Goal: Task Accomplishment & Management: Complete application form

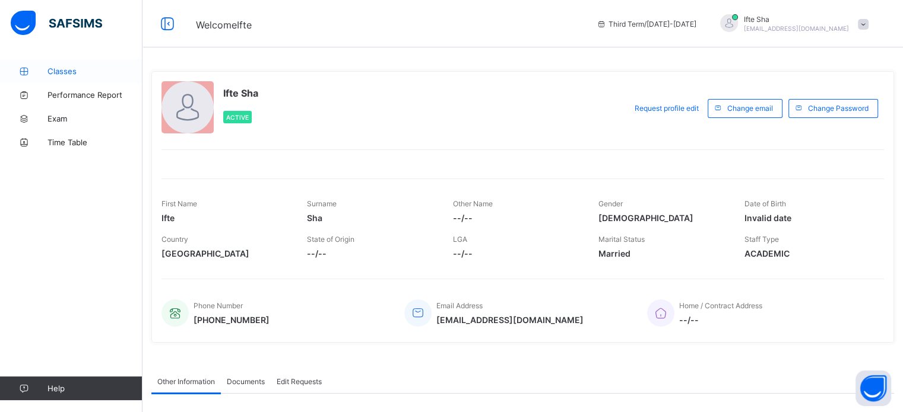
click at [57, 72] on span "Classes" at bounding box center [94, 70] width 95 height 9
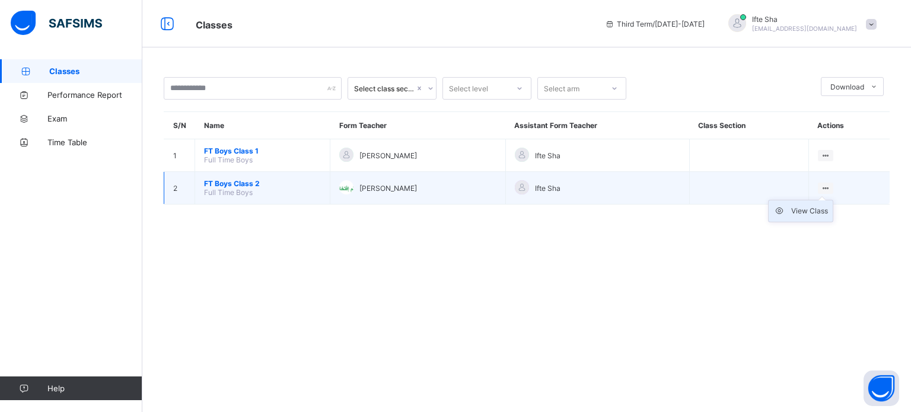
click at [815, 211] on div "View Class" at bounding box center [810, 211] width 37 height 12
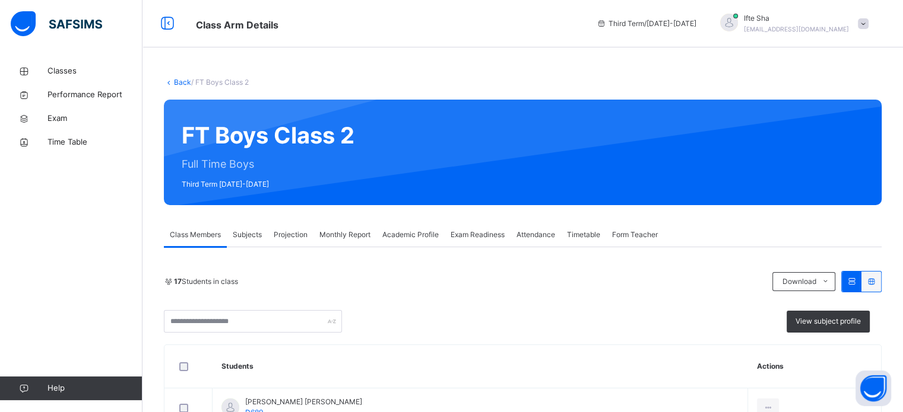
click at [441, 236] on div "Academic Profile" at bounding box center [410, 235] width 68 height 24
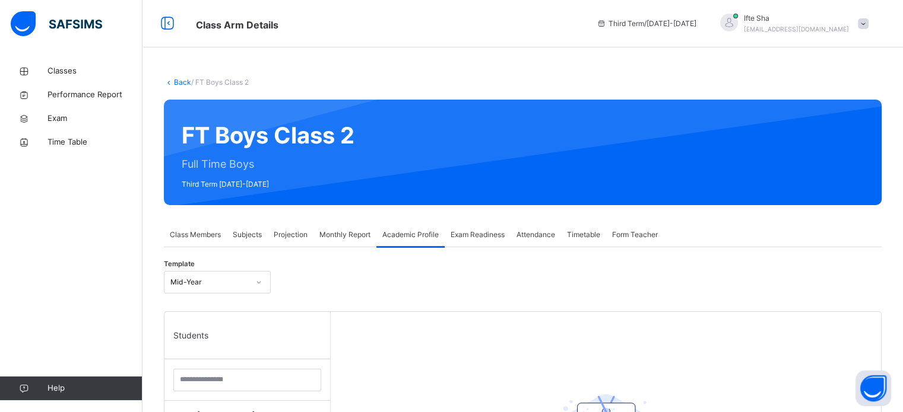
click at [284, 236] on span "Projection" at bounding box center [291, 235] width 34 height 11
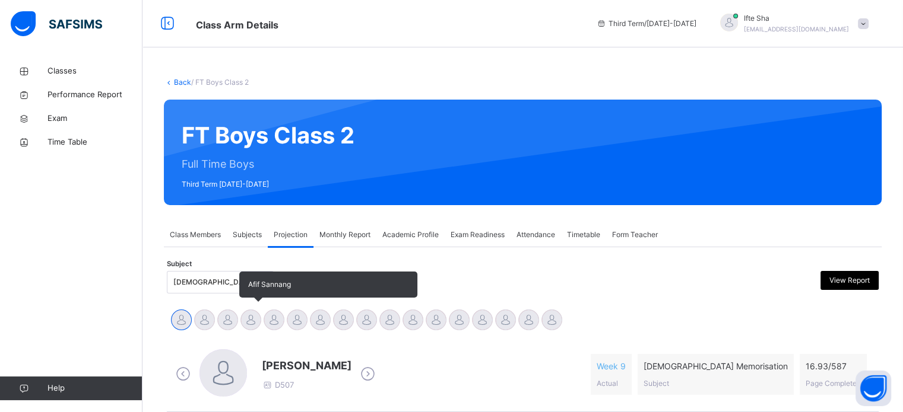
click at [247, 320] on div at bounding box center [250, 320] width 21 height 21
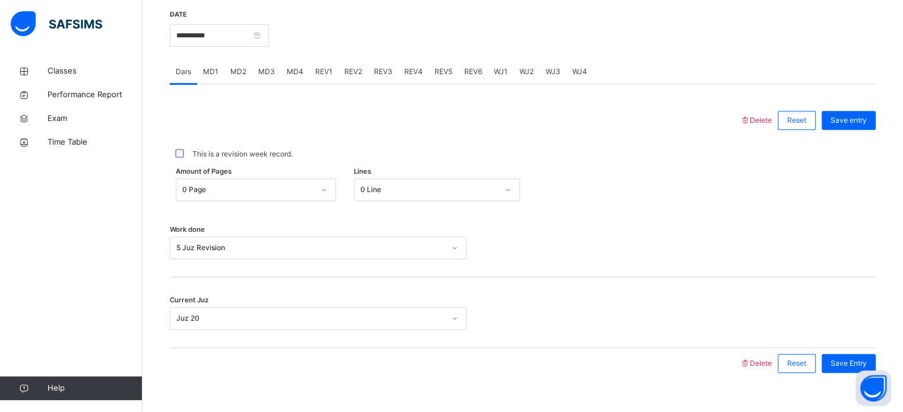
scroll to position [429, 0]
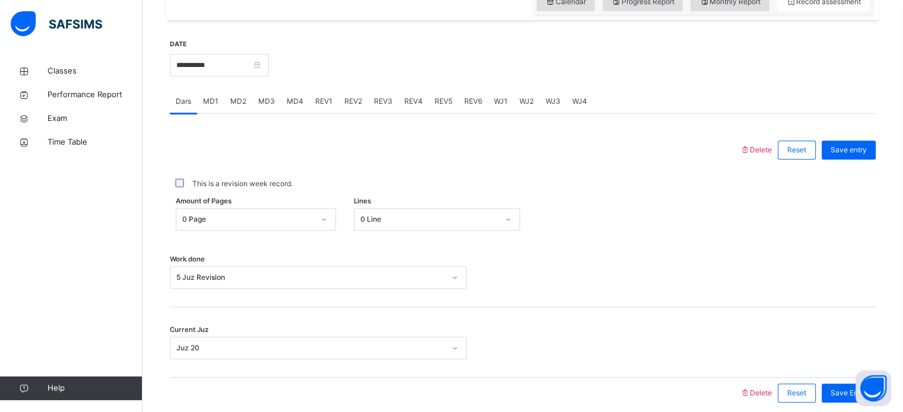
click at [320, 92] on div "REV1" at bounding box center [323, 102] width 29 height 24
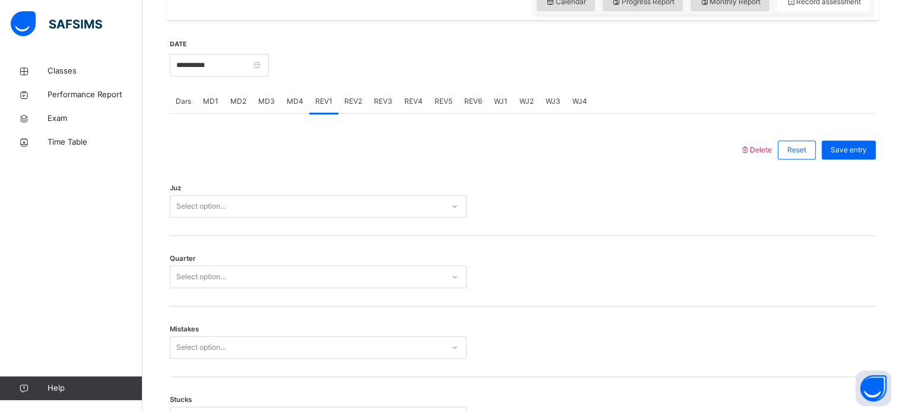
click at [322, 189] on div "Juz Select option..." at bounding box center [523, 201] width 706 height 71
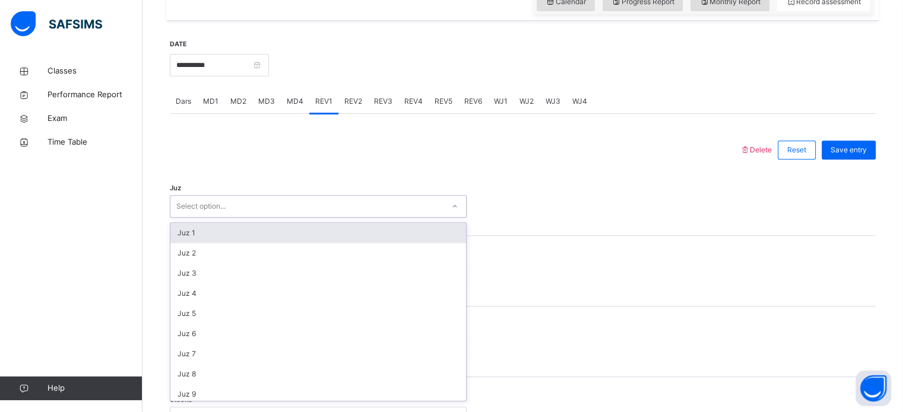
click at [323, 202] on div "Select option..." at bounding box center [306, 207] width 273 height 18
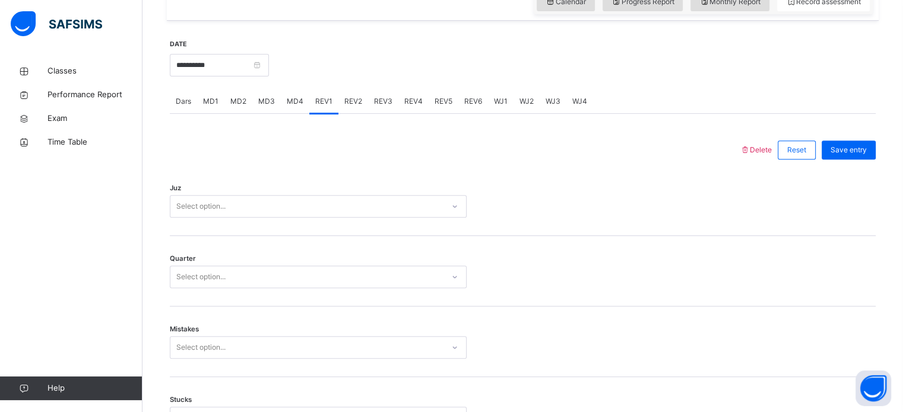
click at [726, 85] on div at bounding box center [572, 64] width 595 height 51
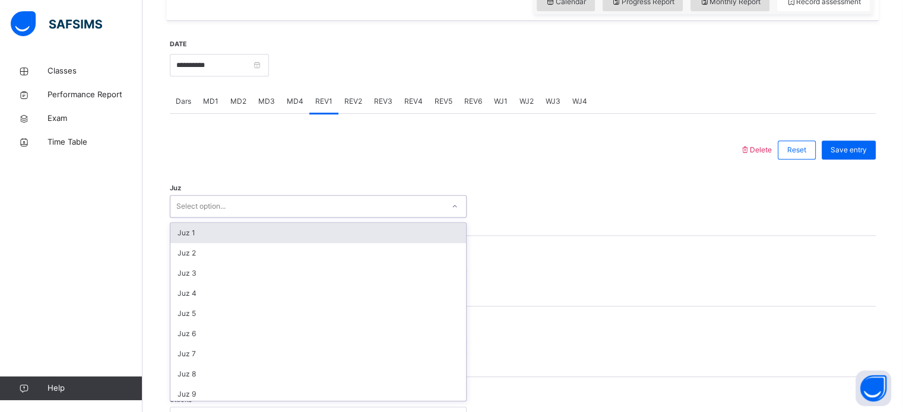
click at [310, 209] on div "Select option..." at bounding box center [306, 207] width 273 height 18
drag, startPoint x: 310, startPoint y: 209, endPoint x: 275, endPoint y: 151, distance: 67.9
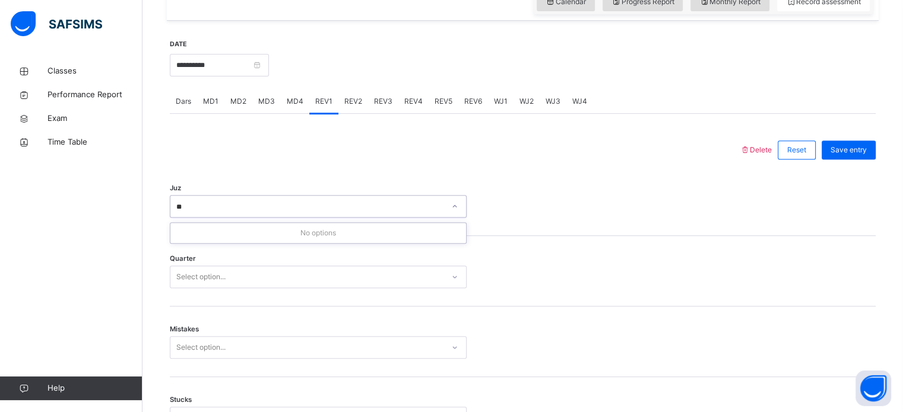
type input "*"
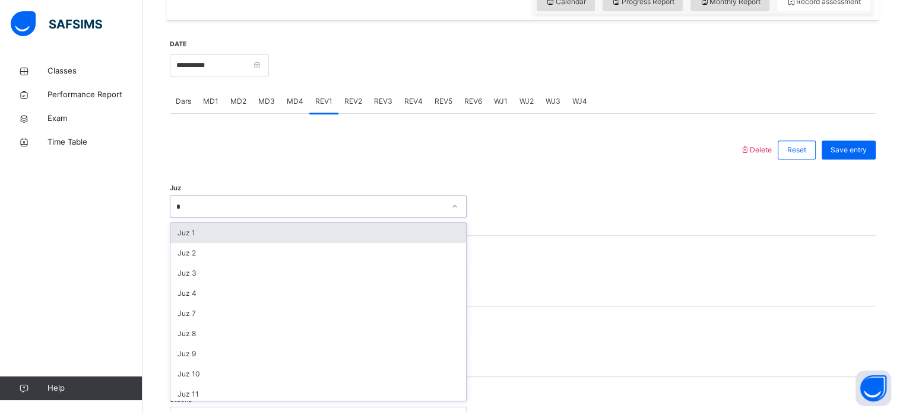
type input "**"
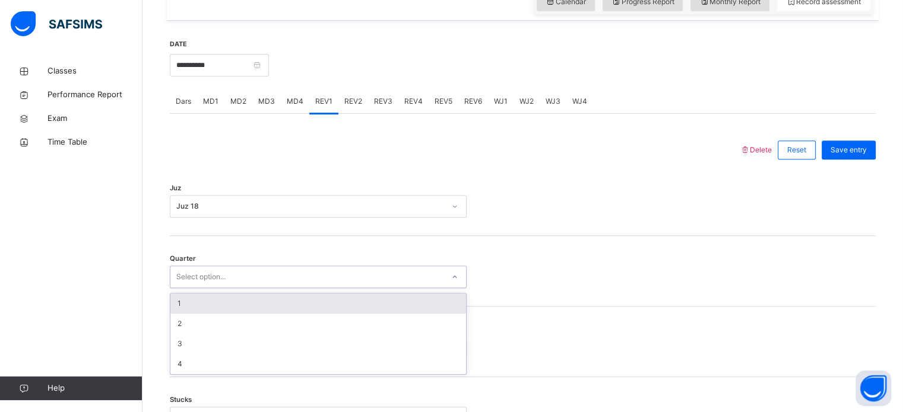
click at [322, 281] on div "Select option..." at bounding box center [306, 277] width 273 height 18
type input "*"
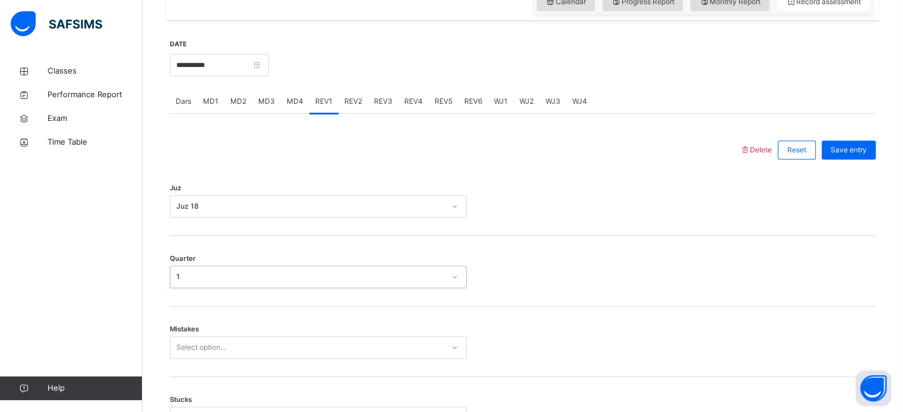
click at [295, 355] on div "Select option..." at bounding box center [318, 347] width 297 height 23
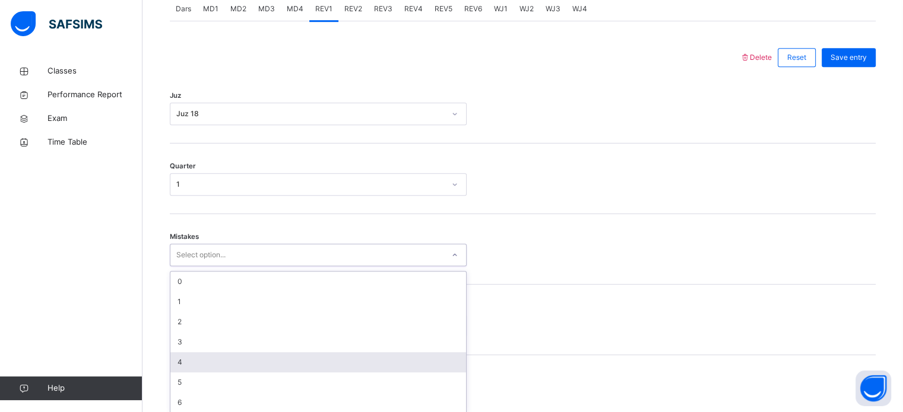
click at [295, 355] on div "4" at bounding box center [318, 362] width 296 height 20
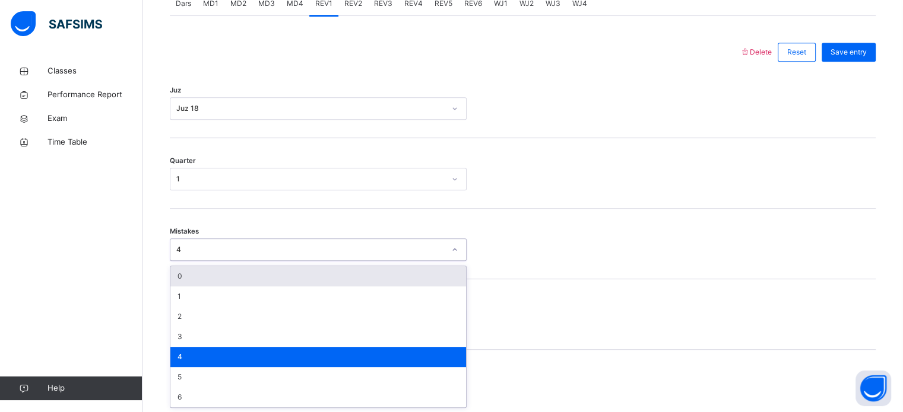
click at [279, 247] on div "4" at bounding box center [310, 249] width 268 height 11
type input "*"
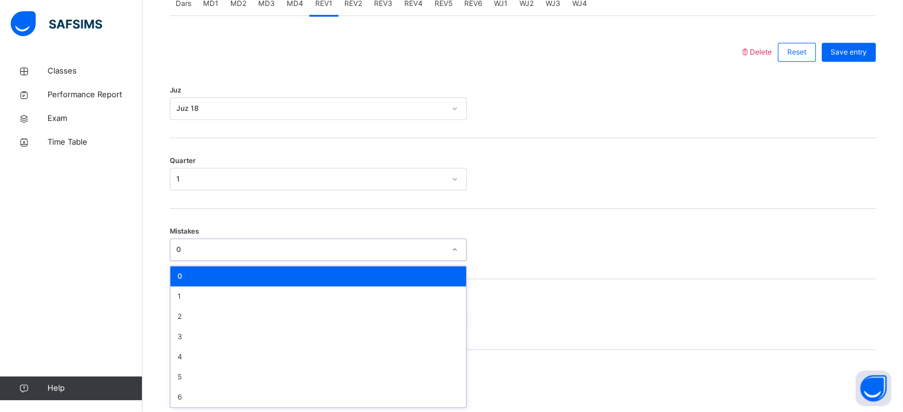
click at [240, 253] on div "0" at bounding box center [310, 249] width 268 height 11
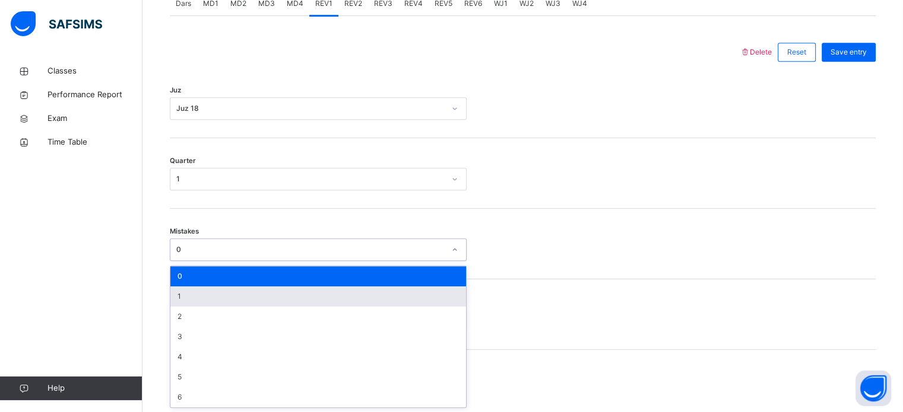
click at [244, 301] on div "1" at bounding box center [318, 297] width 296 height 20
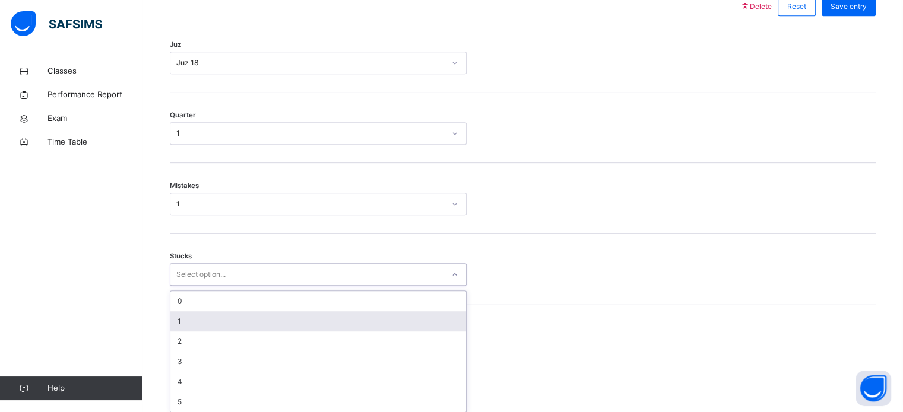
click at [271, 286] on div "option 1 focused, 2 of 6. 6 results available. Use Up and Down to choose option…" at bounding box center [318, 274] width 297 height 23
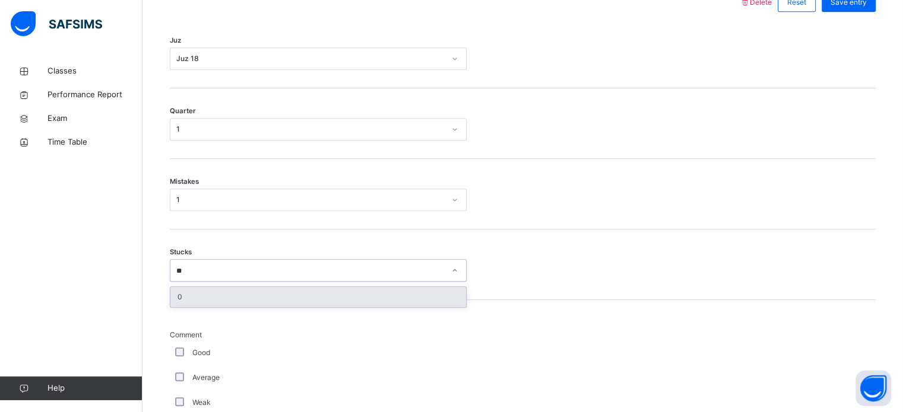
type input "*"
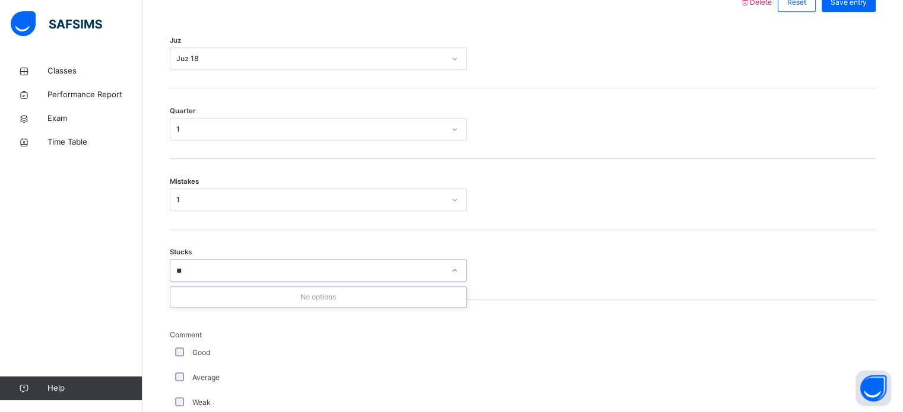
type input "*"
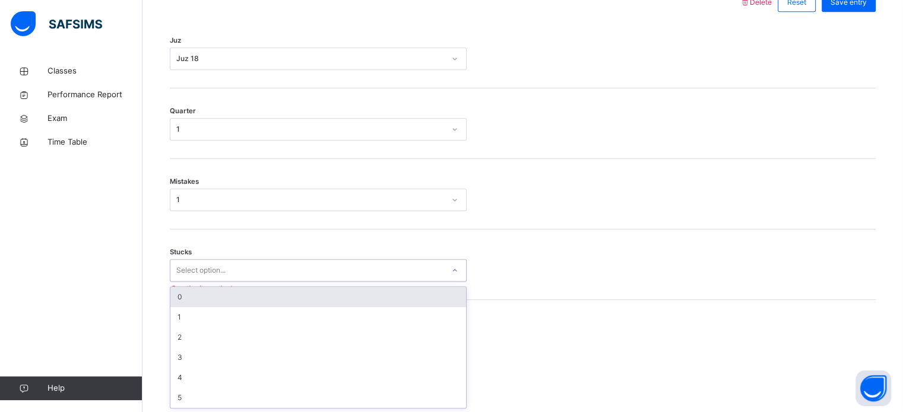
type input "*"
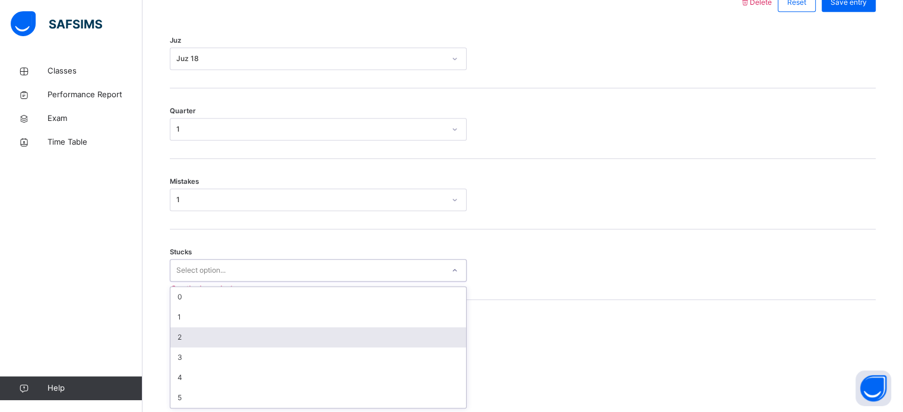
click at [230, 334] on div "2" at bounding box center [318, 338] width 296 height 20
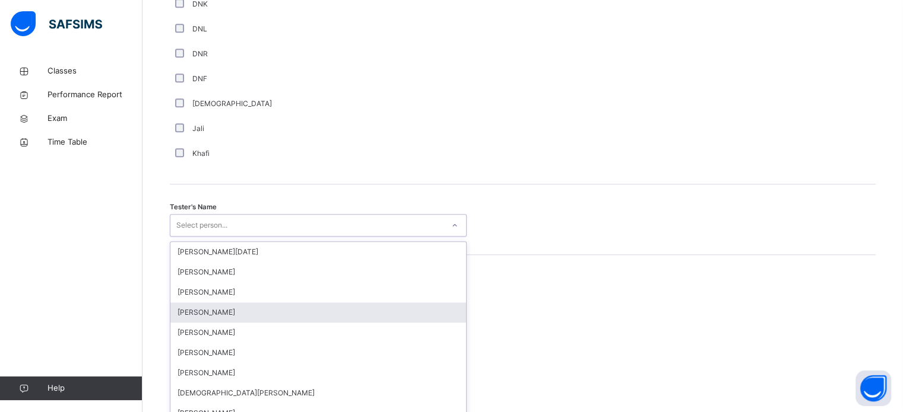
click at [242, 237] on div "option [PERSON_NAME] focused, 4 of 88. 88 results available. Use Up and Down to…" at bounding box center [318, 225] width 297 height 23
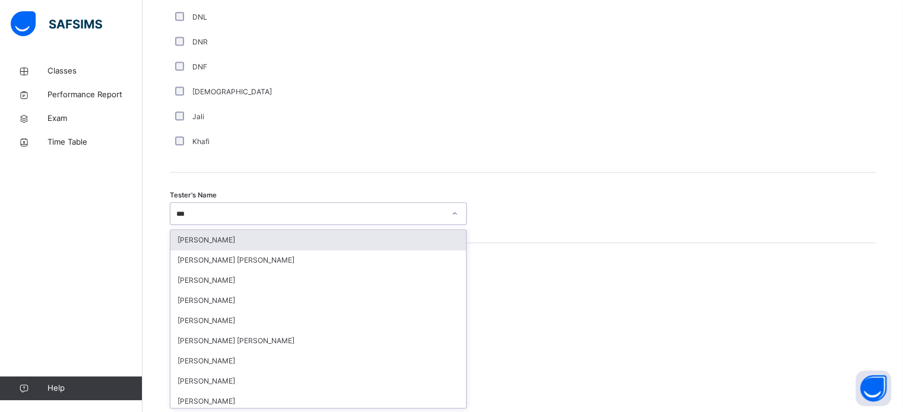
type input "****"
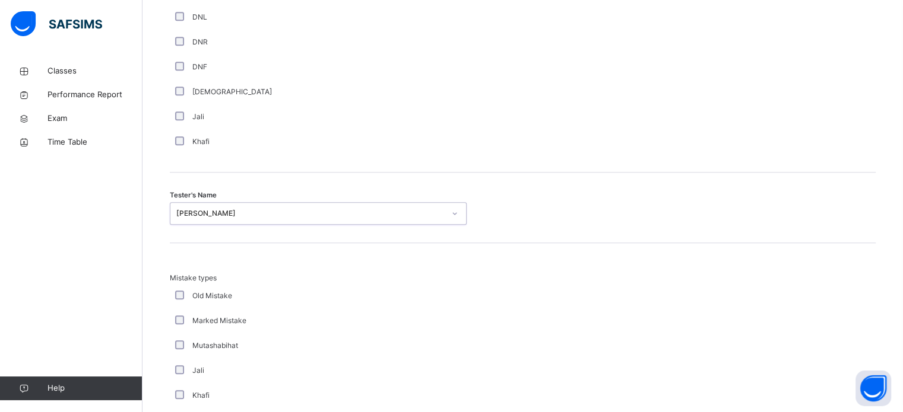
scroll to position [1305, 0]
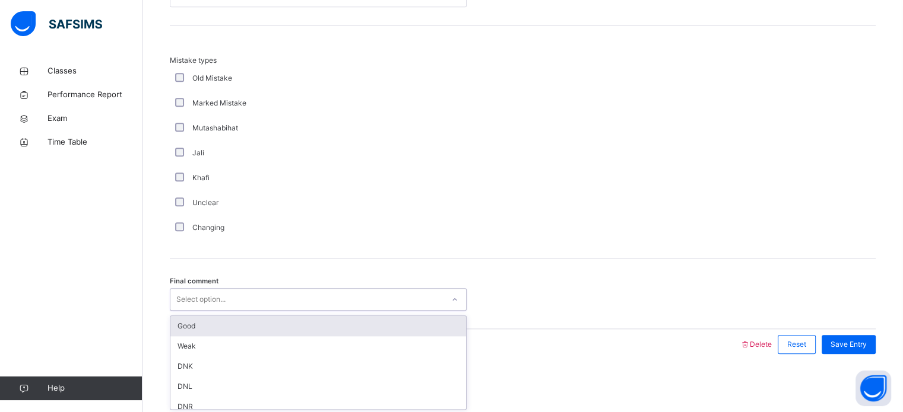
click at [249, 289] on div "Select option..." at bounding box center [318, 299] width 297 height 23
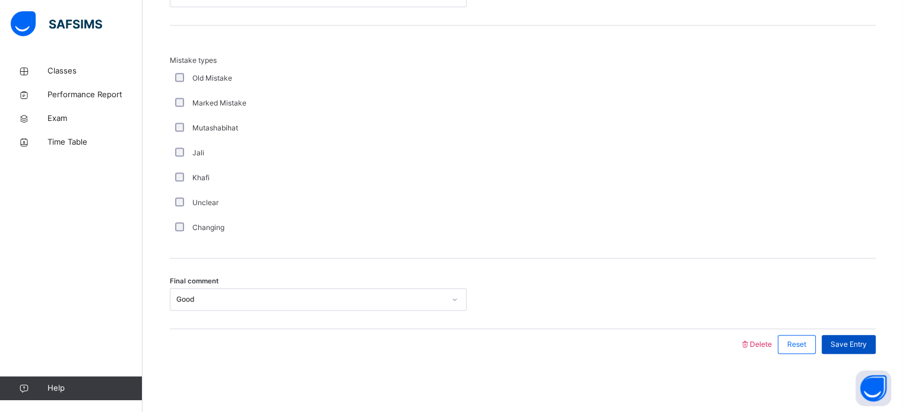
click at [854, 339] on span "Save Entry" at bounding box center [848, 344] width 36 height 11
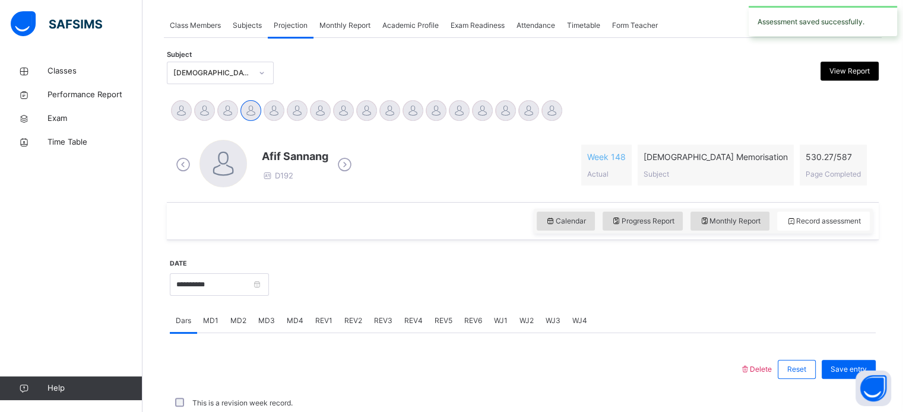
scroll to position [478, 0]
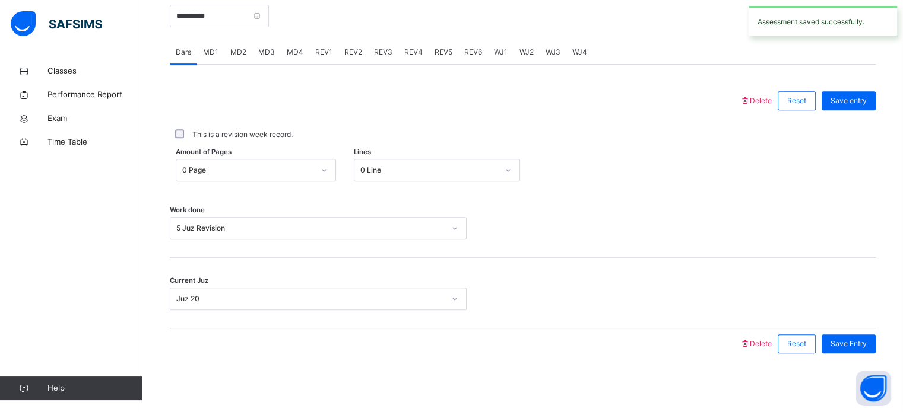
click at [854, 339] on span "Save Entry" at bounding box center [848, 344] width 36 height 11
click at [332, 59] on div "REV1" at bounding box center [323, 52] width 29 height 24
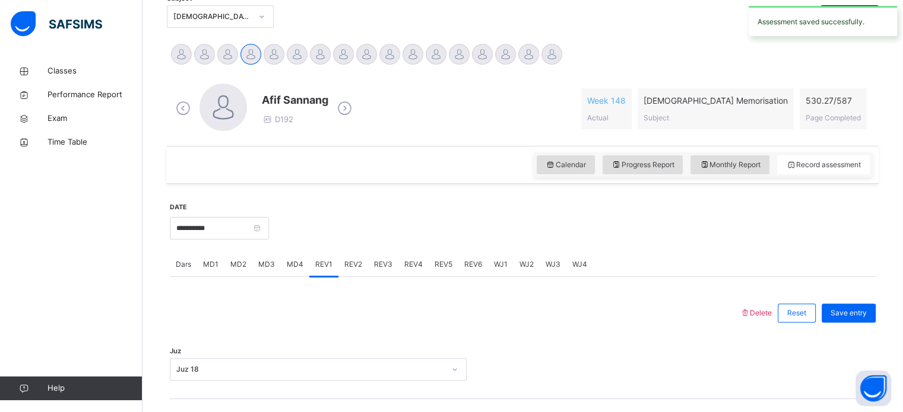
scroll to position [265, 0]
click at [351, 260] on span "REV2" at bounding box center [353, 265] width 18 height 11
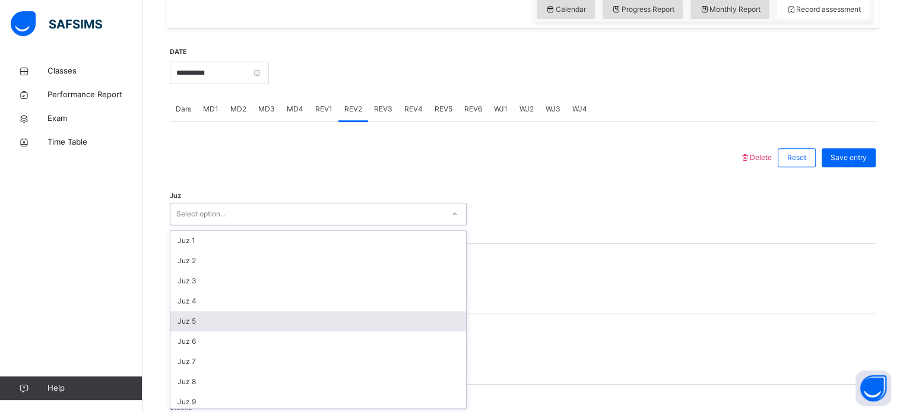
click at [327, 225] on div "option Juz 5 focused, 5 of 30. 30 results available. Use Up and Down to choose …" at bounding box center [318, 214] width 297 height 23
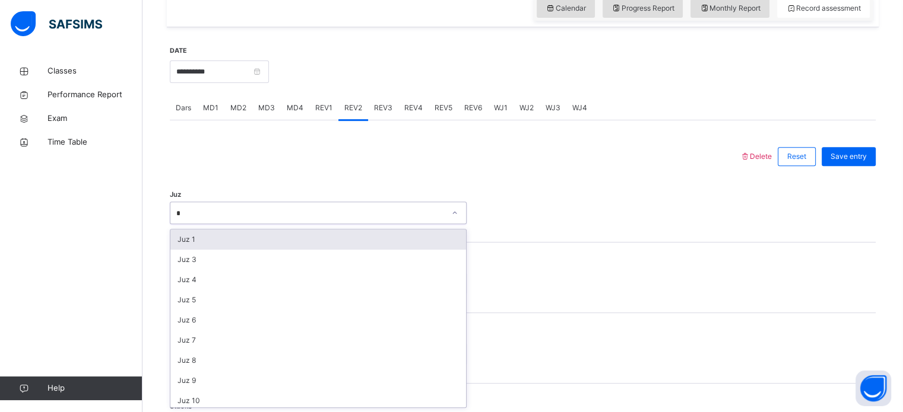
type input "**"
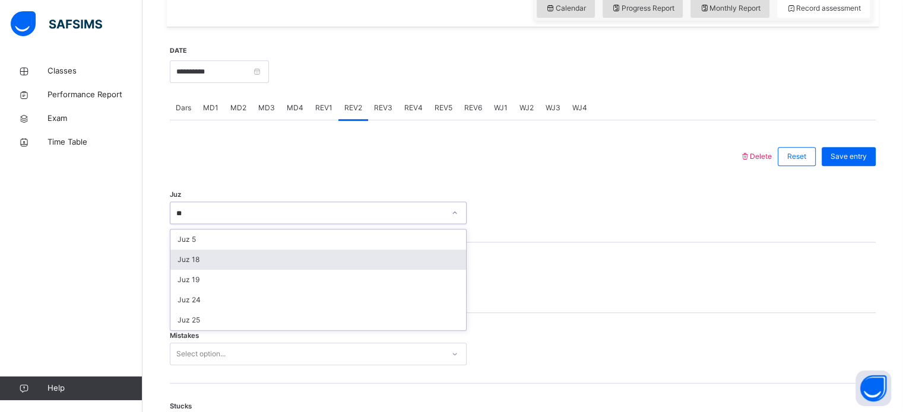
click at [309, 253] on div "Juz 18" at bounding box center [318, 260] width 296 height 20
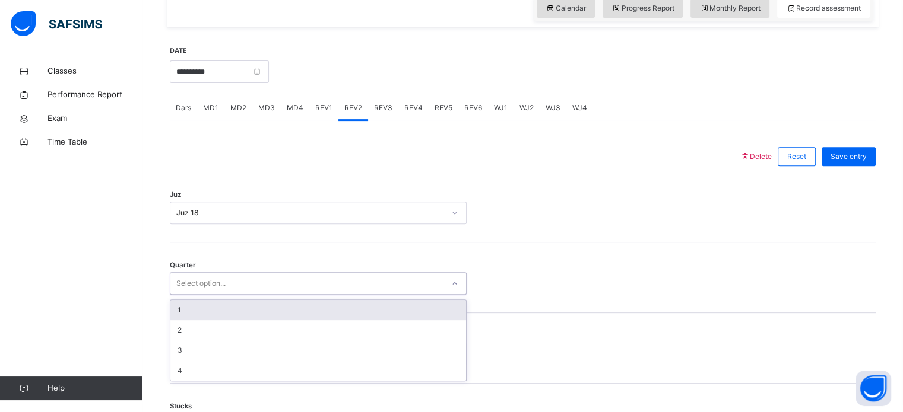
click at [295, 278] on div "Select option..." at bounding box center [306, 284] width 273 height 18
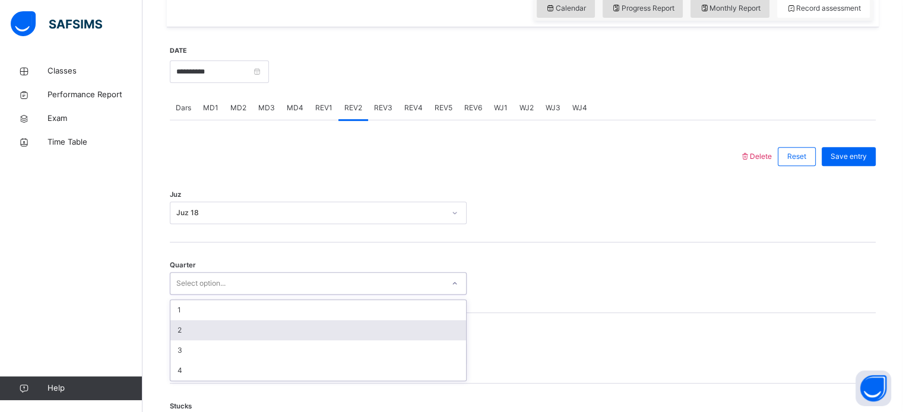
click at [320, 332] on div "2" at bounding box center [318, 330] width 296 height 20
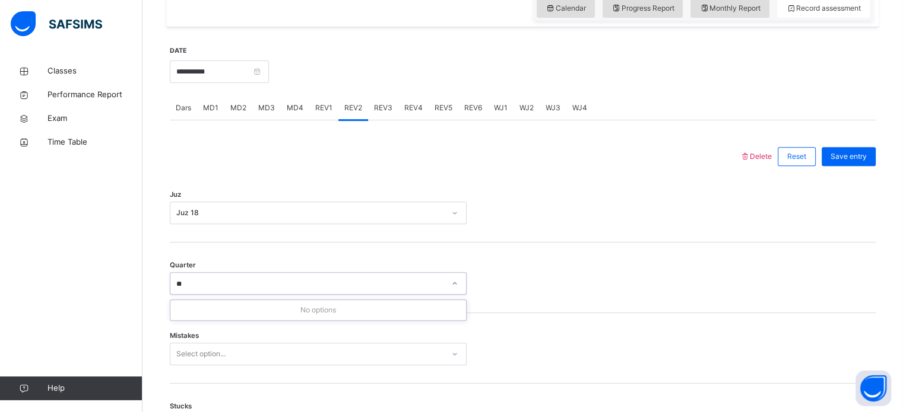
type input "*"
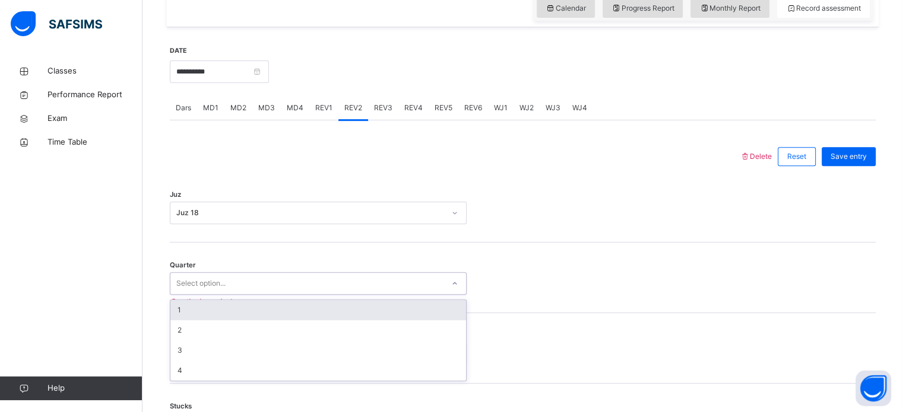
type input "*"
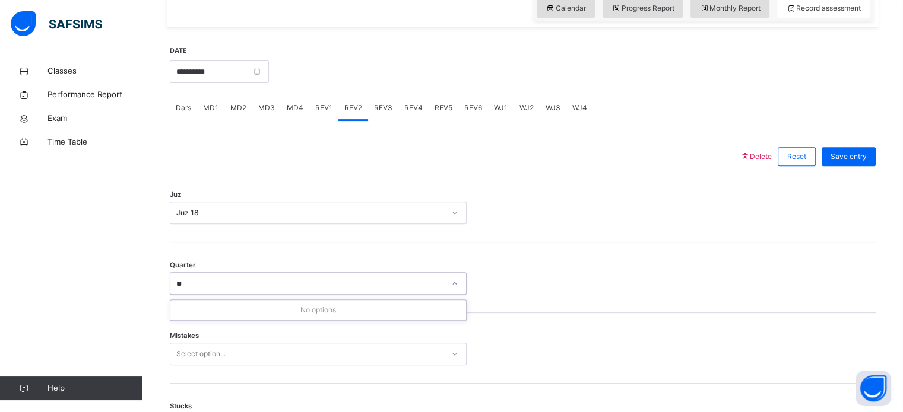
type input "*"
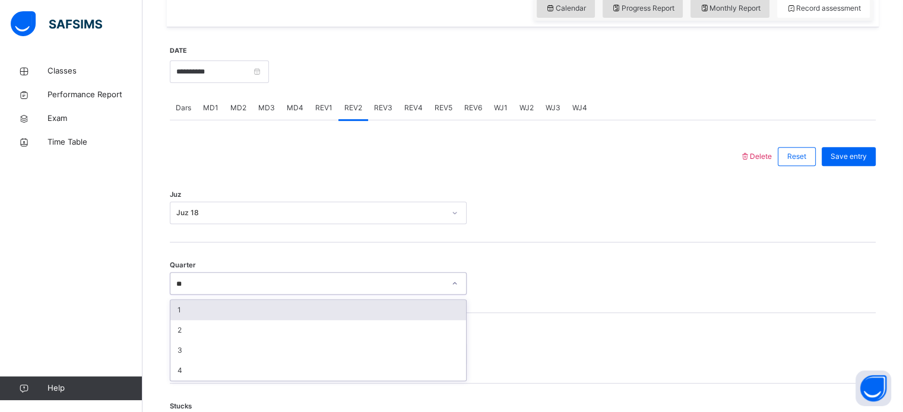
type input "*"
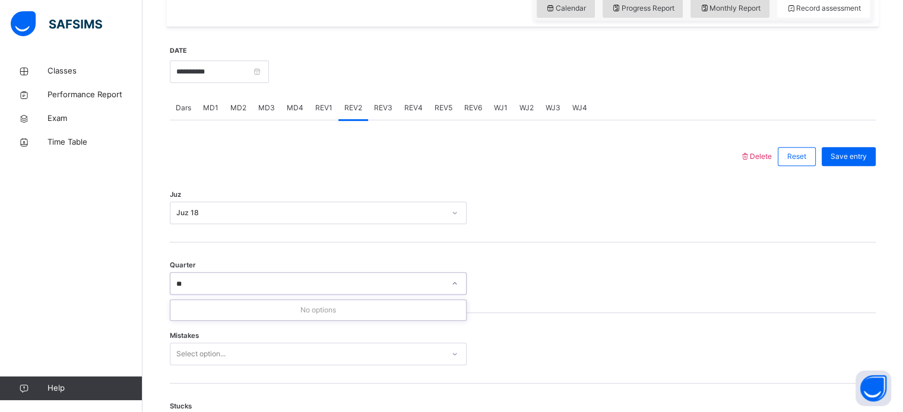
type input "*"
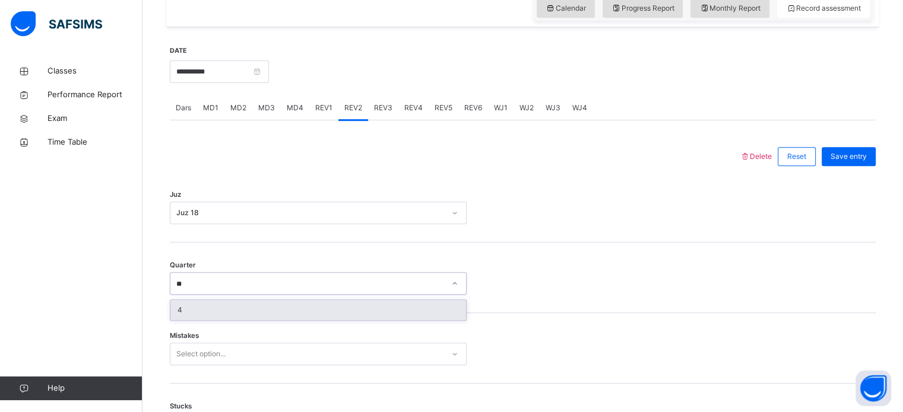
type input "*"
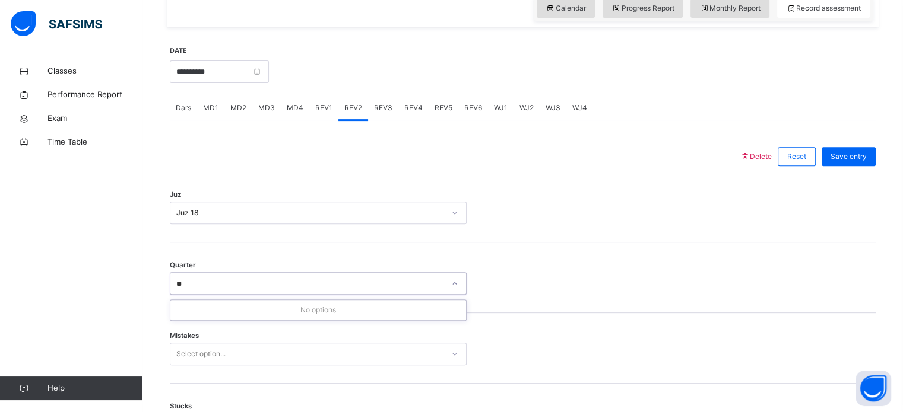
type input "*"
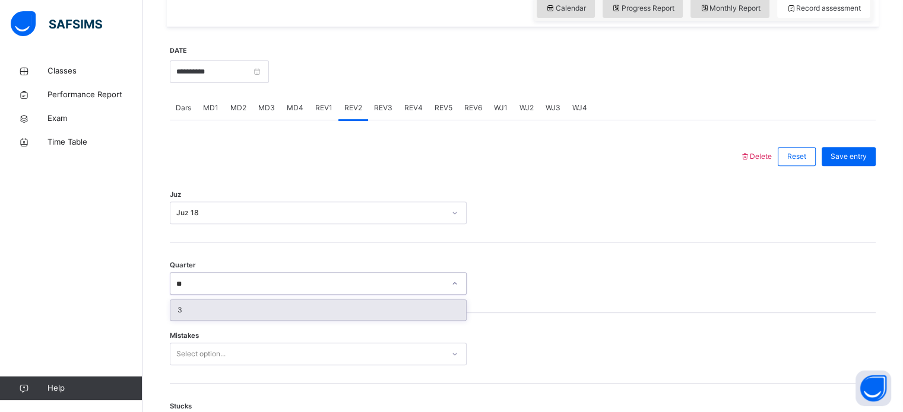
type input "*"
type input "**"
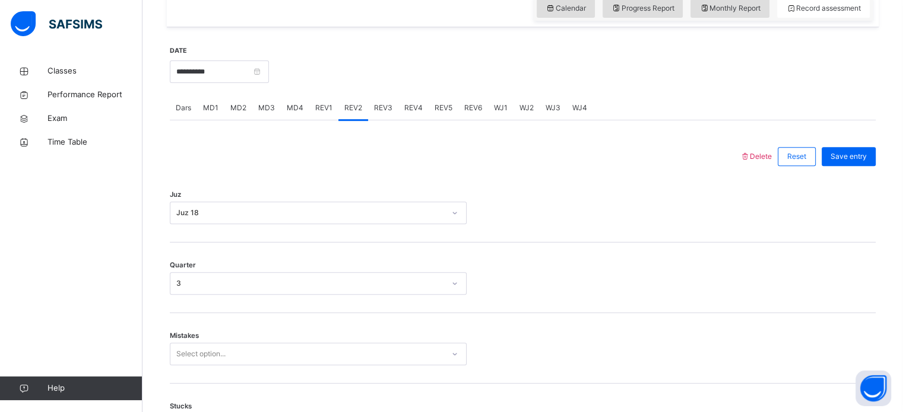
click at [320, 341] on div "Mistakes Select option..." at bounding box center [523, 348] width 706 height 71
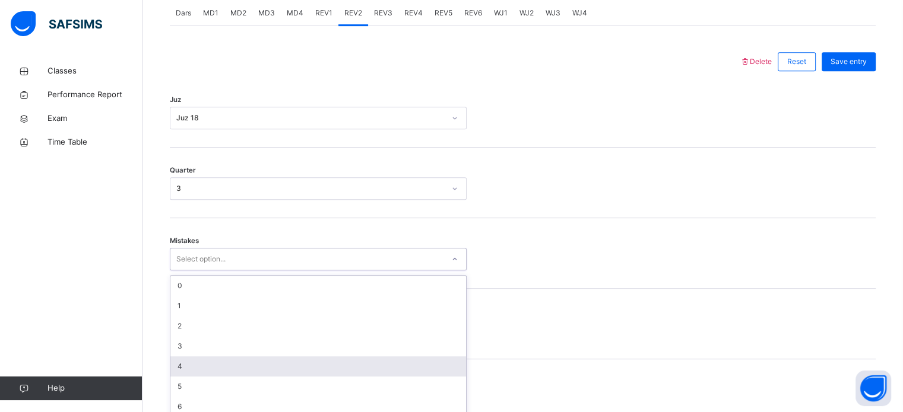
scroll to position [527, 0]
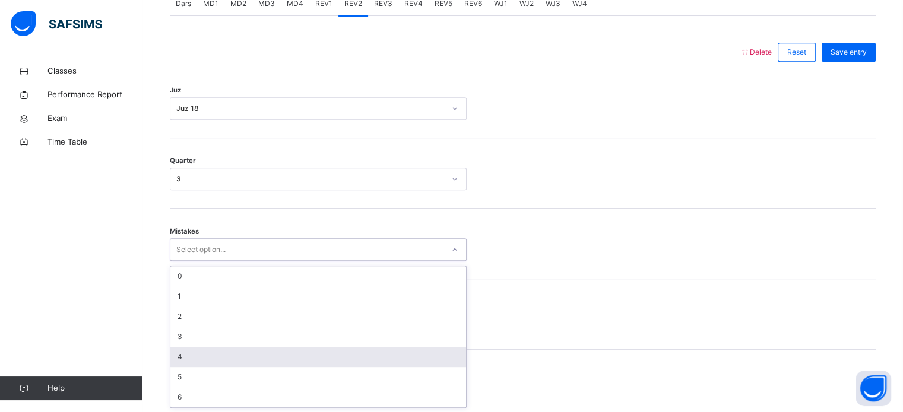
click at [320, 261] on div "option 4 focused, 5 of 7. 7 results available. Use Up and Down to choose option…" at bounding box center [318, 250] width 297 height 23
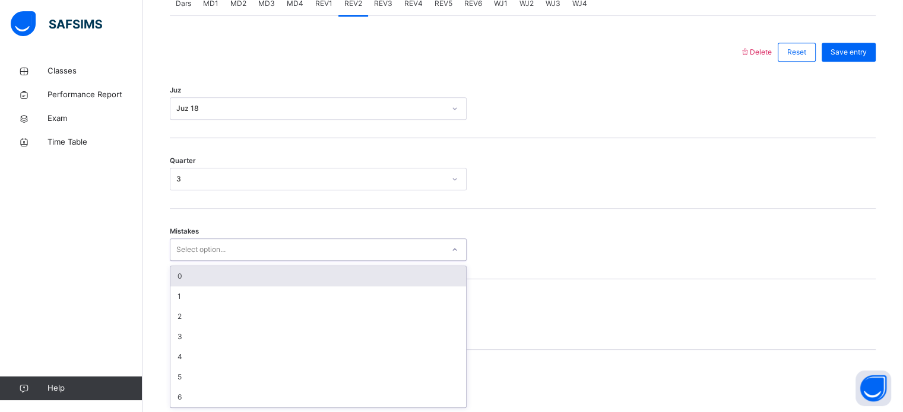
click at [242, 277] on div "0" at bounding box center [318, 276] width 296 height 20
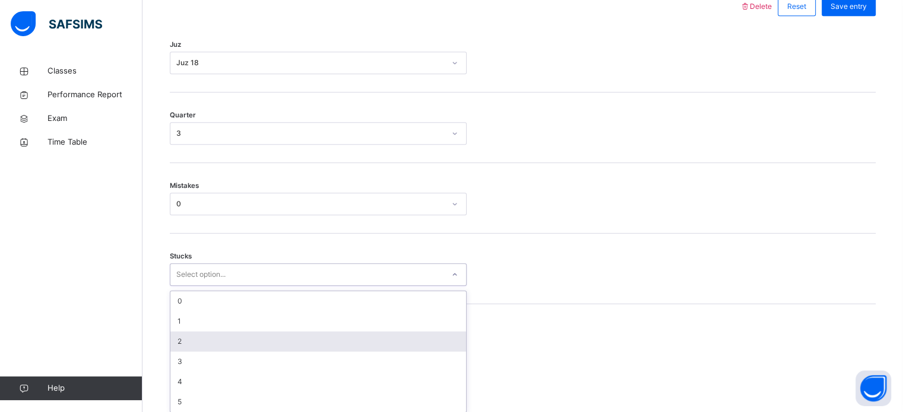
scroll to position [577, 0]
click at [248, 282] on div "option 2 focused, 3 of 6. 6 results available. Use Up and Down to choose option…" at bounding box center [318, 270] width 297 height 23
click at [248, 329] on div "2" at bounding box center [318, 338] width 296 height 20
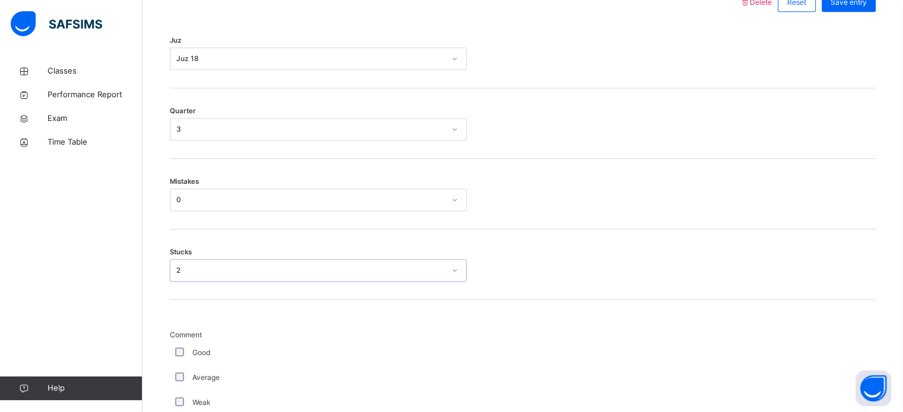
click at [248, 330] on span "Comment" at bounding box center [318, 335] width 297 height 11
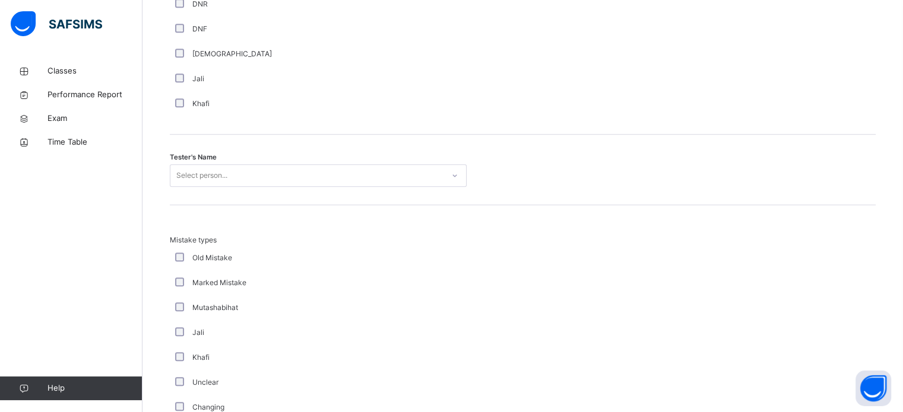
scroll to position [1117, 0]
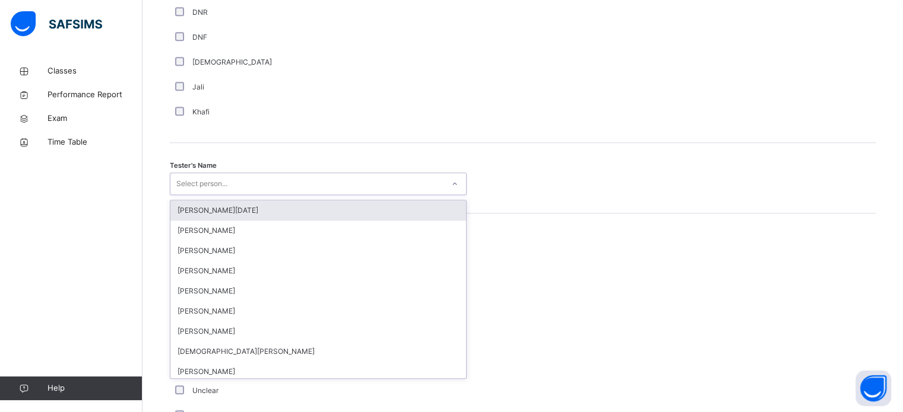
click at [304, 183] on div "Select person..." at bounding box center [306, 184] width 273 height 18
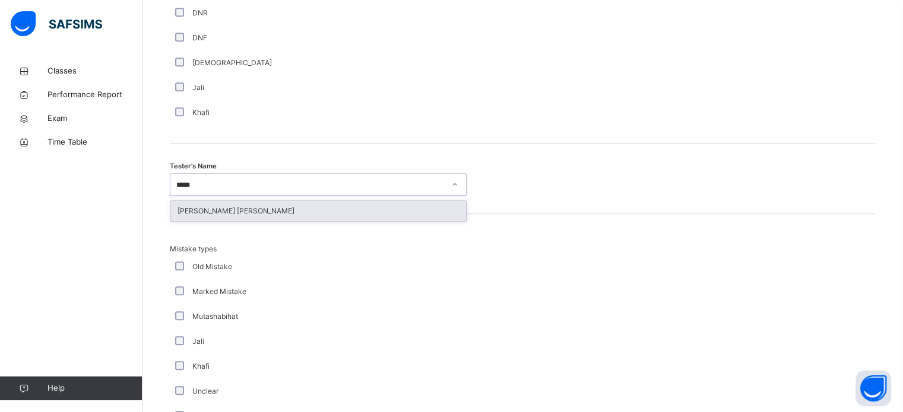
type input "******"
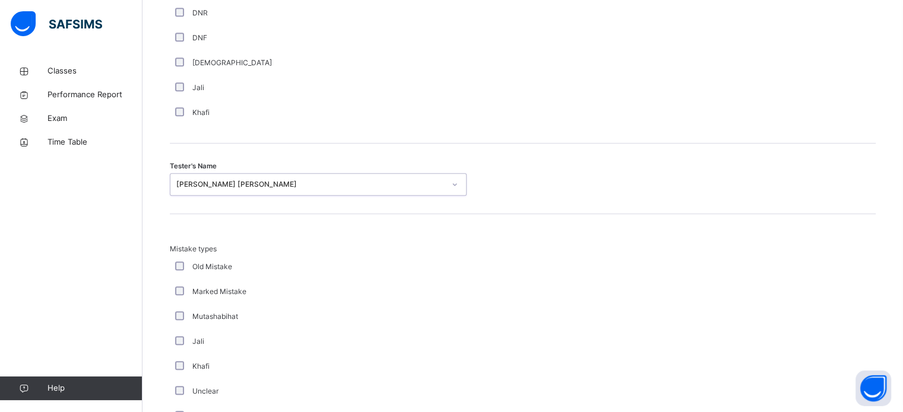
scroll to position [1305, 0]
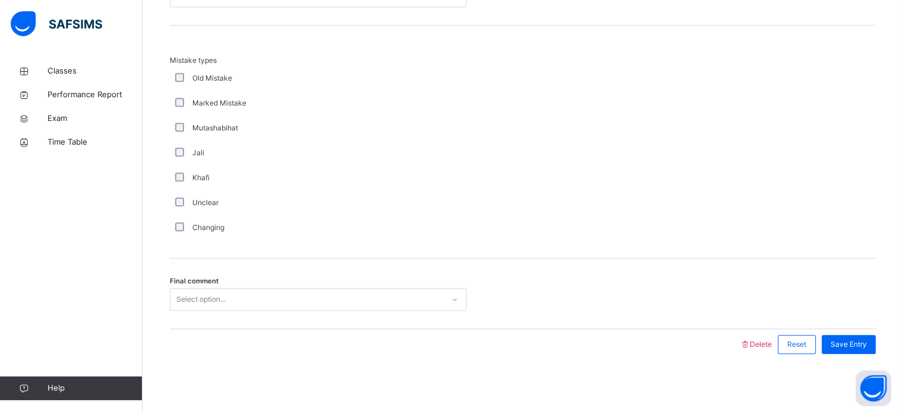
click at [249, 320] on div "Final comment Select option..." at bounding box center [523, 294] width 706 height 71
click at [250, 301] on div "Select option..." at bounding box center [306, 300] width 273 height 18
drag, startPoint x: 846, startPoint y: 334, endPoint x: 857, endPoint y: 346, distance: 16.4
click at [857, 346] on span "Save Entry" at bounding box center [848, 344] width 36 height 11
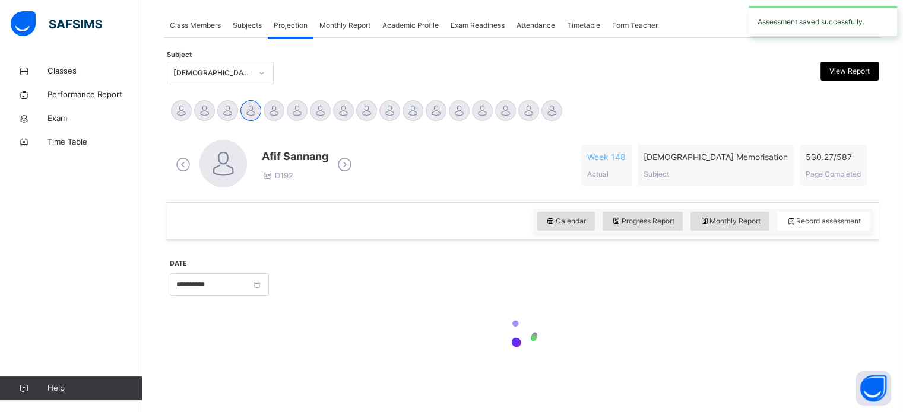
scroll to position [478, 0]
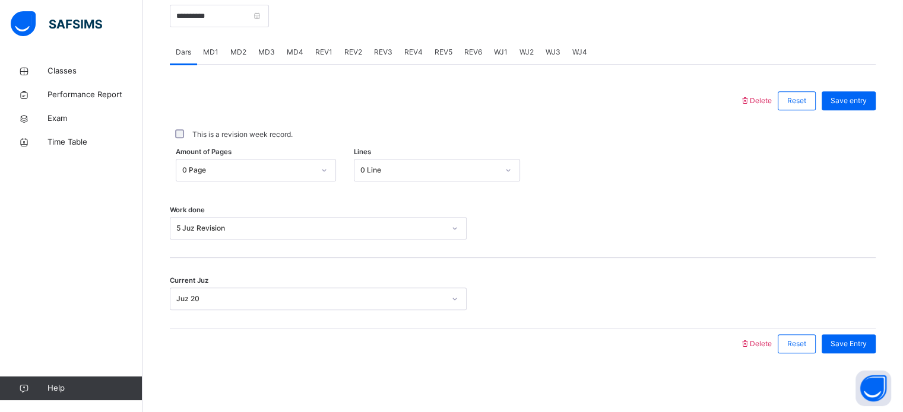
click at [379, 51] on span "REV3" at bounding box center [383, 52] width 18 height 11
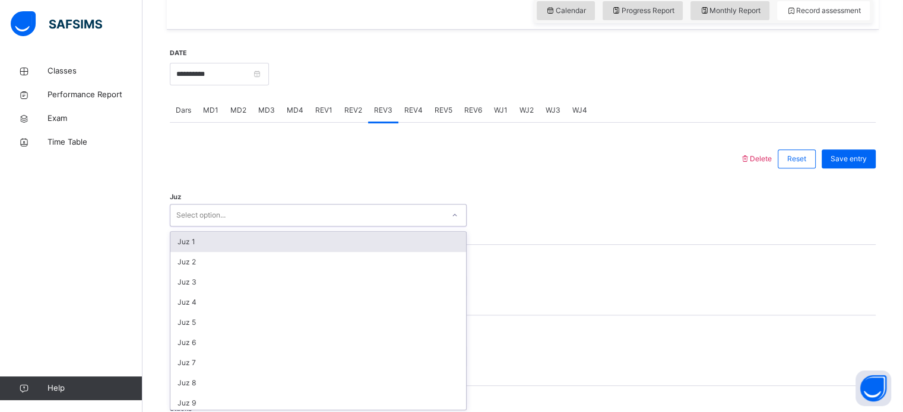
scroll to position [422, 0]
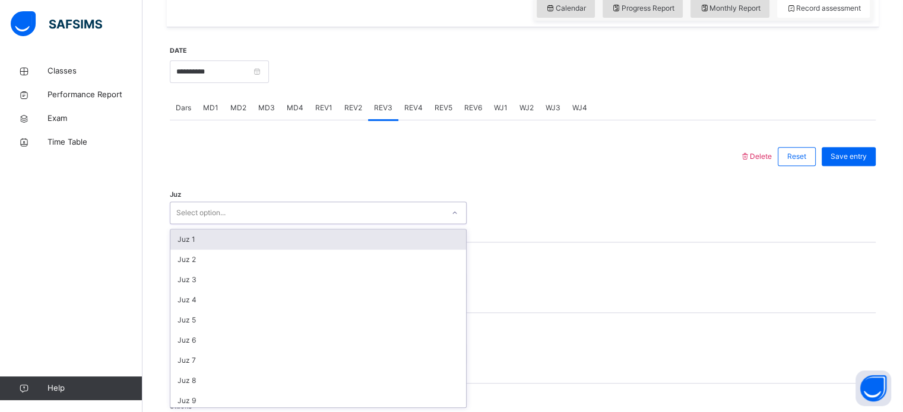
click at [361, 224] on div "option Juz 1 focused, 1 of 30. 30 results available. Use Up and Down to choose …" at bounding box center [318, 213] width 297 height 23
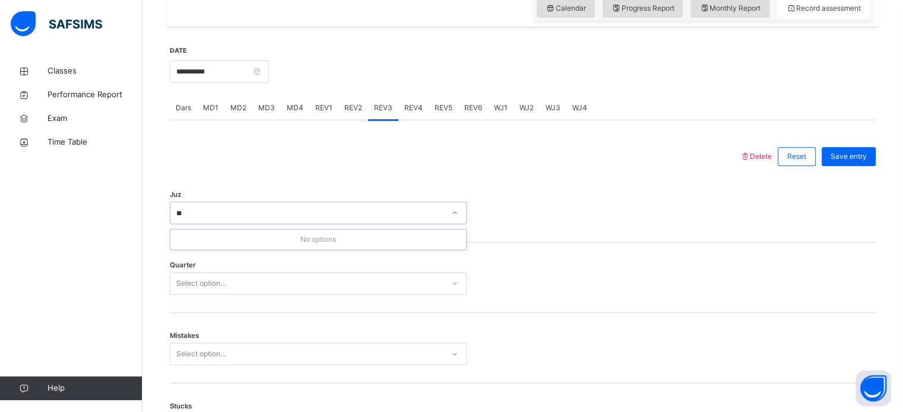
type input "*"
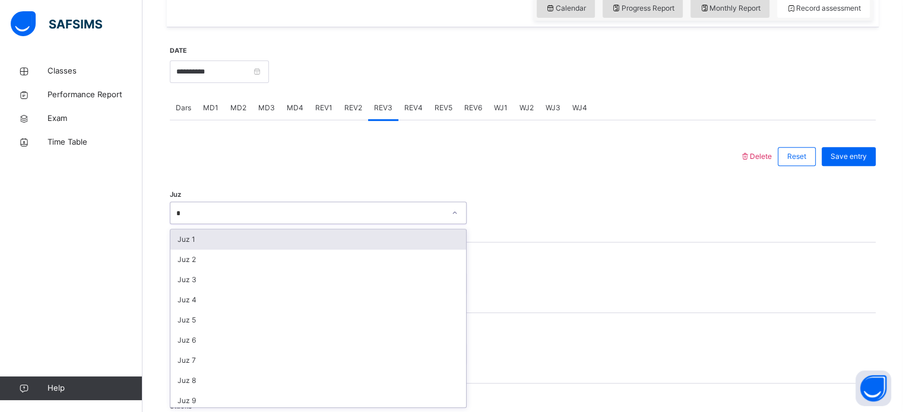
type input "**"
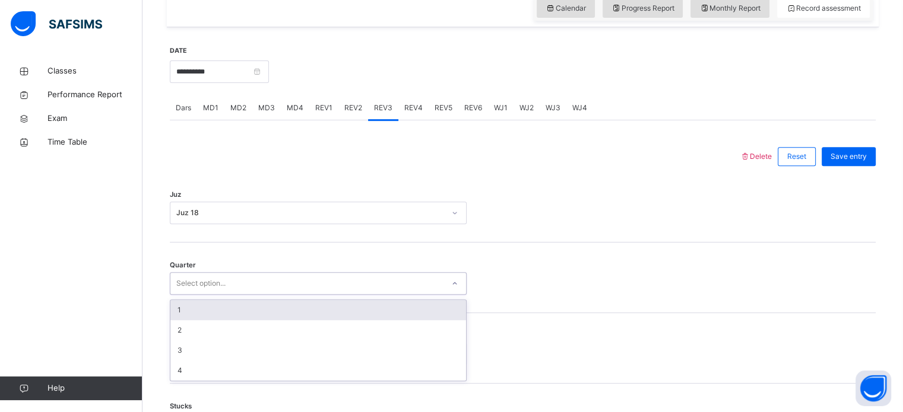
click at [287, 289] on div "Select option..." at bounding box center [306, 284] width 273 height 18
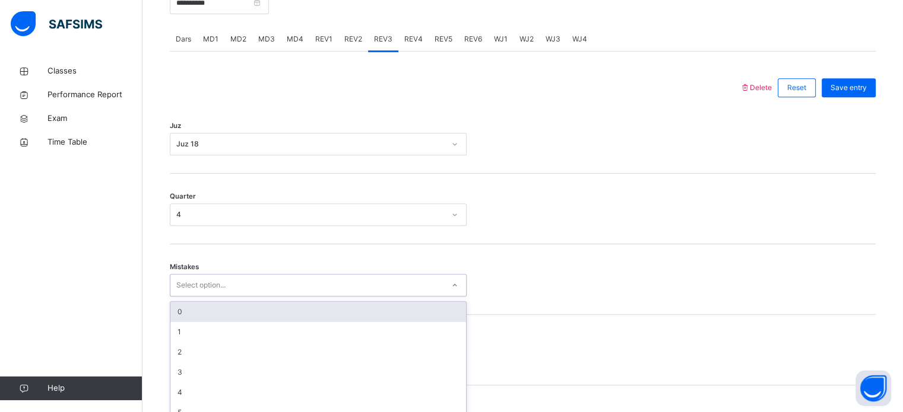
scroll to position [527, 0]
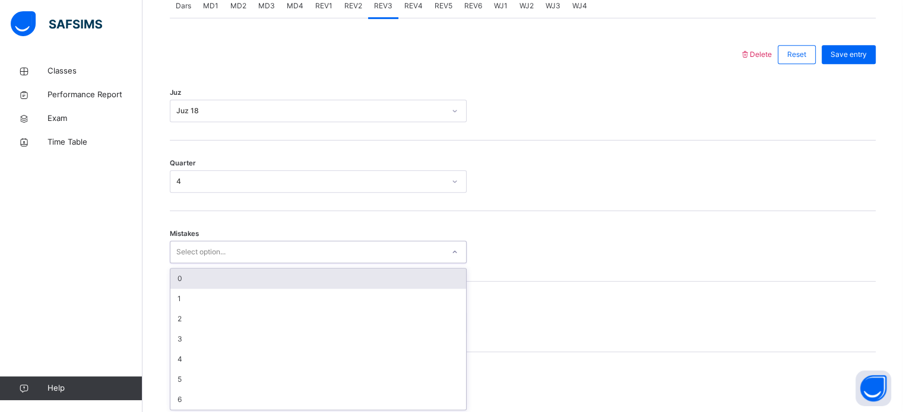
click at [287, 263] on div "option 0 focused, 1 of 7. 7 results available. Use Up and Down to choose option…" at bounding box center [318, 252] width 297 height 23
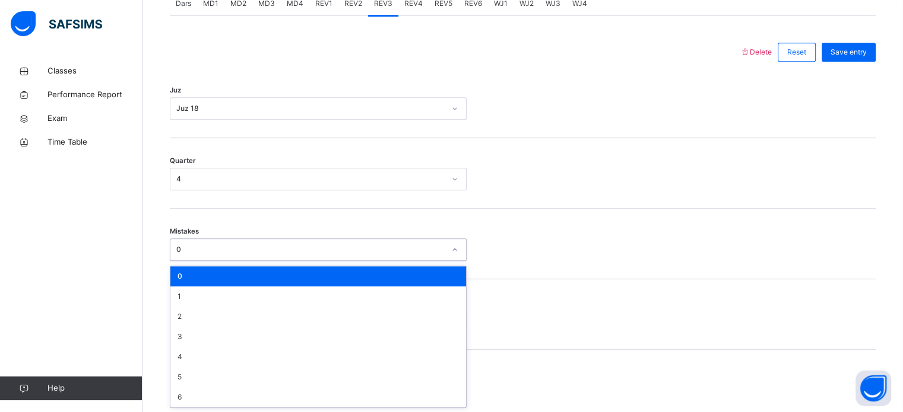
click at [285, 241] on div "0" at bounding box center [306, 250] width 273 height 18
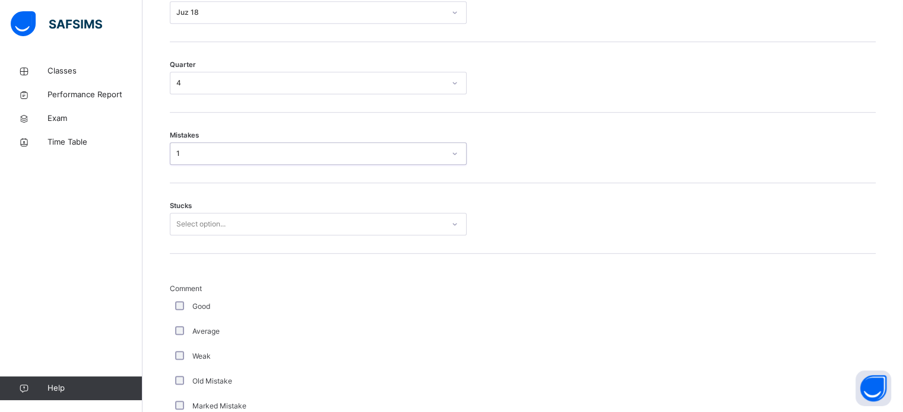
scroll to position [583, 0]
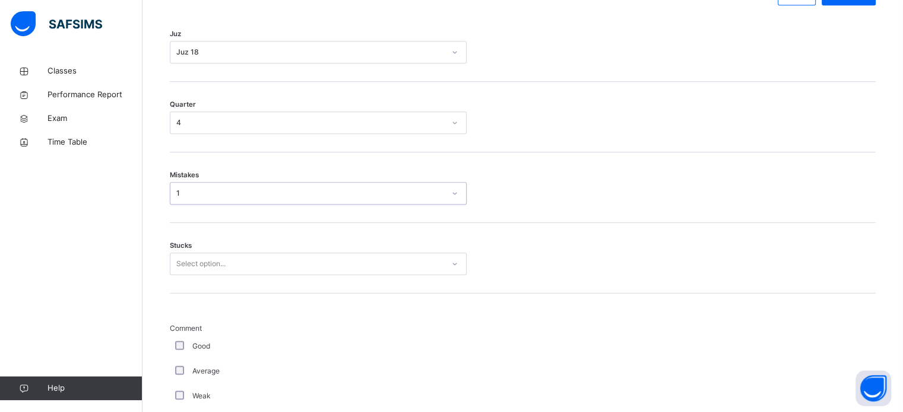
click at [285, 244] on div "Stucks Select option..." at bounding box center [523, 258] width 706 height 71
click at [290, 255] on div "Select option..." at bounding box center [306, 264] width 273 height 18
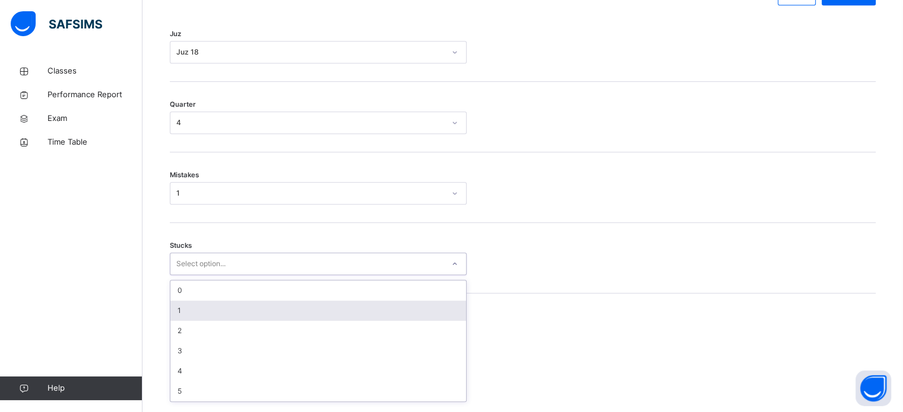
click at [274, 301] on div "1" at bounding box center [318, 311] width 296 height 20
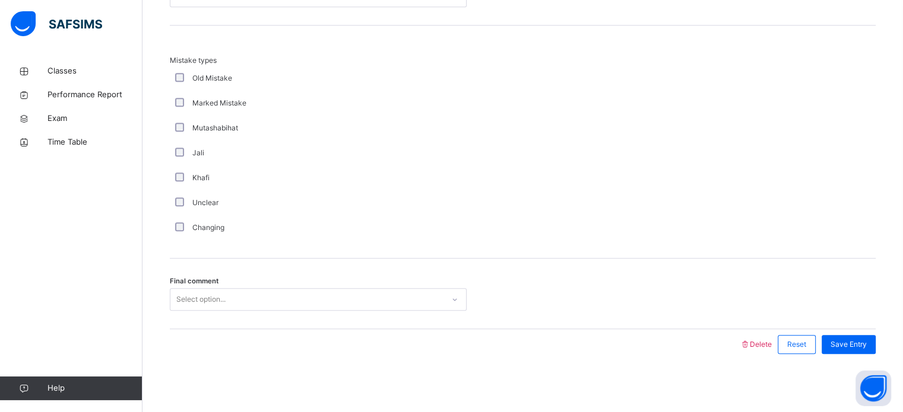
scroll to position [1273, 0]
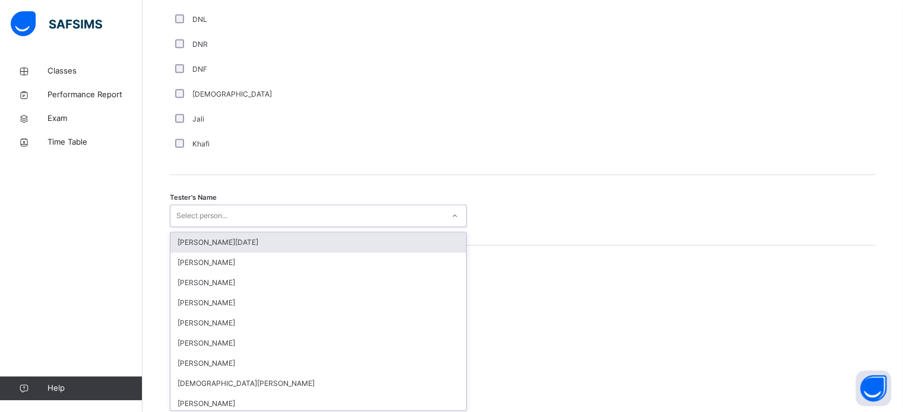
click at [273, 228] on div "Tester's Name option [PERSON_NAME][DATE] focused, 1 of 88. 88 results available…" at bounding box center [523, 210] width 706 height 71
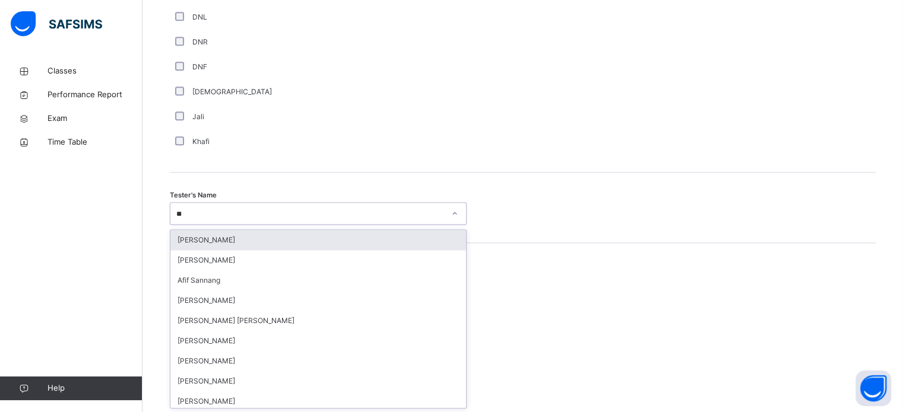
type input "***"
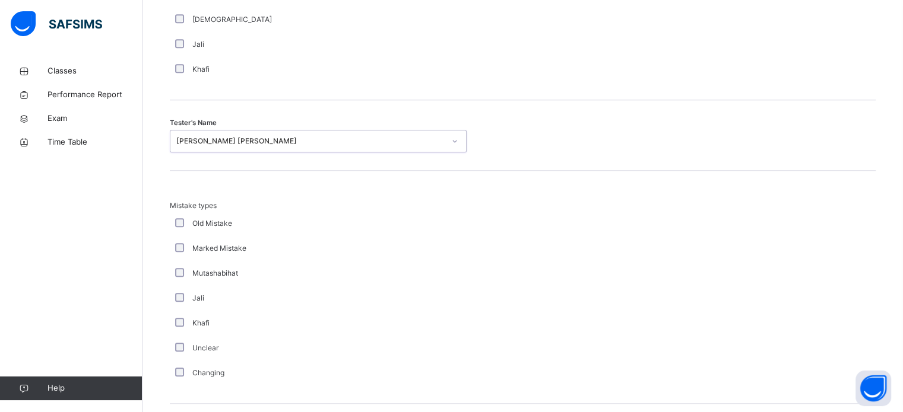
scroll to position [1305, 0]
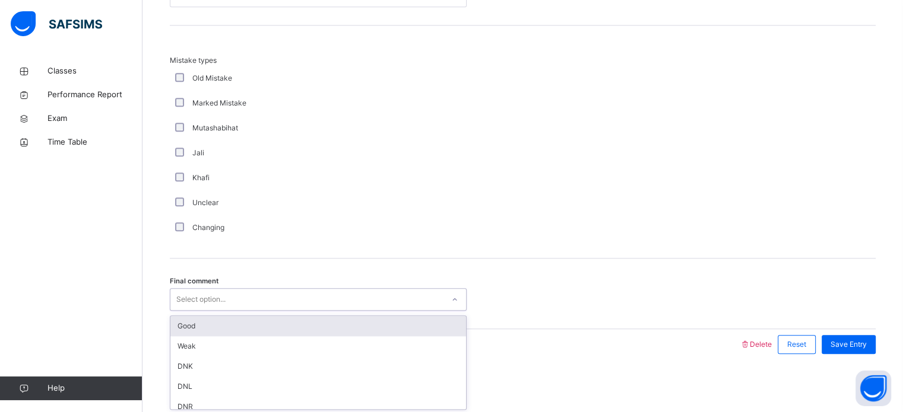
drag, startPoint x: 263, startPoint y: 303, endPoint x: 273, endPoint y: 298, distance: 10.4
click at [272, 298] on div "Select option..." at bounding box center [306, 300] width 273 height 18
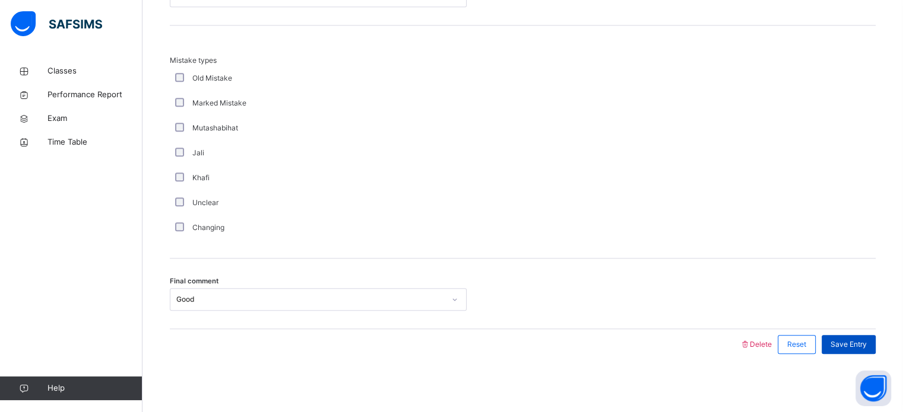
click at [840, 344] on span "Save Entry" at bounding box center [848, 344] width 36 height 11
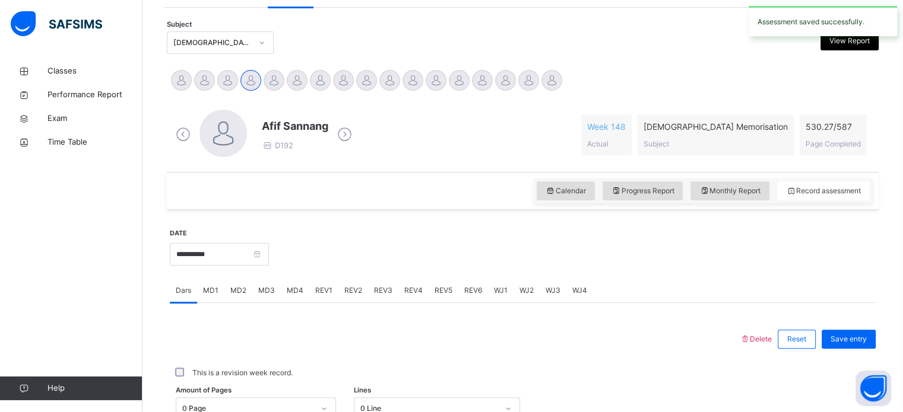
scroll to position [240, 0]
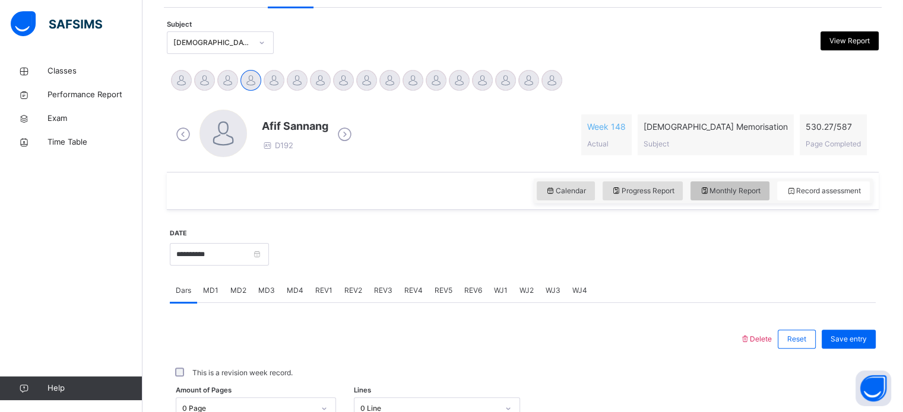
click at [707, 195] on icon at bounding box center [704, 191] width 10 height 11
select select "****"
select select "*"
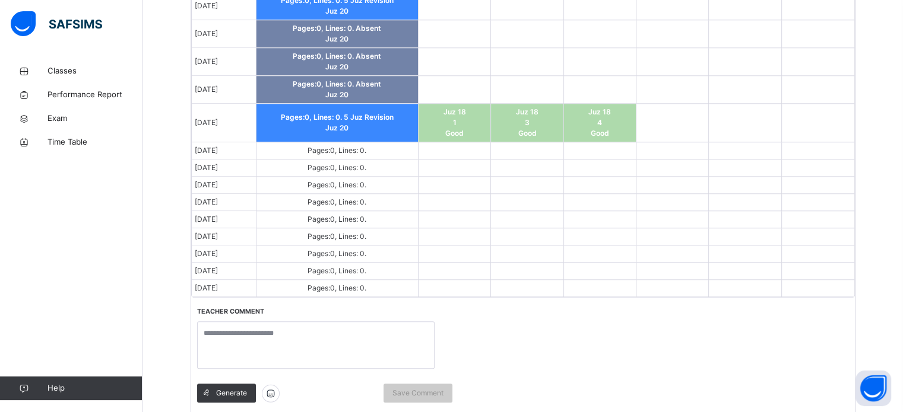
scroll to position [1218, 0]
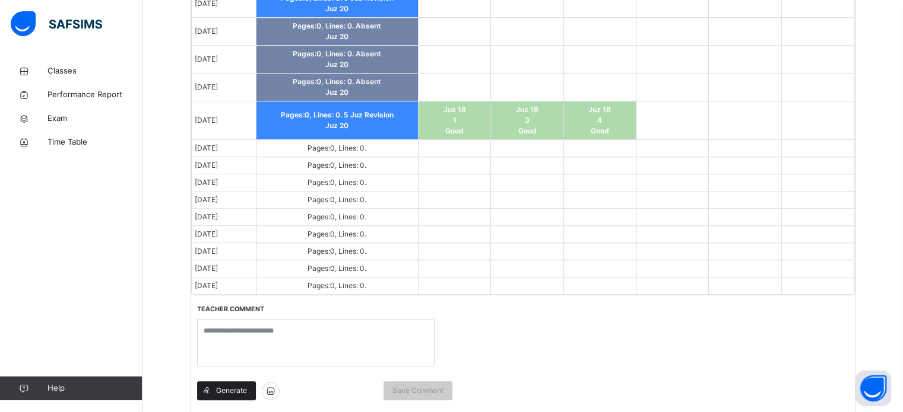
click at [220, 386] on span "Generate" at bounding box center [231, 391] width 31 height 11
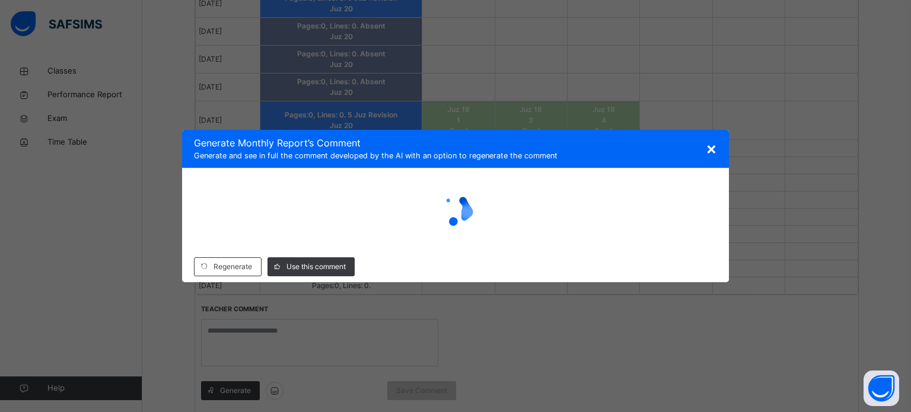
click at [713, 148] on span "×" at bounding box center [711, 148] width 11 height 20
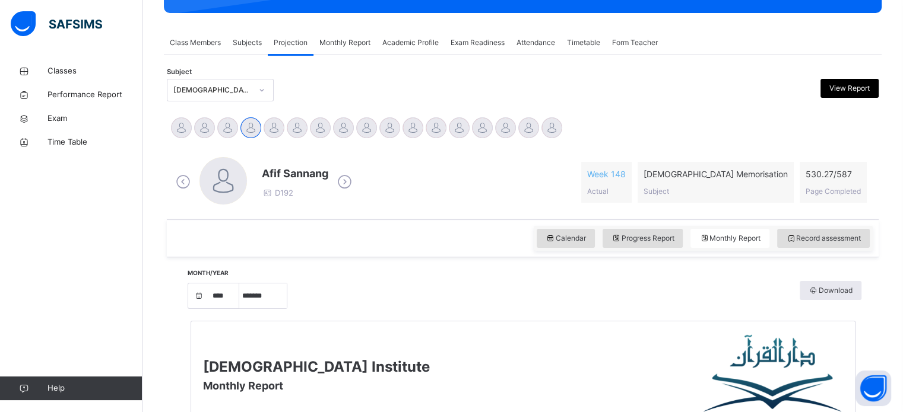
scroll to position [189, 0]
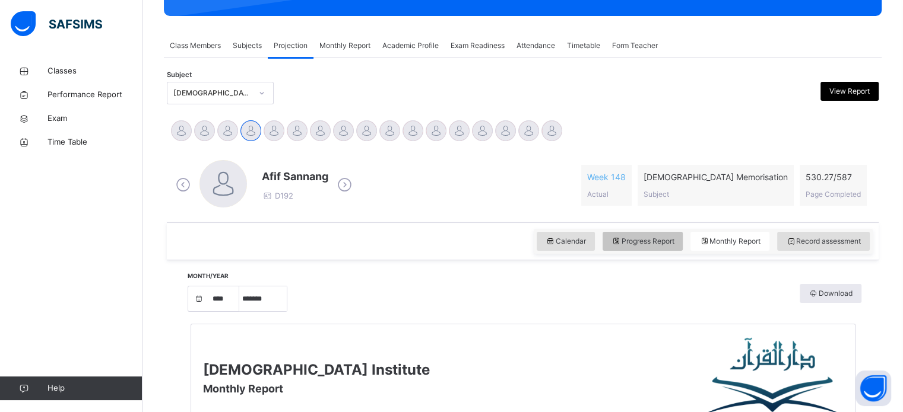
click at [645, 241] on span "Progress Report" at bounding box center [642, 241] width 63 height 11
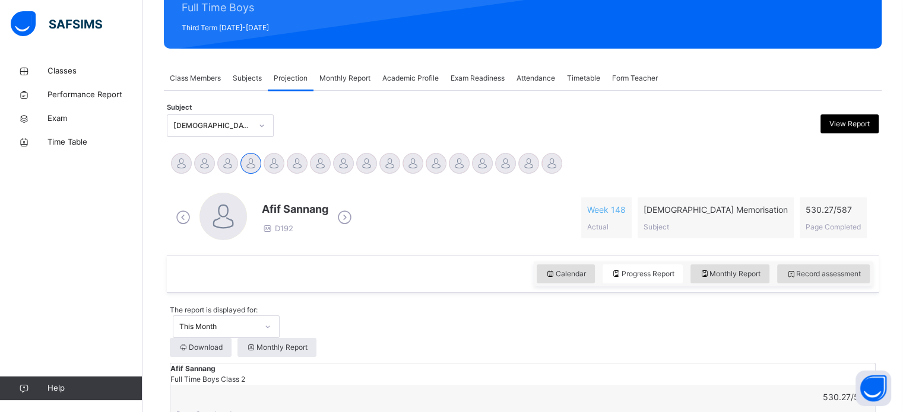
scroll to position [154, 0]
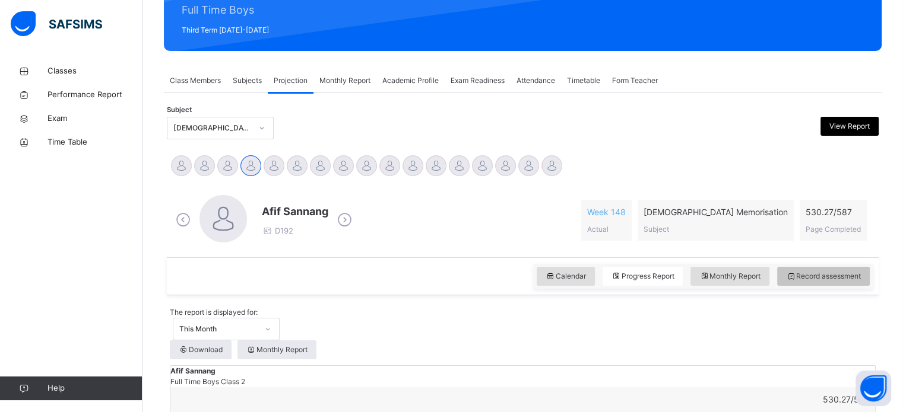
click at [803, 274] on span "Record assessment" at bounding box center [823, 276] width 75 height 11
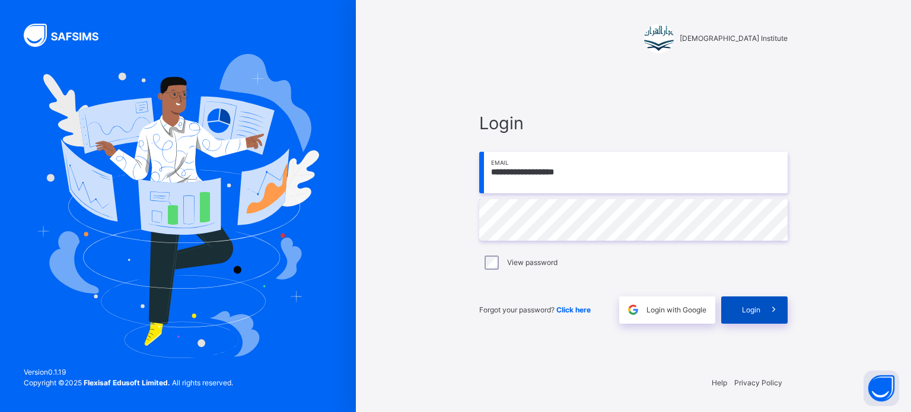
click at [754, 309] on span "Login" at bounding box center [751, 310] width 18 height 11
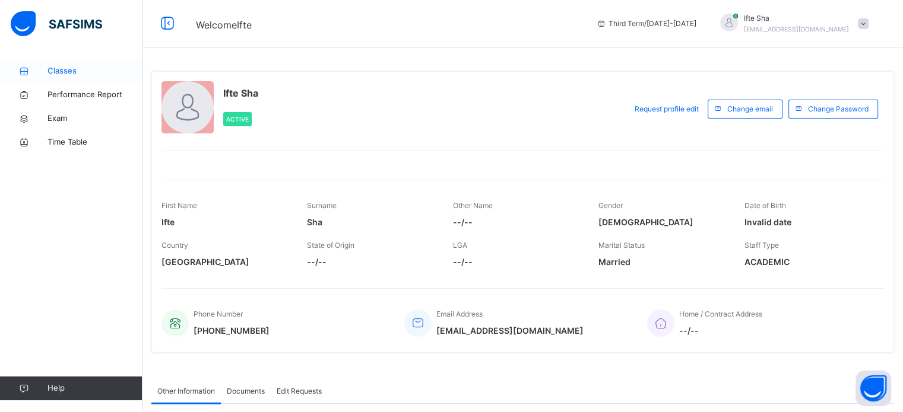
click at [55, 68] on span "Classes" at bounding box center [94, 71] width 95 height 12
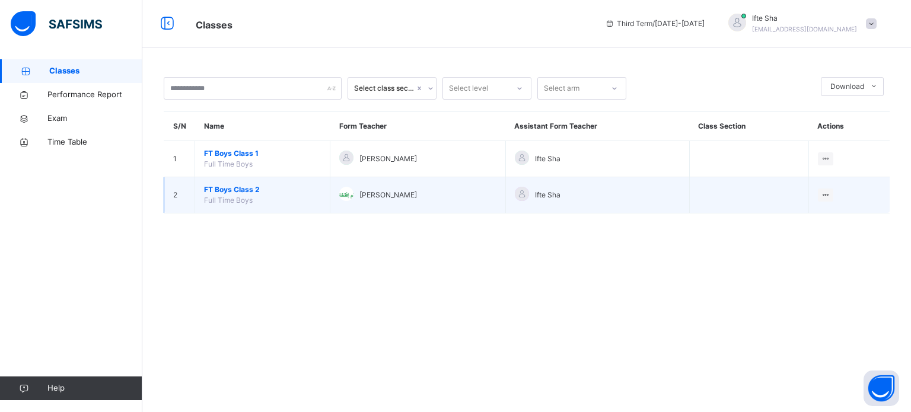
click at [274, 202] on td "FT Boys Class 2 Full Time Boys" at bounding box center [262, 195] width 135 height 36
click at [262, 192] on span "FT Boys Class 2" at bounding box center [262, 190] width 117 height 11
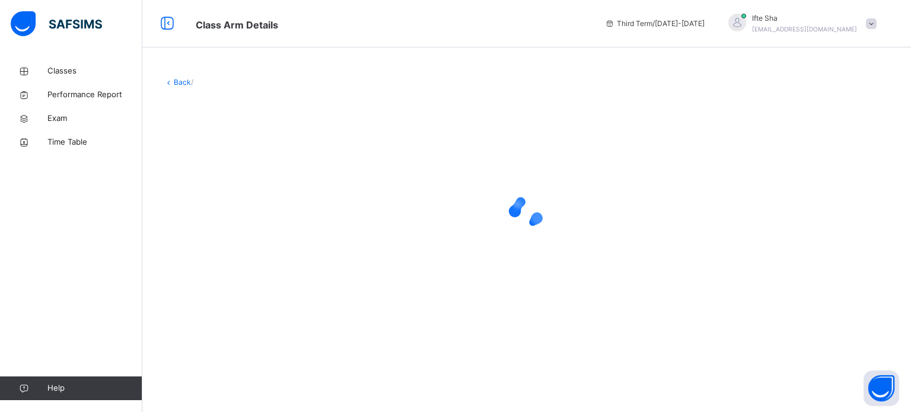
click at [262, 192] on div at bounding box center [527, 212] width 726 height 47
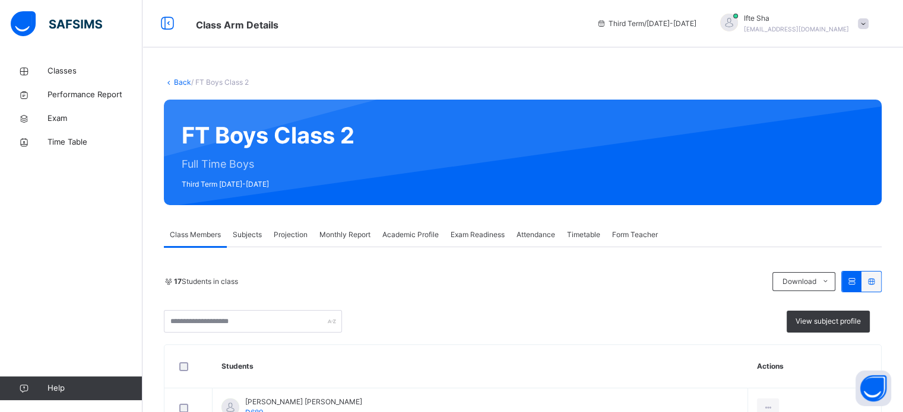
click at [278, 235] on span "Projection" at bounding box center [291, 235] width 34 height 11
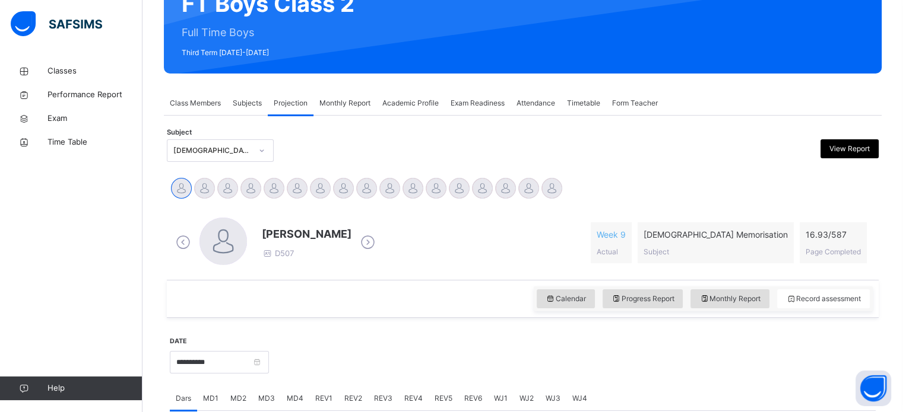
scroll to position [142, 0]
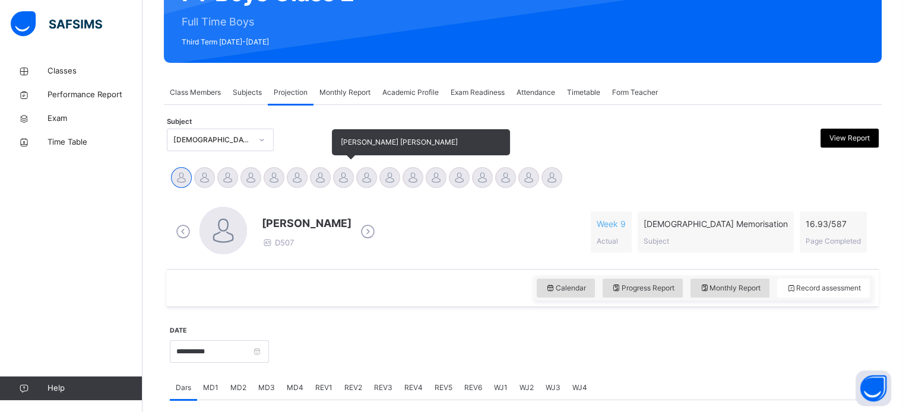
click at [347, 170] on div at bounding box center [343, 177] width 21 height 21
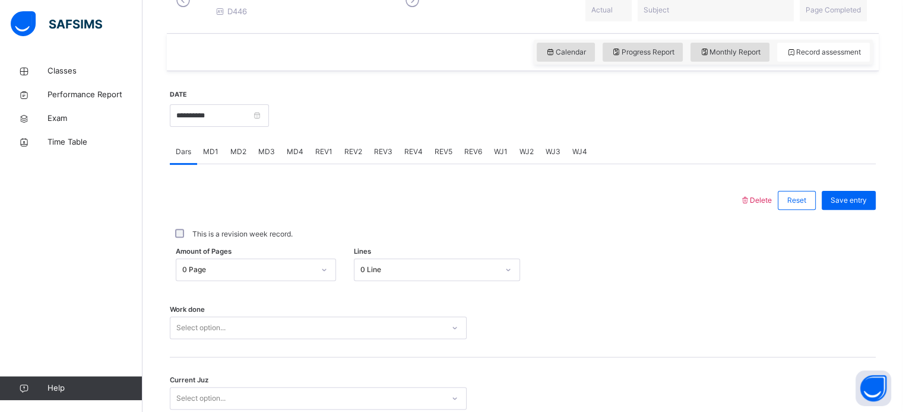
scroll to position [478, 0]
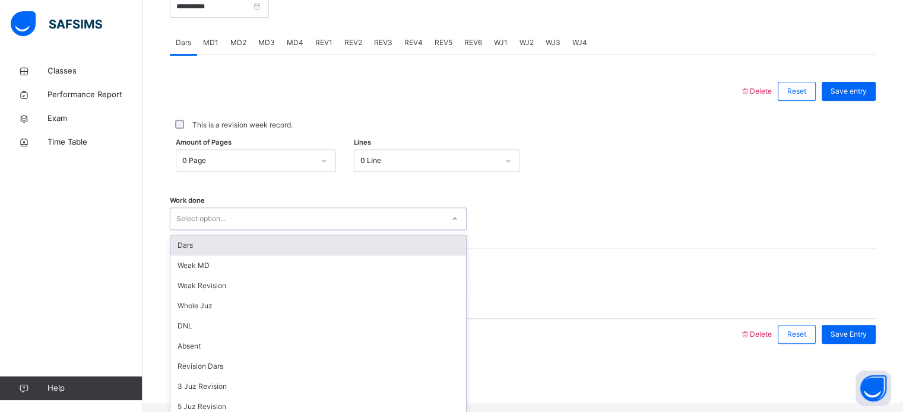
click at [235, 225] on div "Select option..." at bounding box center [306, 219] width 273 height 18
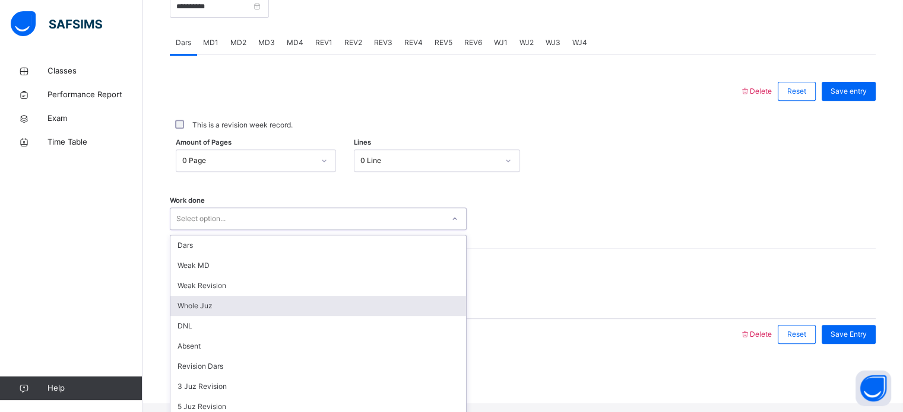
click at [226, 306] on div "Whole Juz" at bounding box center [318, 306] width 296 height 20
click at [226, 299] on div "Select option..." at bounding box center [306, 290] width 273 height 18
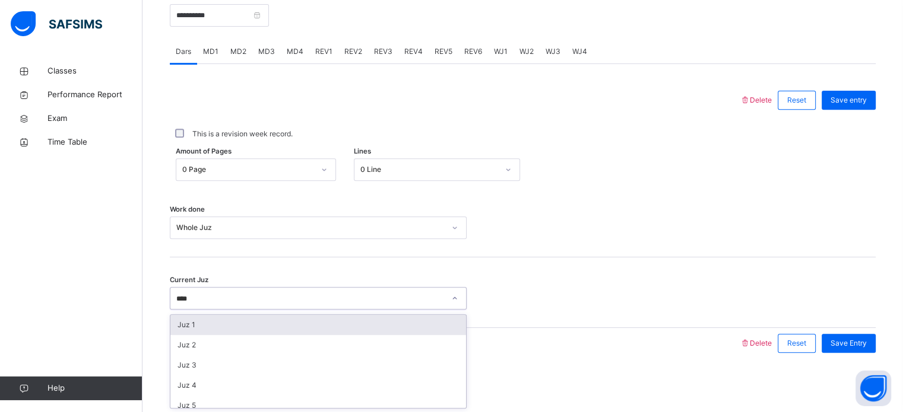
type input "*****"
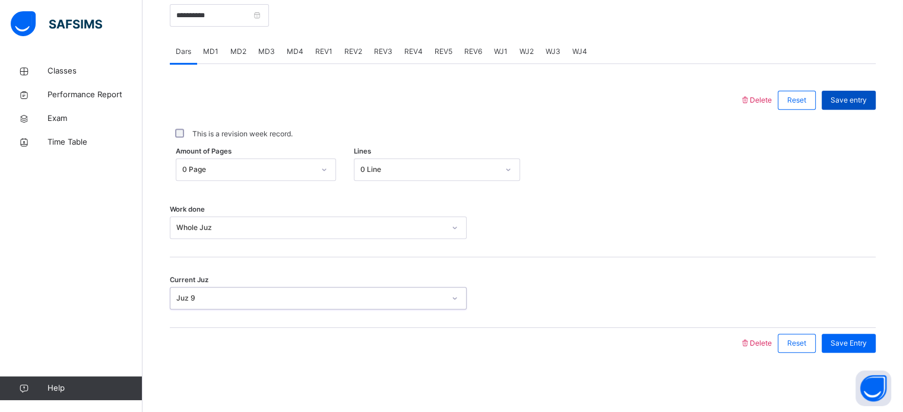
click at [847, 97] on span "Save entry" at bounding box center [848, 100] width 36 height 11
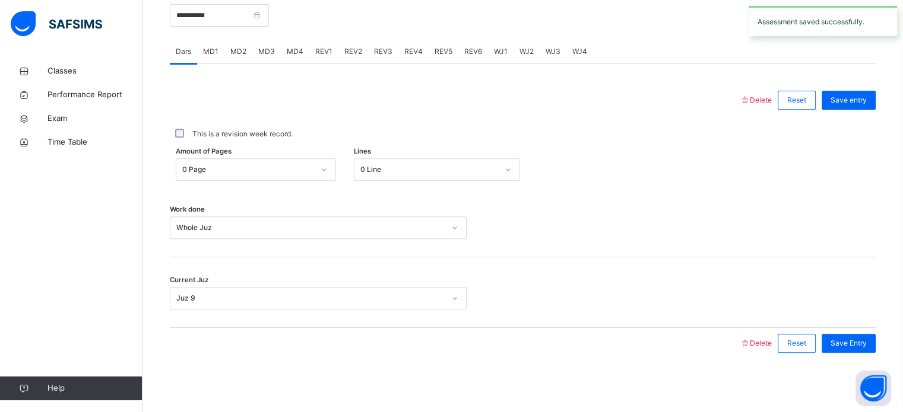
click at [322, 53] on span "REV1" at bounding box center [323, 51] width 17 height 11
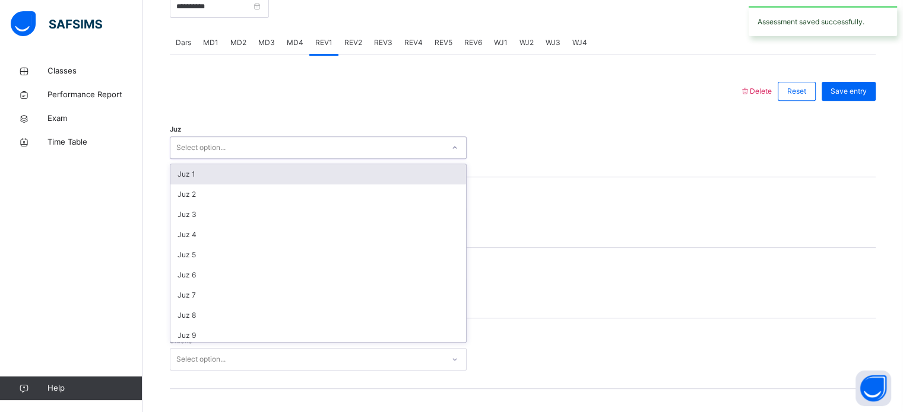
click at [215, 149] on div "Select option..." at bounding box center [200, 147] width 49 height 23
click at [212, 182] on div "Juz 1" at bounding box center [318, 174] width 296 height 20
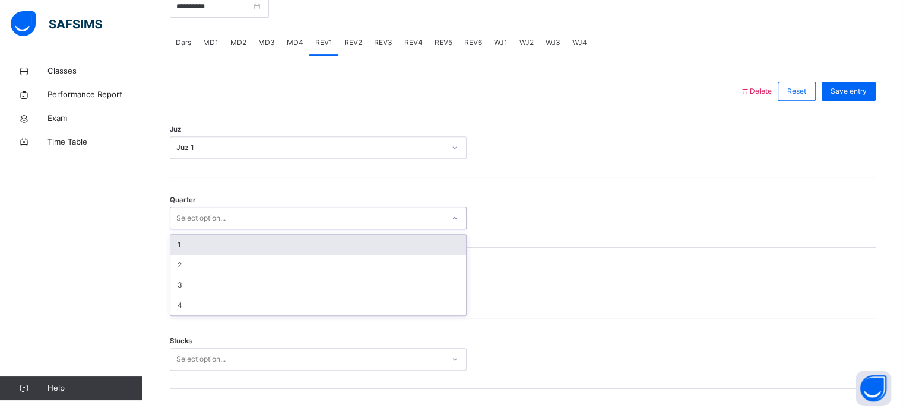
click at [209, 230] on div "Select option..." at bounding box center [200, 218] width 49 height 23
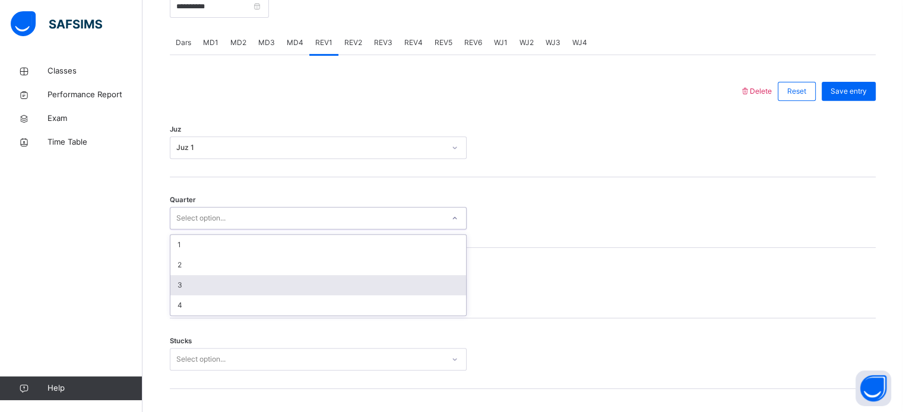
click at [198, 291] on div "3" at bounding box center [318, 285] width 296 height 20
click at [198, 291] on div "Select option..." at bounding box center [318, 289] width 297 height 23
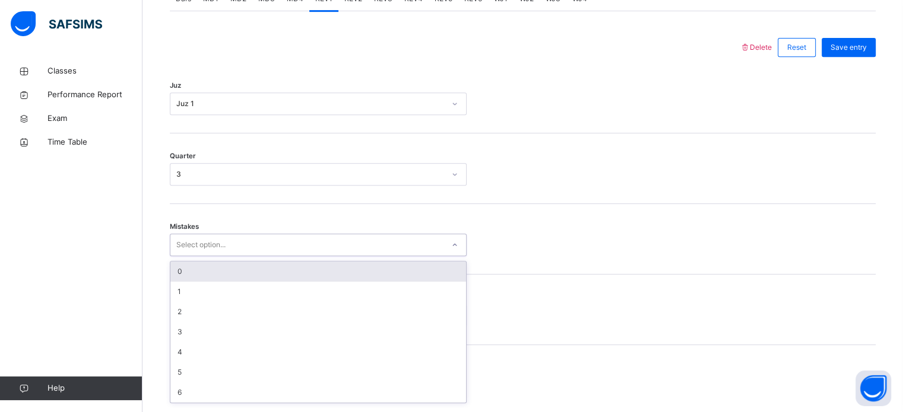
scroll to position [527, 0]
click at [183, 274] on div "0" at bounding box center [318, 267] width 296 height 20
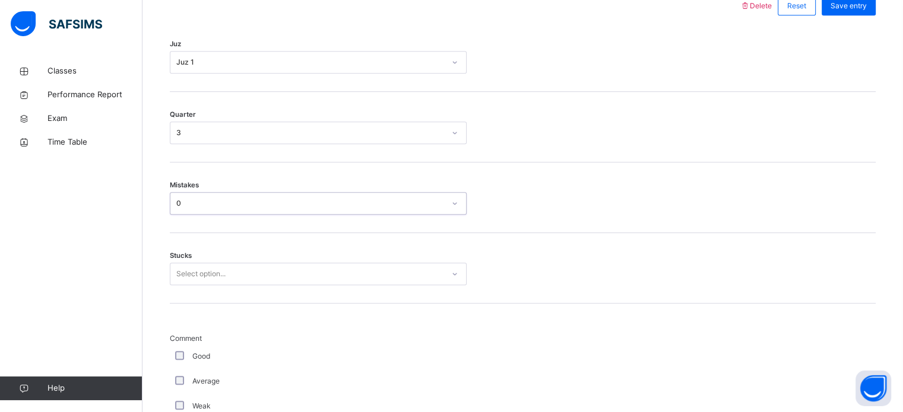
click at [215, 285] on div "Select option..." at bounding box center [318, 274] width 297 height 23
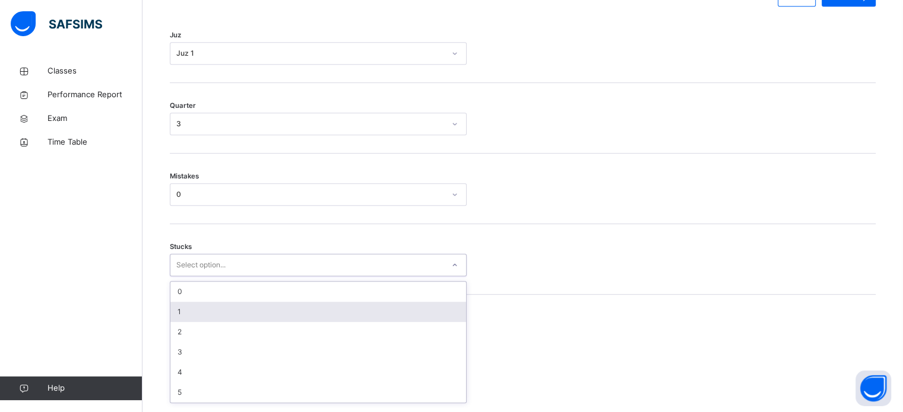
scroll to position [577, 0]
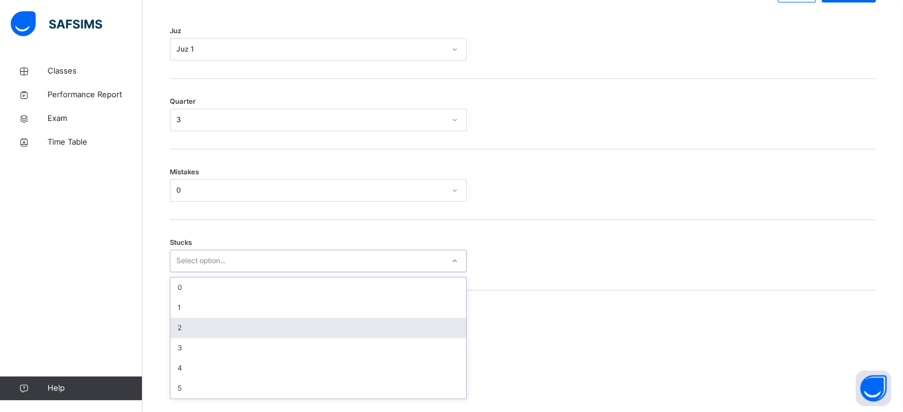
click at [209, 334] on div "2" at bounding box center [318, 328] width 296 height 20
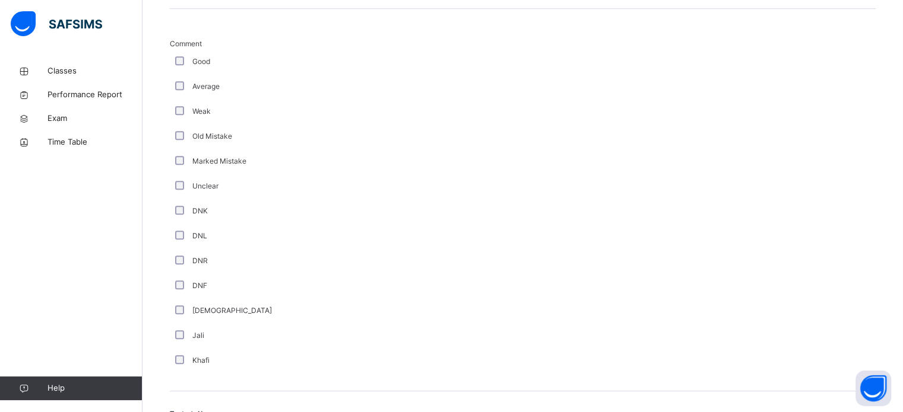
scroll to position [885, 0]
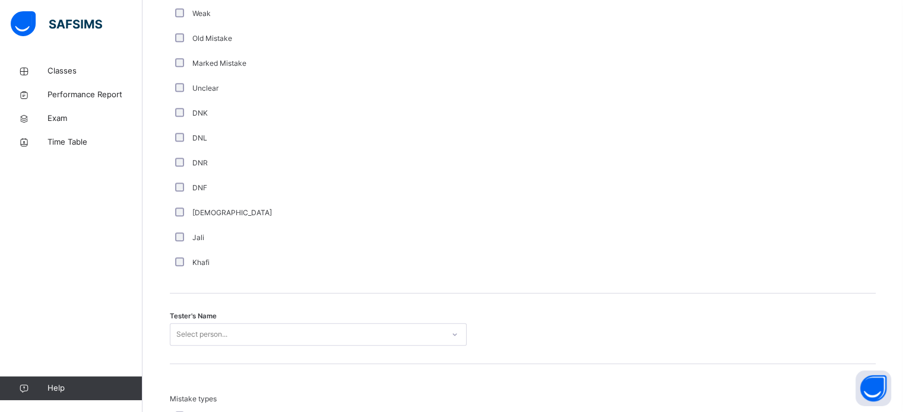
click at [181, 346] on div "Select person..." at bounding box center [318, 334] width 297 height 23
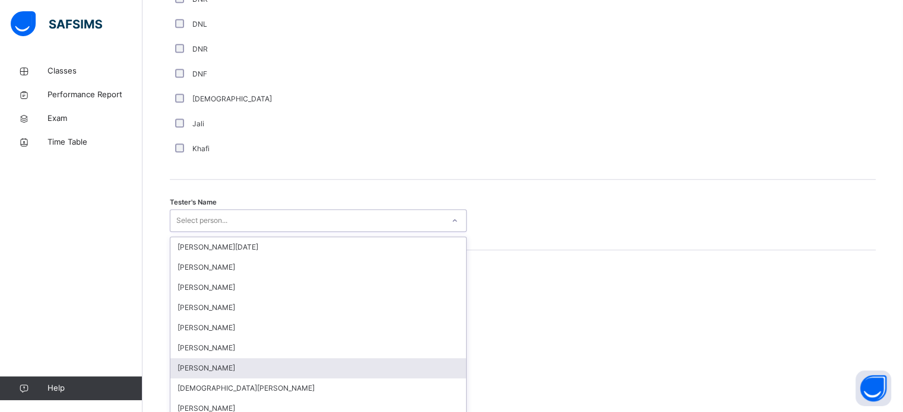
scroll to position [1087, 0]
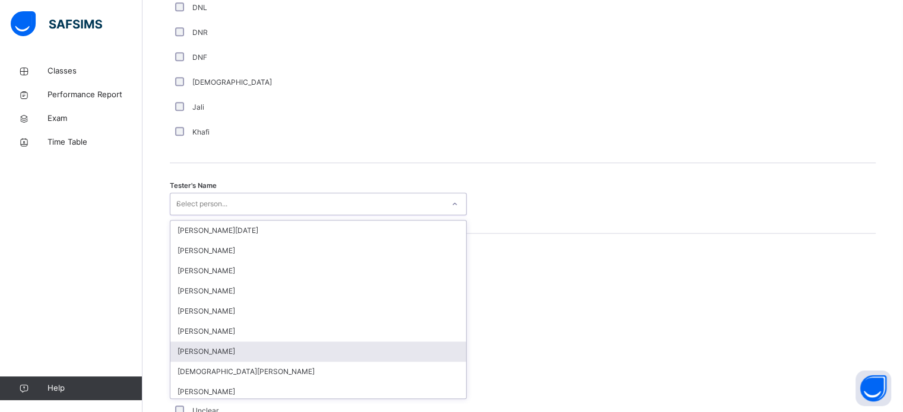
type input "**"
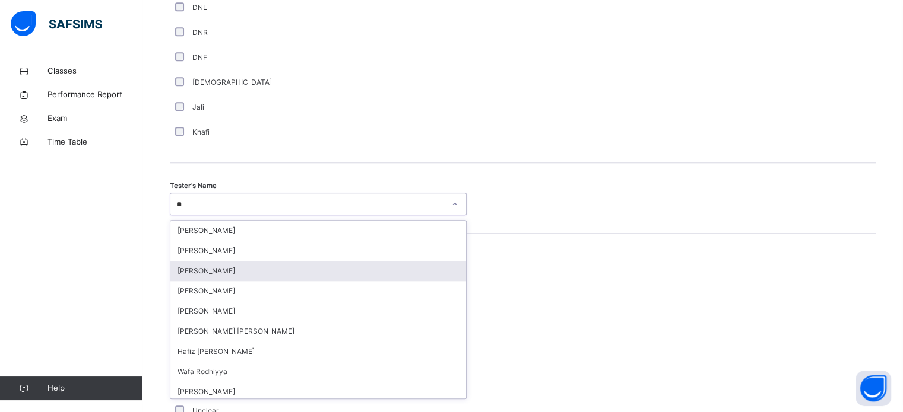
click at [228, 277] on div "[PERSON_NAME]" at bounding box center [318, 271] width 296 height 20
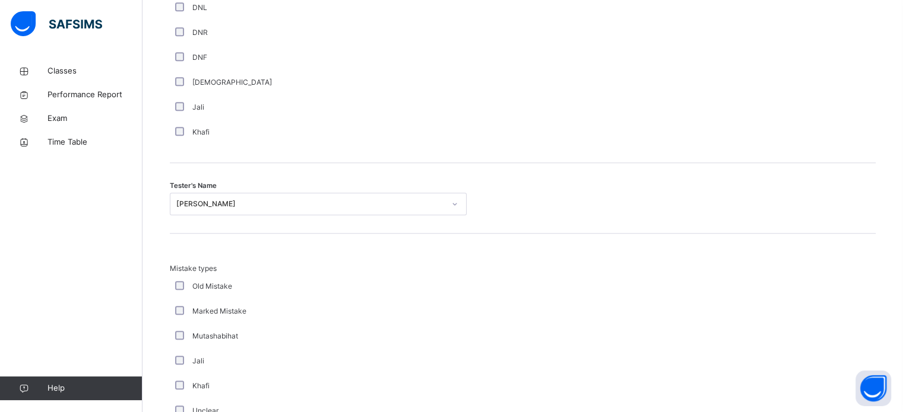
click at [262, 342] on div "Mutashabihat" at bounding box center [318, 336] width 291 height 11
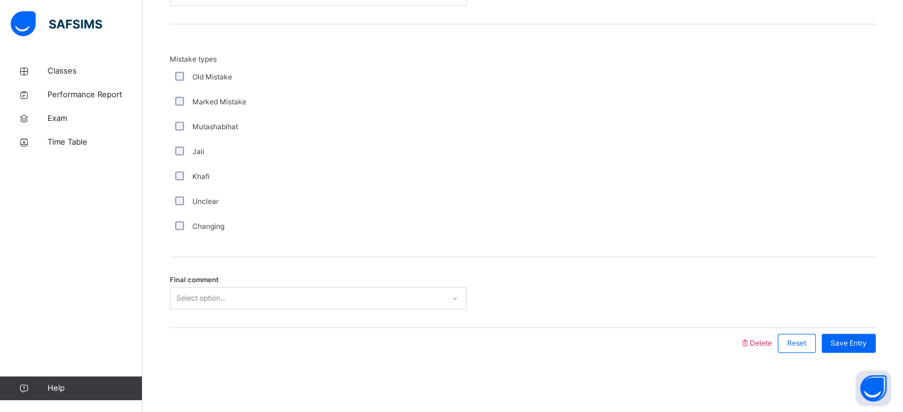
scroll to position [1305, 0]
click at [242, 294] on div "Select option..." at bounding box center [306, 299] width 273 height 18
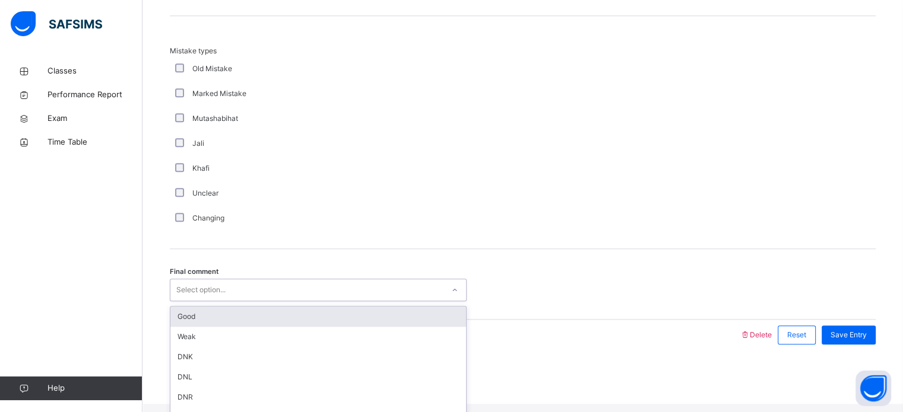
click at [237, 327] on div "Good" at bounding box center [318, 317] width 296 height 20
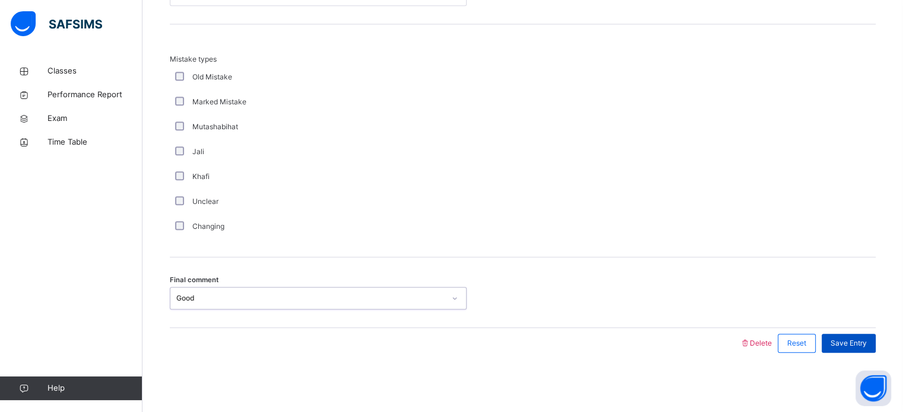
click at [862, 336] on div "Save Entry" at bounding box center [848, 343] width 54 height 19
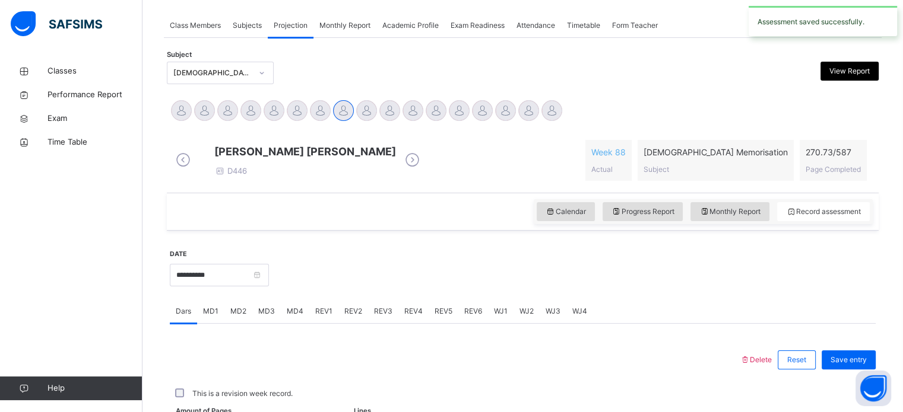
scroll to position [478, 0]
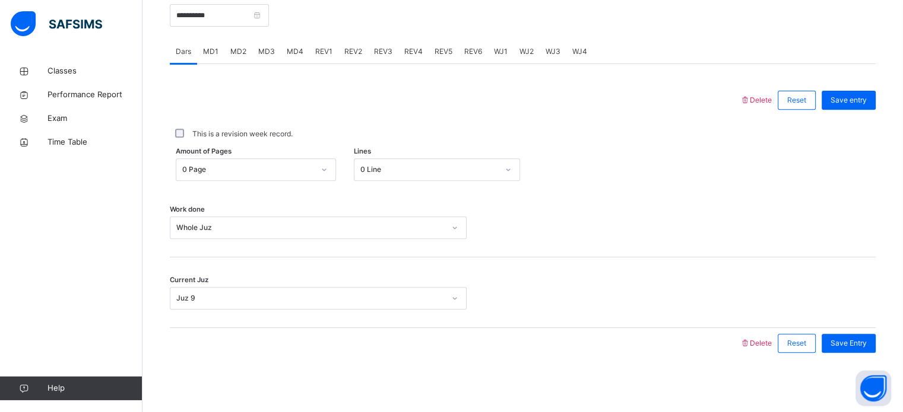
click at [354, 46] on span "REV2" at bounding box center [353, 51] width 18 height 11
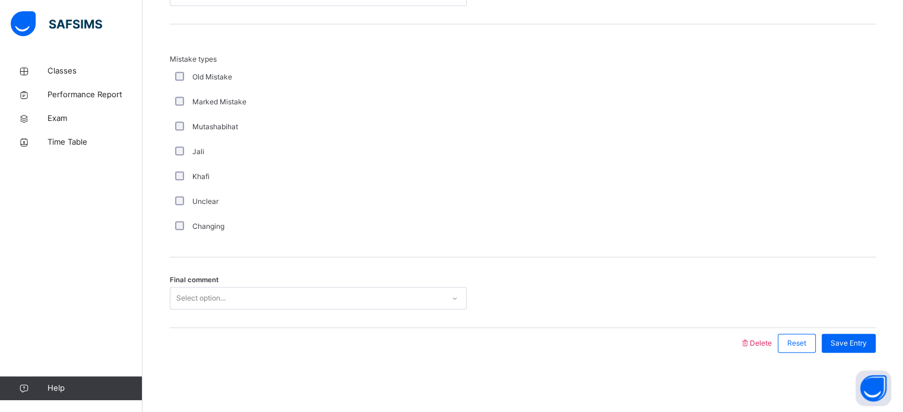
click at [256, 284] on div "Final comment Select option..." at bounding box center [523, 293] width 706 height 71
click at [254, 290] on div "Select option..." at bounding box center [306, 299] width 273 height 18
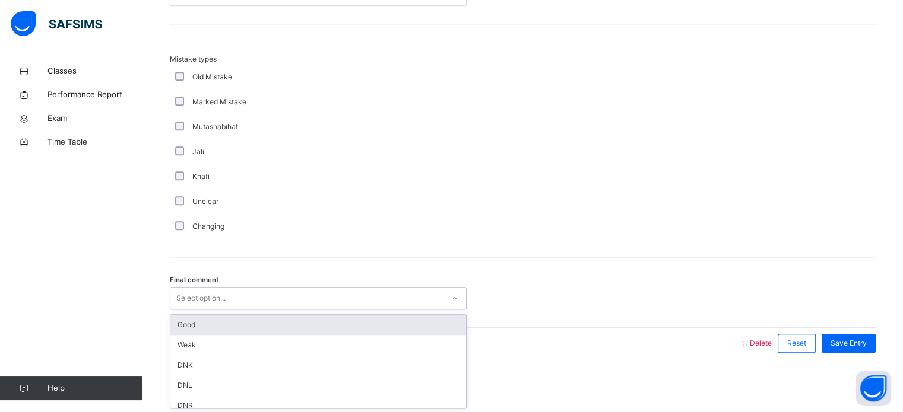
click at [234, 329] on div "Good" at bounding box center [318, 325] width 296 height 20
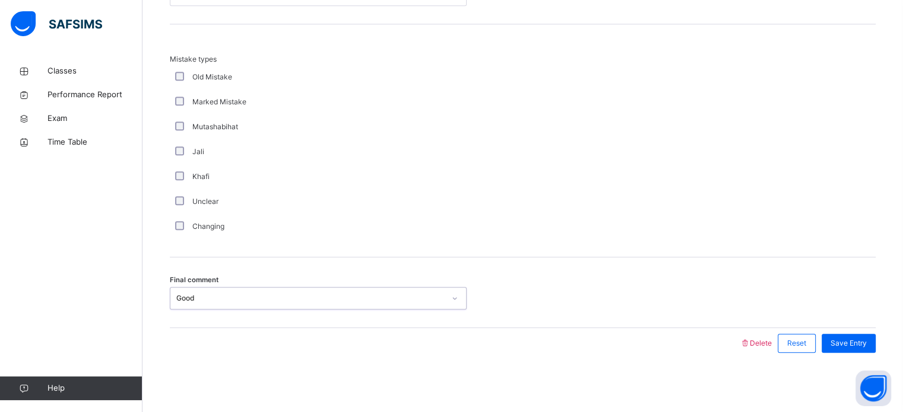
click at [309, 231] on div "Changing" at bounding box center [318, 226] width 291 height 11
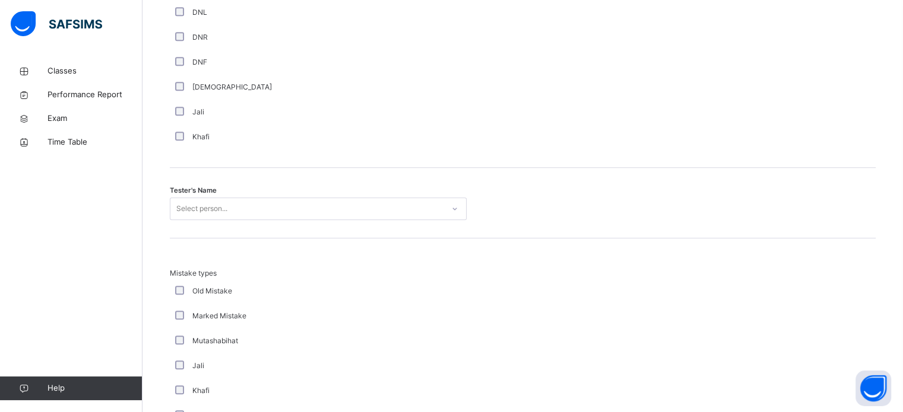
click at [309, 231] on div "Tester's Name Select person..." at bounding box center [523, 203] width 706 height 71
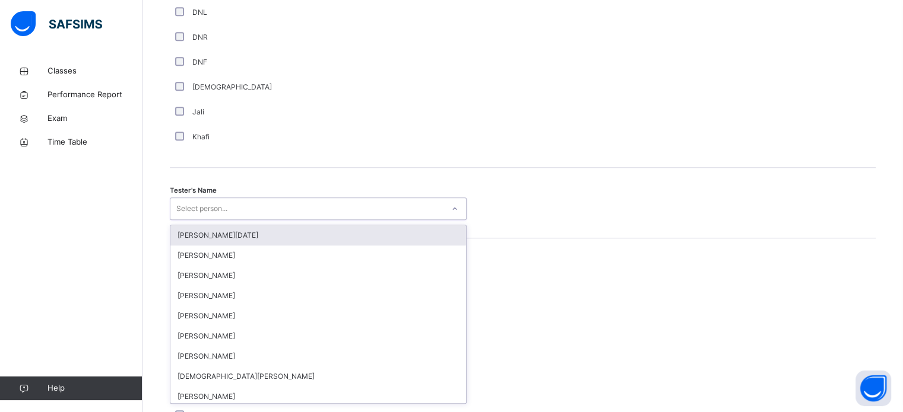
scroll to position [1087, 0]
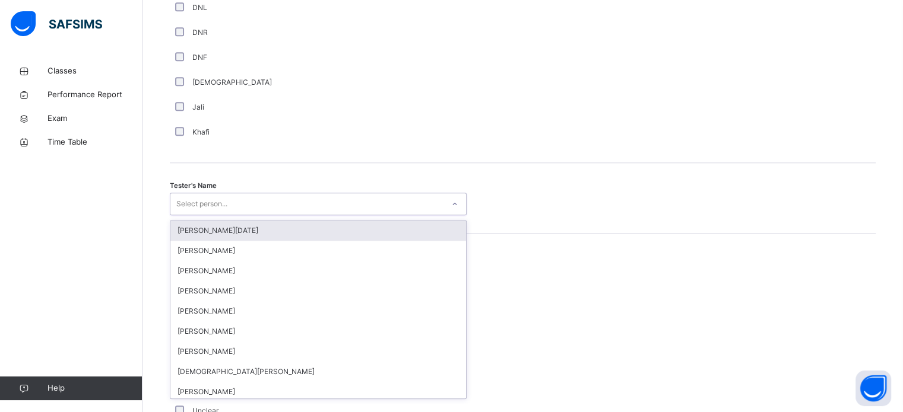
click at [309, 231] on div "[PERSON_NAME][DATE]" at bounding box center [318, 231] width 296 height 20
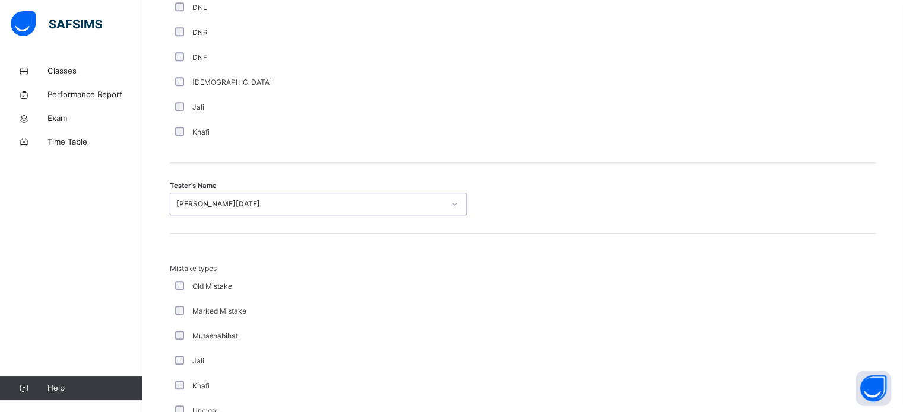
type input "*"
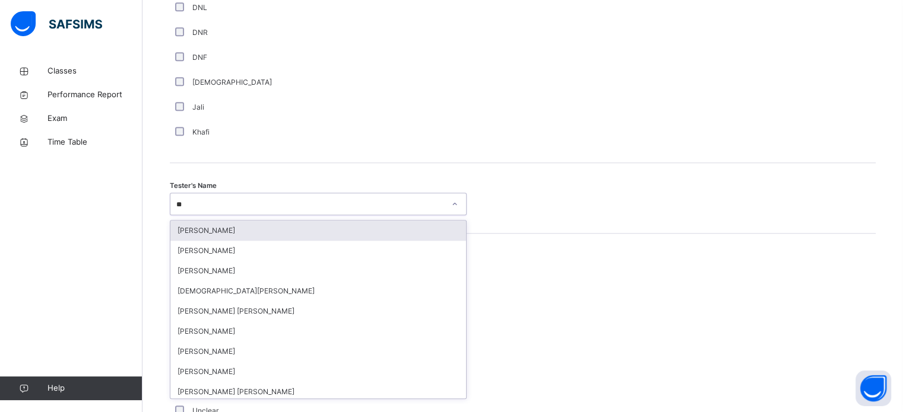
type input "***"
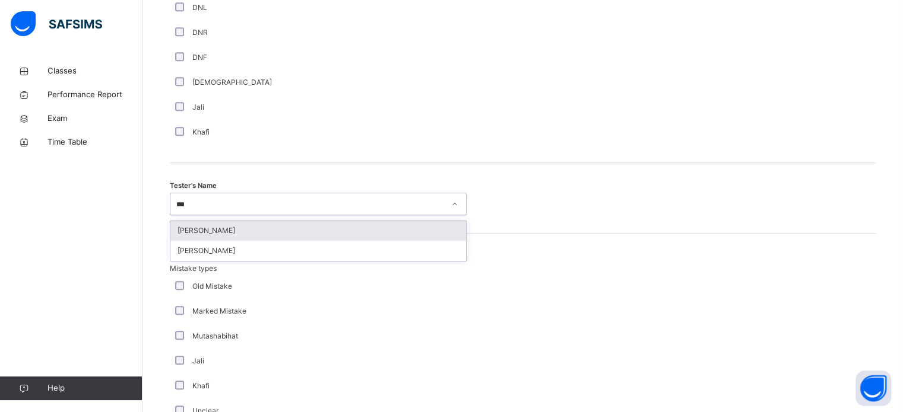
click at [291, 230] on div "[PERSON_NAME]" at bounding box center [318, 231] width 296 height 20
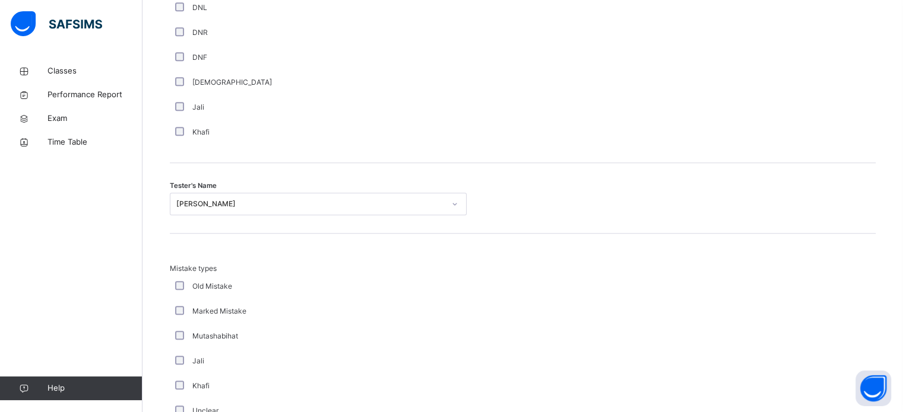
click at [337, 113] on div "Jali" at bounding box center [318, 107] width 291 height 11
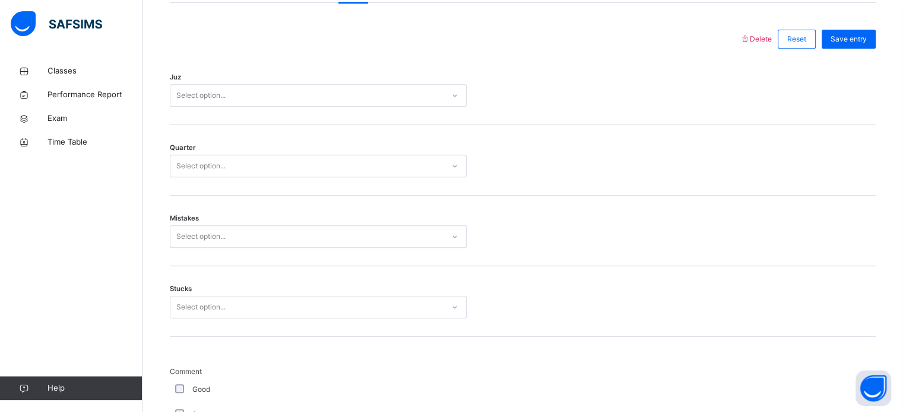
scroll to position [565, 0]
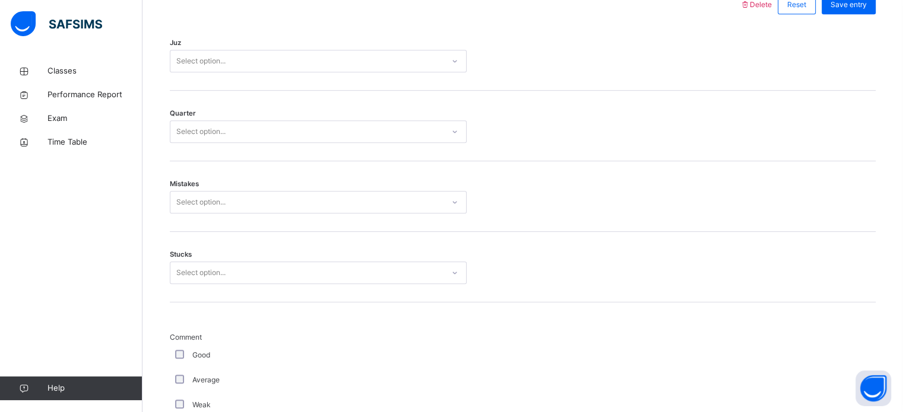
click at [177, 358] on div "Good" at bounding box center [318, 355] width 297 height 25
click at [178, 361] on div "Good" at bounding box center [318, 355] width 291 height 11
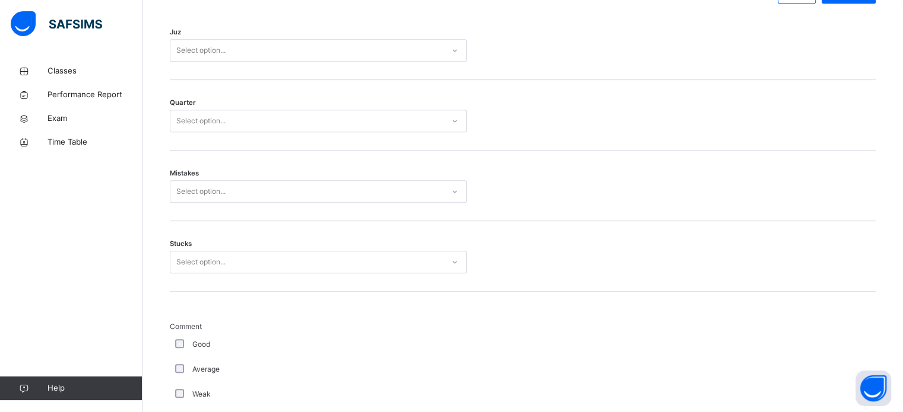
click at [215, 285] on div "Stucks Select option..." at bounding box center [523, 256] width 706 height 71
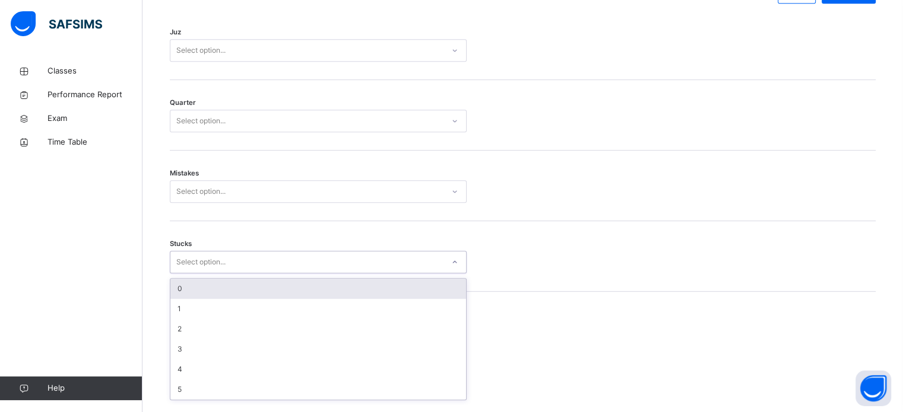
scroll to position [577, 0]
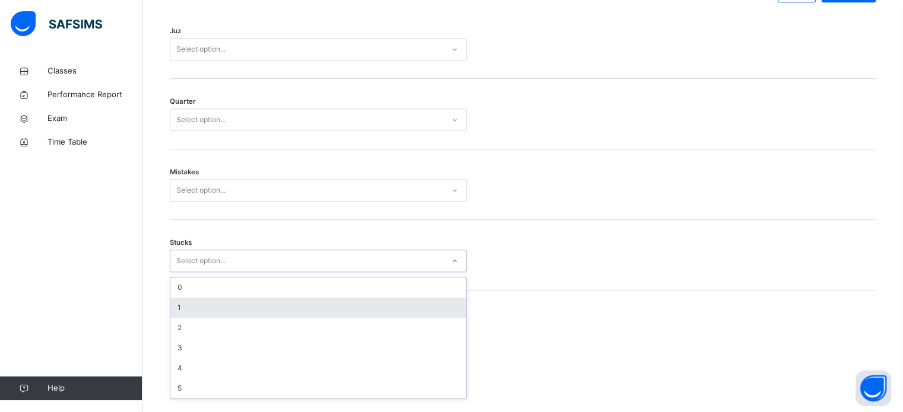
click at [196, 318] on div "1" at bounding box center [318, 308] width 296 height 20
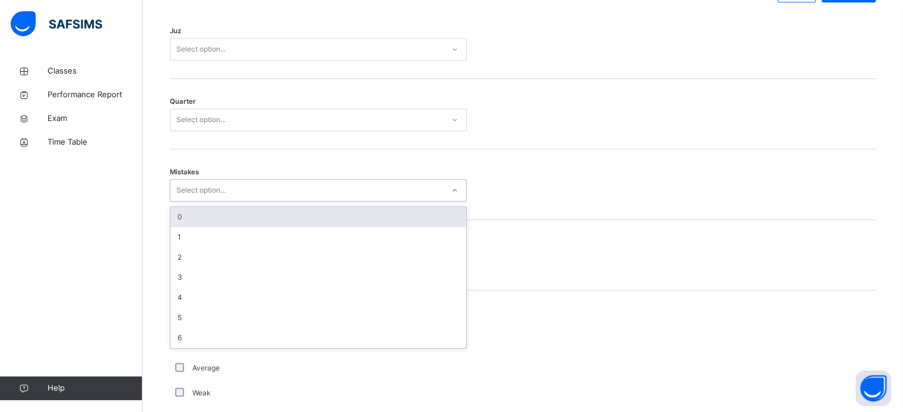
click at [200, 202] on div "Select option..." at bounding box center [200, 190] width 49 height 23
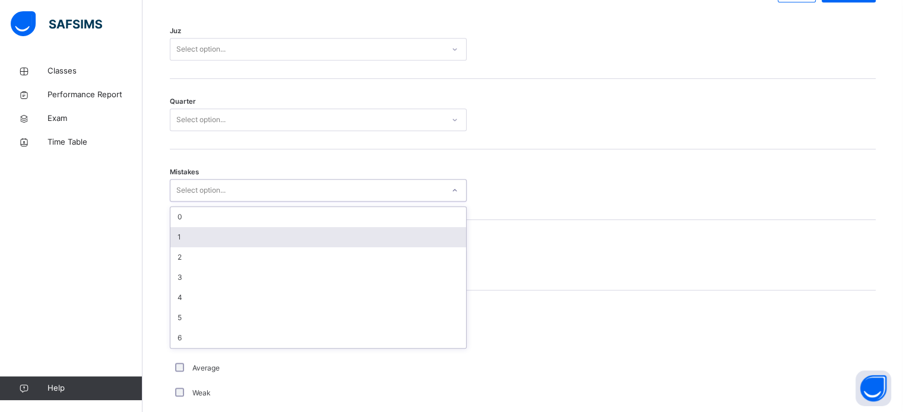
click at [201, 242] on div "1" at bounding box center [318, 237] width 296 height 20
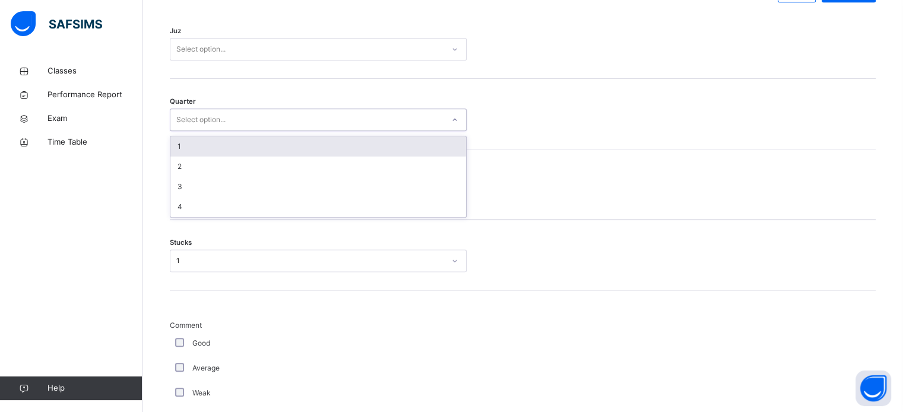
click at [215, 131] on div "Select option..." at bounding box center [200, 120] width 49 height 23
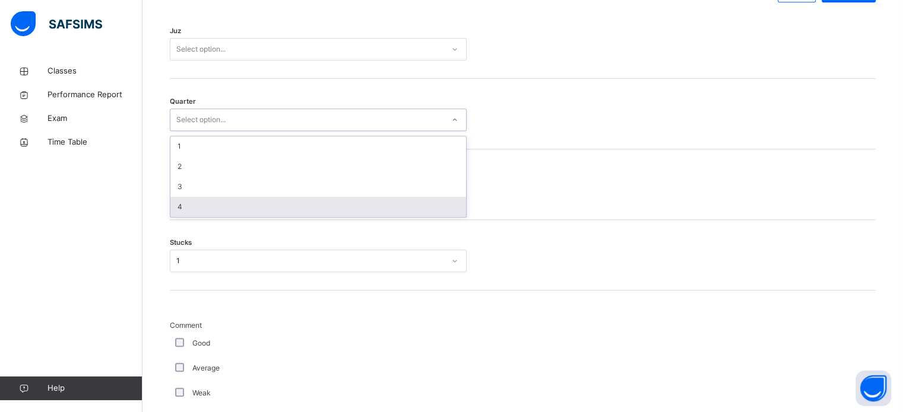
click at [201, 211] on div "4" at bounding box center [318, 207] width 296 height 20
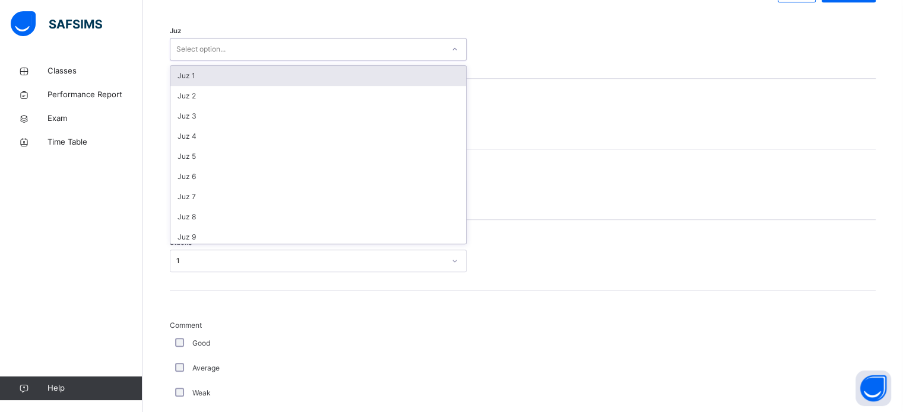
click at [190, 47] on div "Select option..." at bounding box center [318, 49] width 297 height 23
click at [195, 86] on div "Juz 1" at bounding box center [318, 76] width 296 height 20
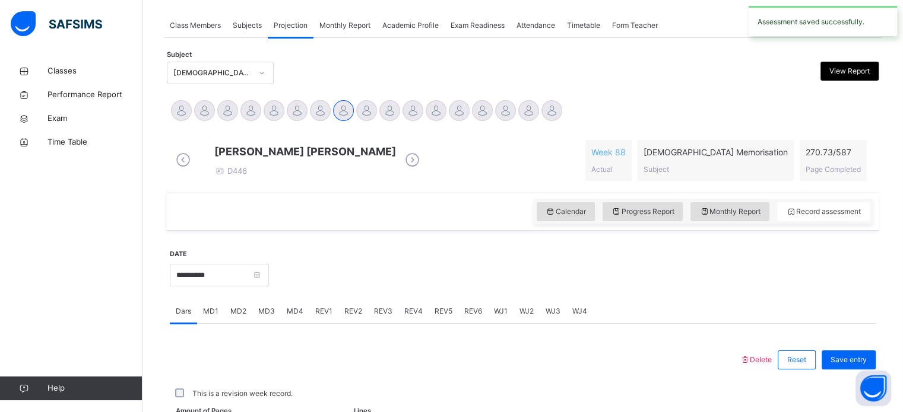
scroll to position [478, 0]
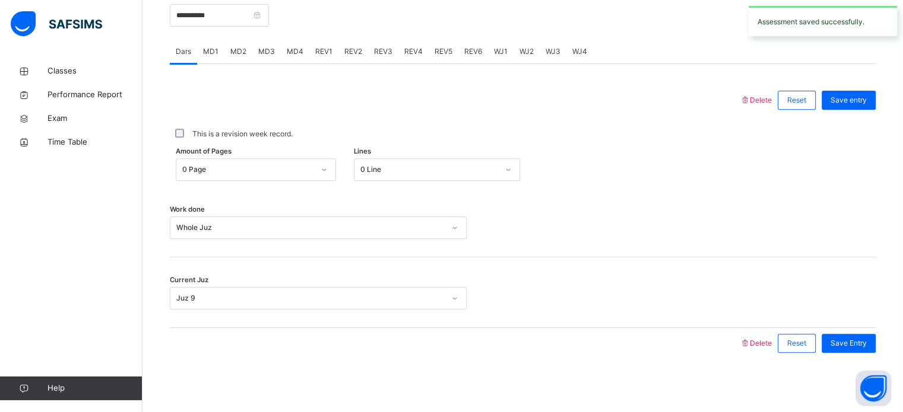
click at [318, 49] on span "REV1" at bounding box center [323, 51] width 17 height 11
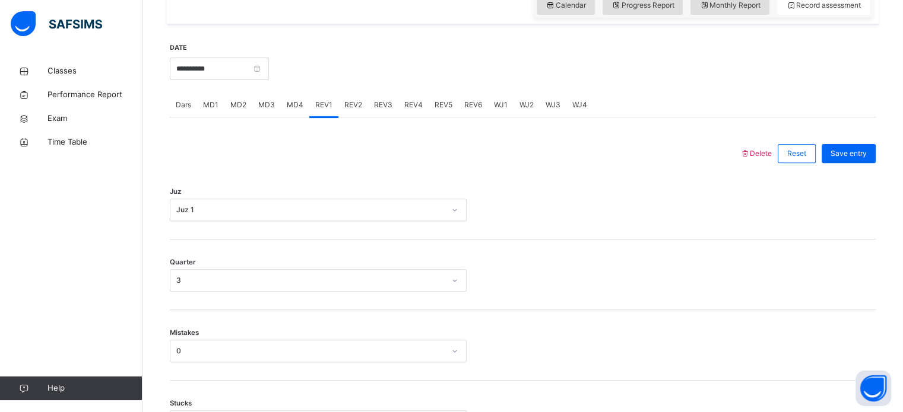
scroll to position [316, 0]
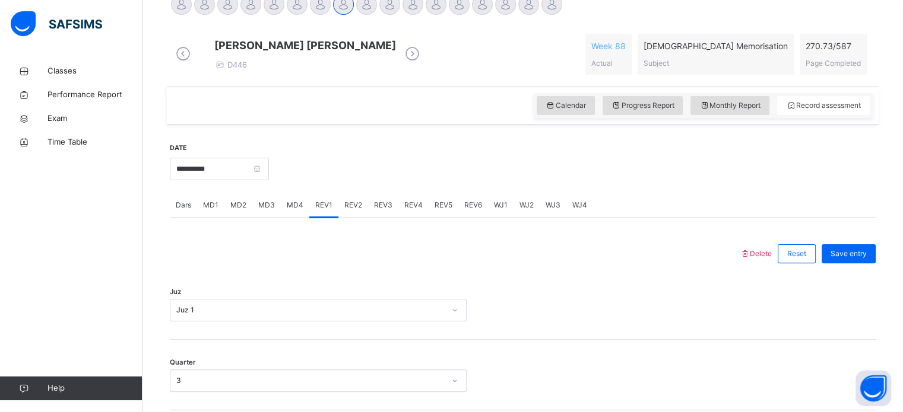
click at [498, 211] on span "WJ1" at bounding box center [501, 205] width 14 height 11
click at [249, 314] on div "Select option..." at bounding box center [318, 310] width 297 height 23
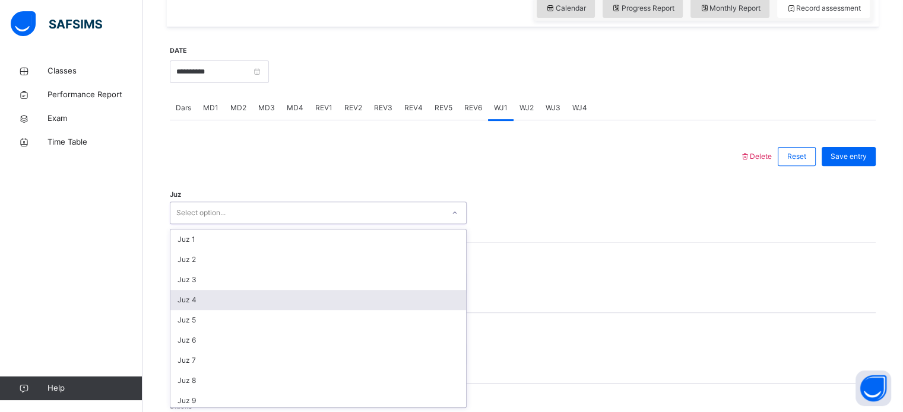
scroll to position [422, 0]
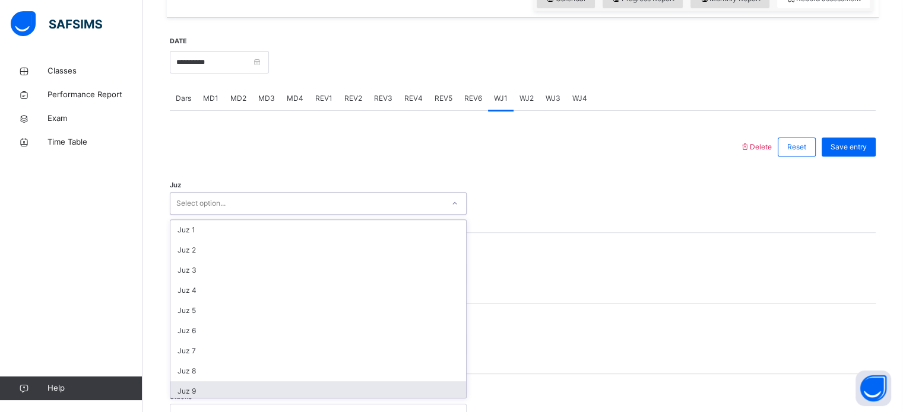
click at [202, 391] on div "Juz 9" at bounding box center [318, 392] width 296 height 20
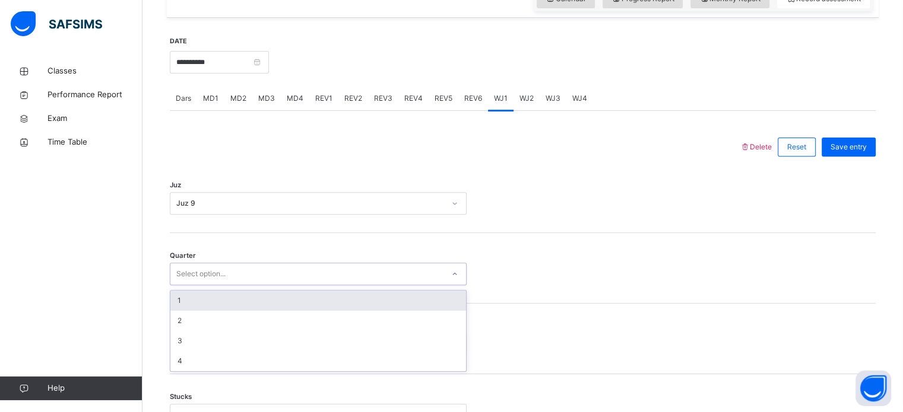
click at [231, 282] on div "Select option..." at bounding box center [306, 274] width 273 height 18
click at [206, 311] on div "1" at bounding box center [318, 301] width 296 height 20
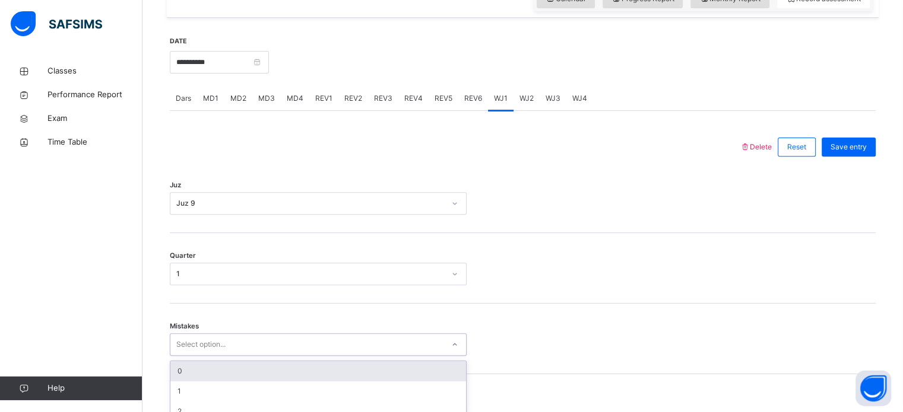
click at [211, 349] on div "option 0 focused, 1 of 7. 7 results available. Use Up and Down to choose option…" at bounding box center [318, 344] width 297 height 23
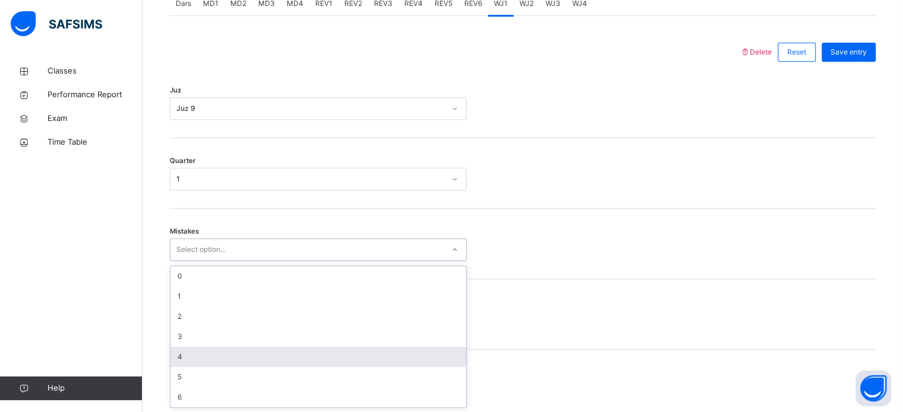
scroll to position [527, 0]
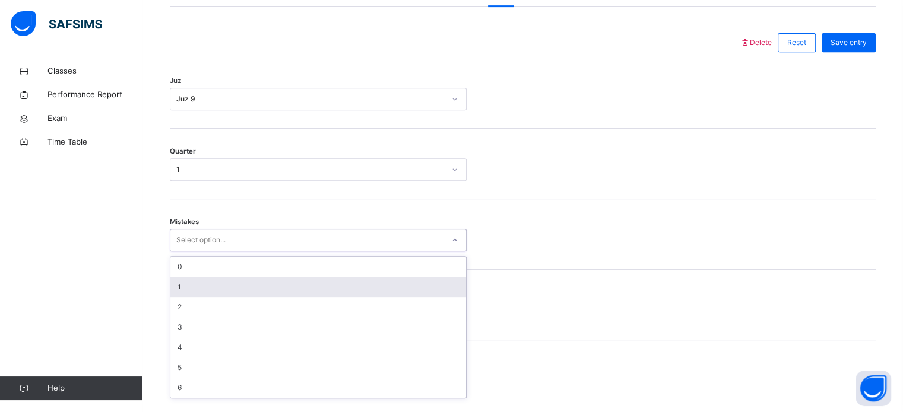
click at [185, 291] on div "1" at bounding box center [318, 287] width 296 height 20
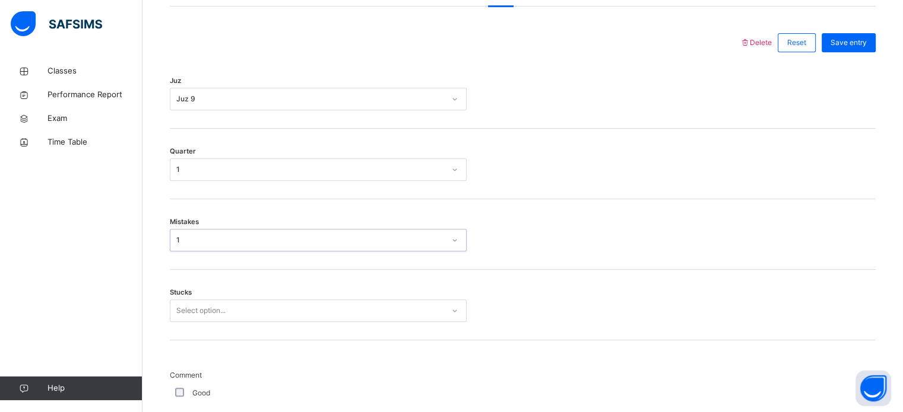
scroll to position [577, 0]
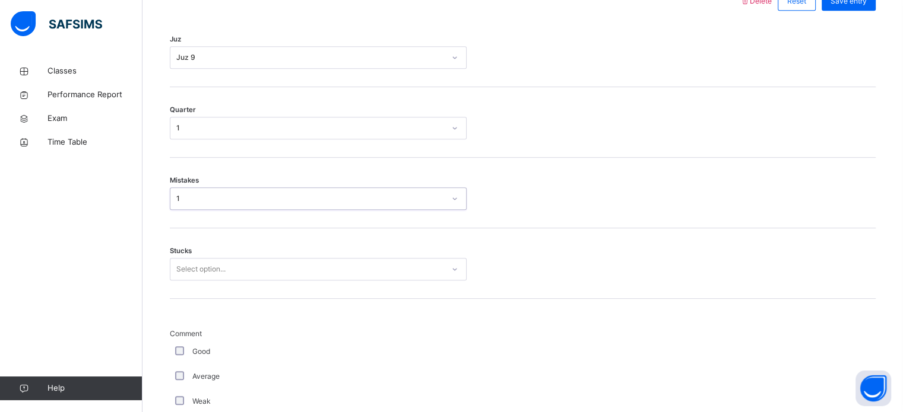
click at [189, 281] on div "Select option..." at bounding box center [318, 269] width 297 height 23
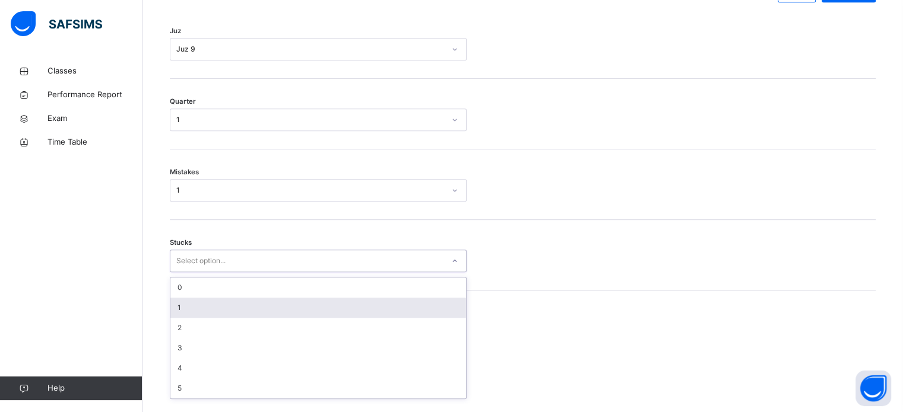
click at [189, 310] on div "1" at bounding box center [318, 308] width 296 height 20
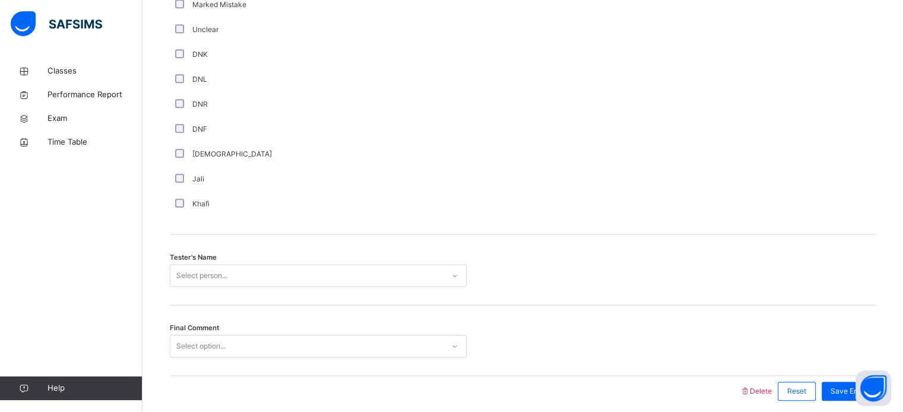
scroll to position [1072, 0]
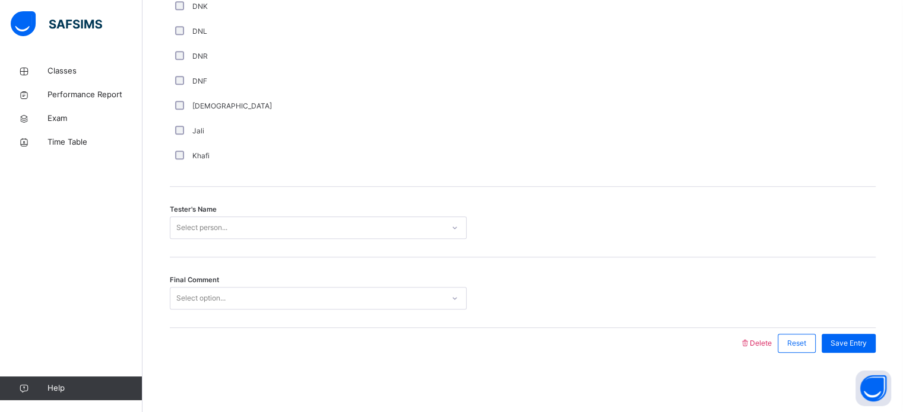
click at [177, 232] on div "Select person..." at bounding box center [201, 228] width 51 height 23
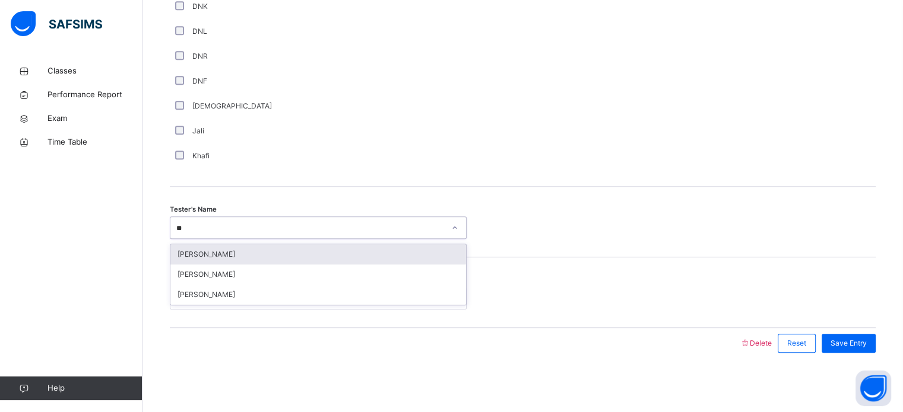
type input "***"
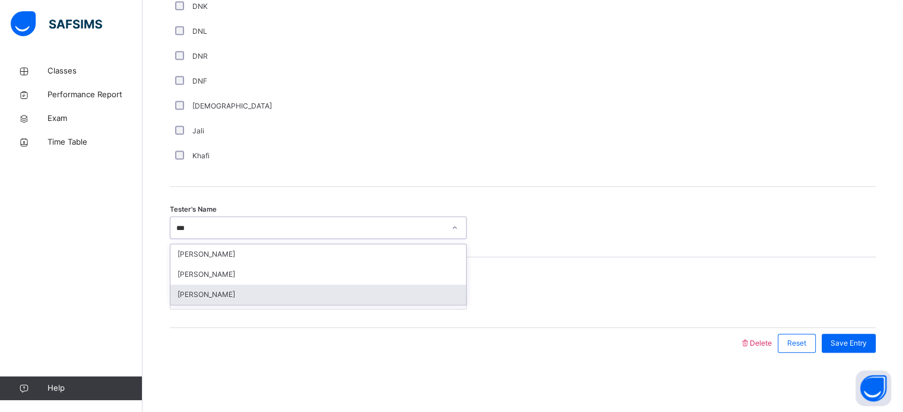
click at [204, 289] on div "[PERSON_NAME]" at bounding box center [318, 295] width 296 height 20
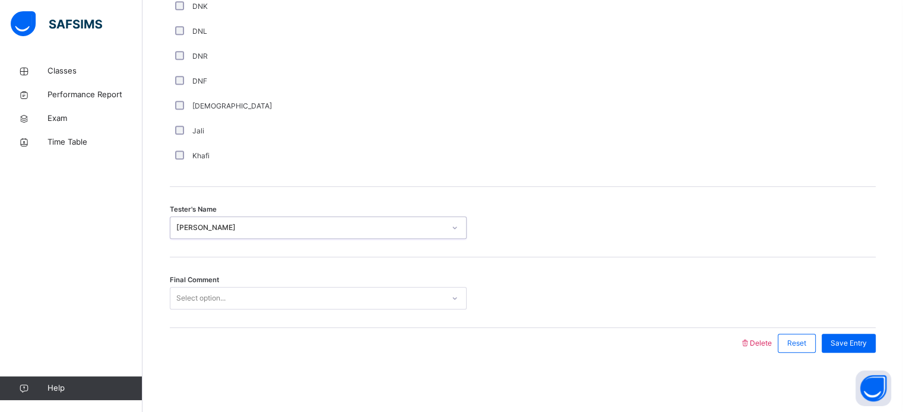
click at [204, 289] on div "Select option..." at bounding box center [200, 298] width 49 height 23
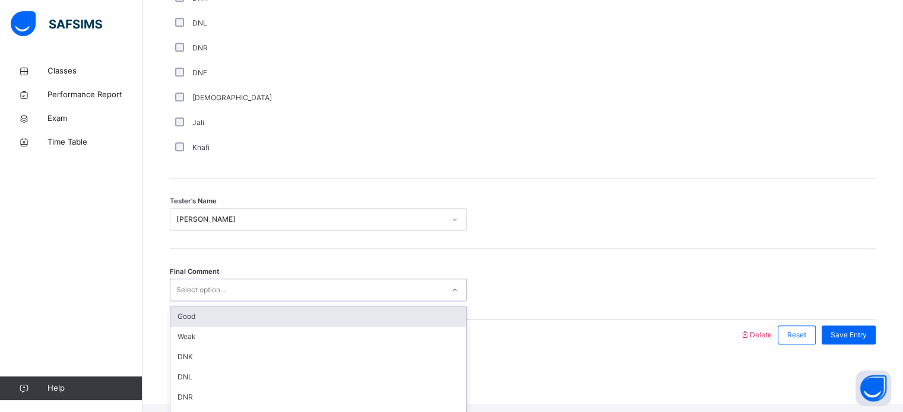
scroll to position [0, 0]
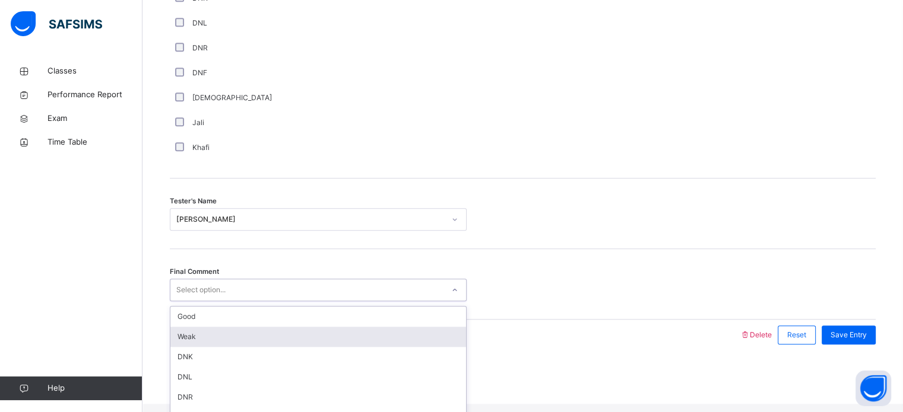
click at [218, 347] on div "Weak" at bounding box center [318, 337] width 296 height 20
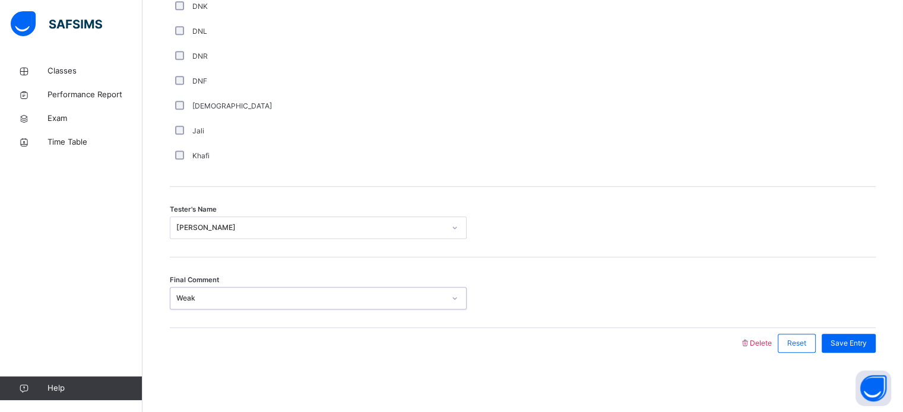
click at [783, 248] on div "Tester's Name [PERSON_NAME]" at bounding box center [523, 222] width 706 height 71
click at [859, 338] on span "Save Entry" at bounding box center [848, 343] width 36 height 11
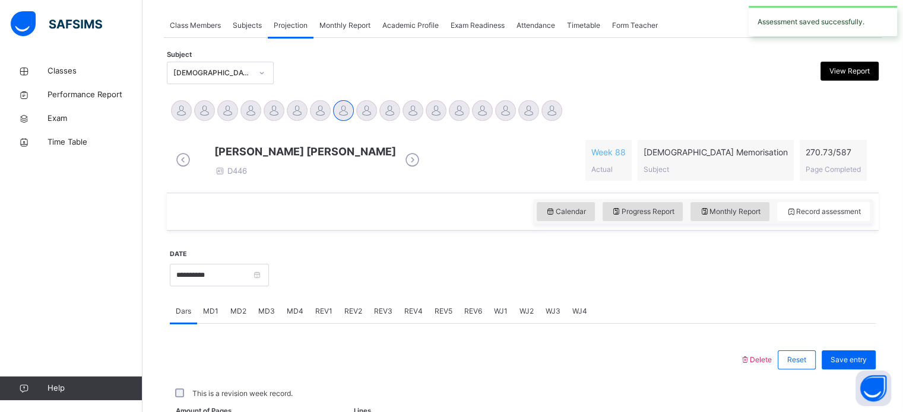
scroll to position [478, 0]
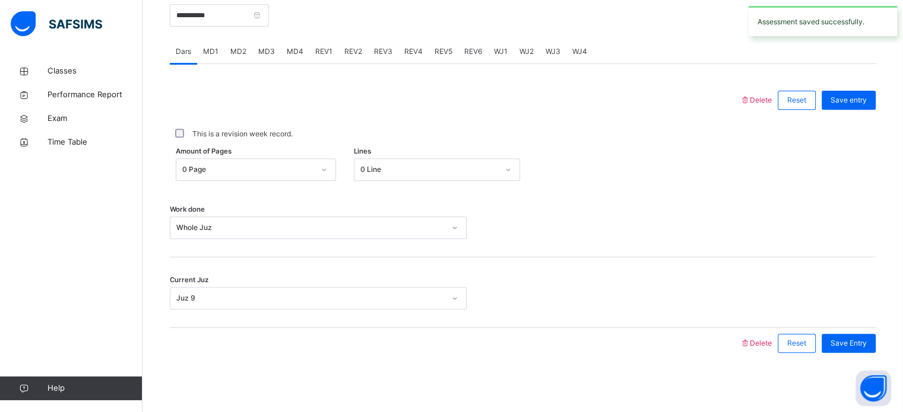
click at [527, 52] on span "WJ2" at bounding box center [526, 51] width 14 height 11
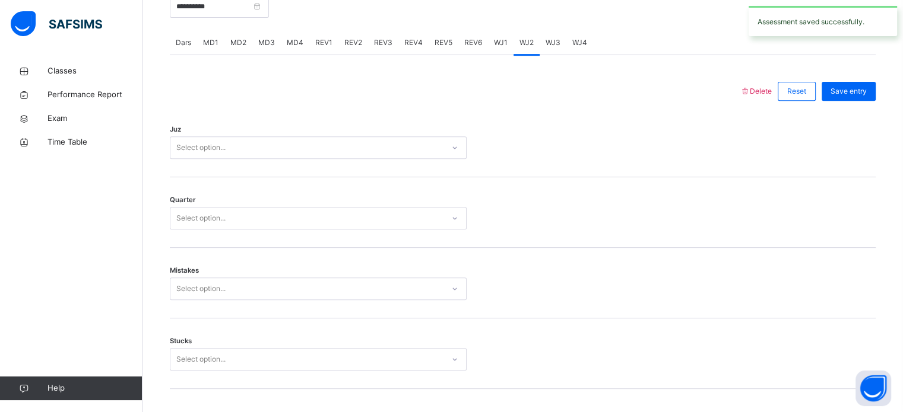
scroll to position [1001, 0]
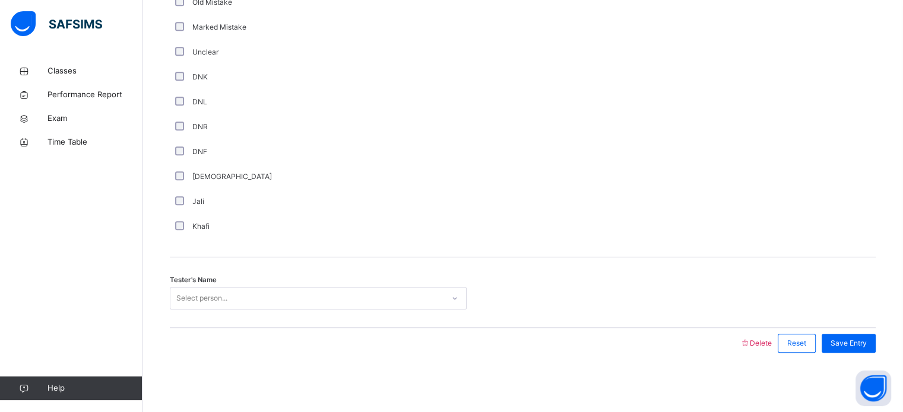
click at [299, 300] on div "Select person..." at bounding box center [306, 299] width 273 height 18
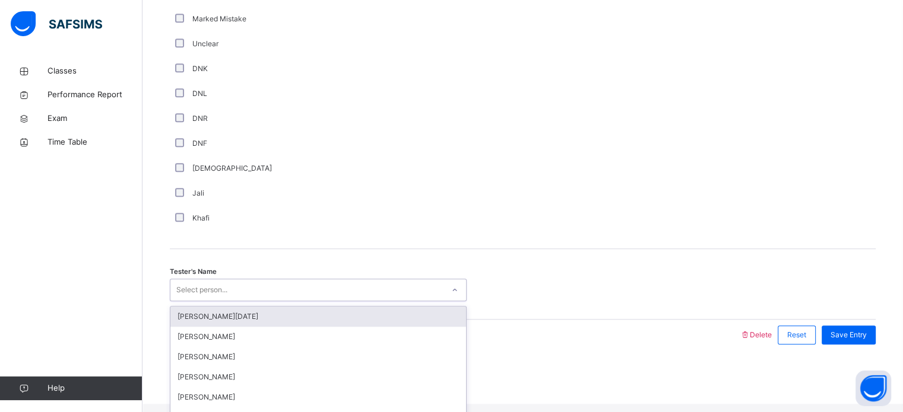
click at [332, 249] on div "Comment Good Average Weak Old Mistake Marked Mistake Unclear DNK DNL DNR DNF Mu…" at bounding box center [523, 57] width 706 height 383
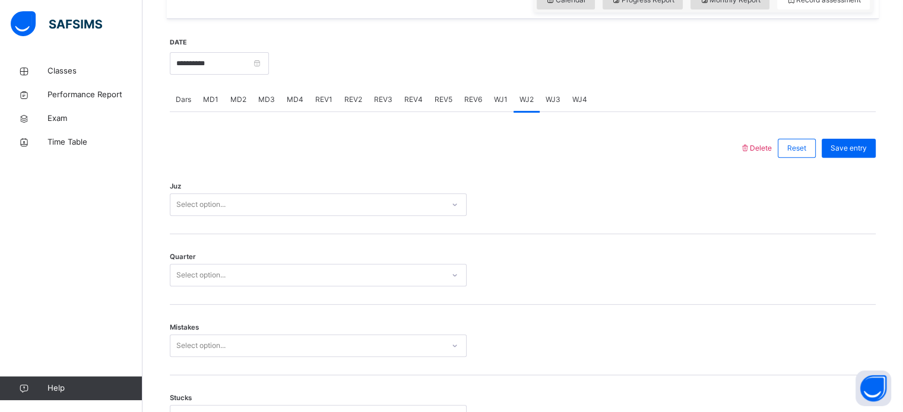
scroll to position [384, 0]
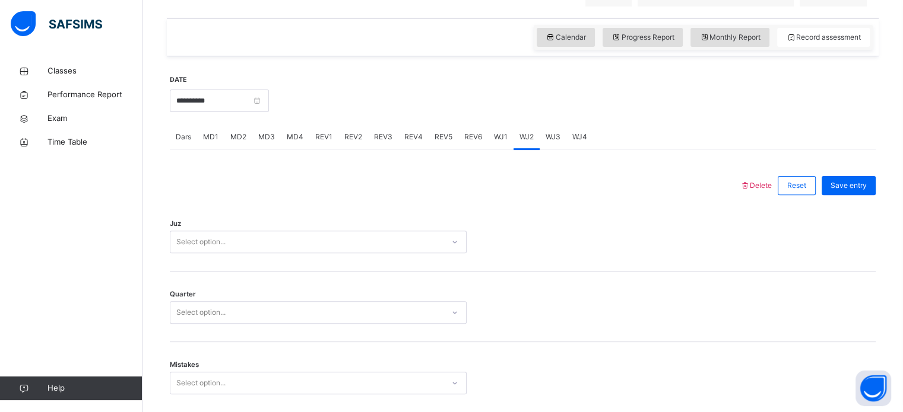
click at [500, 136] on div "WJ1" at bounding box center [501, 137] width 26 height 24
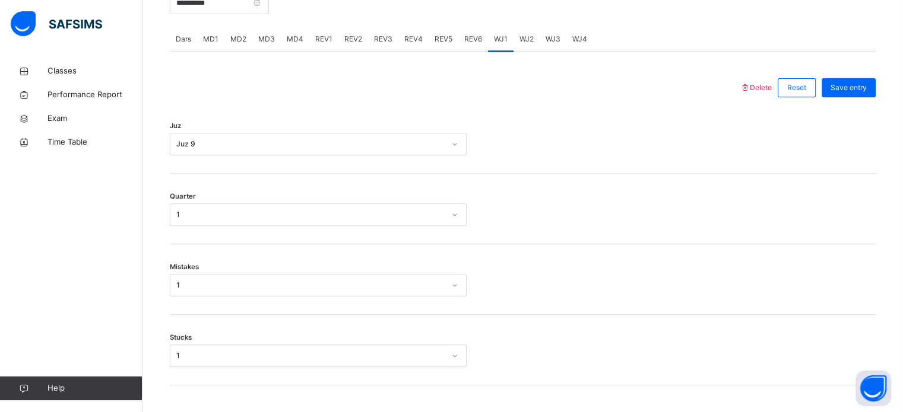
scroll to position [478, 0]
click at [532, 47] on div "WJ2" at bounding box center [526, 43] width 26 height 24
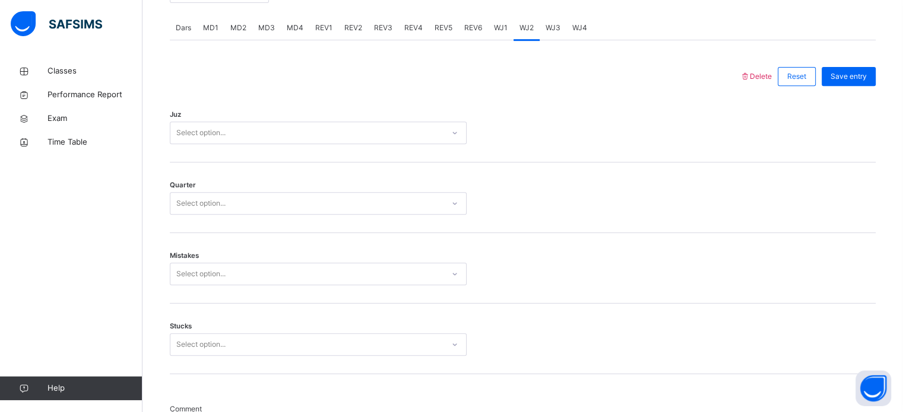
scroll to position [455, 0]
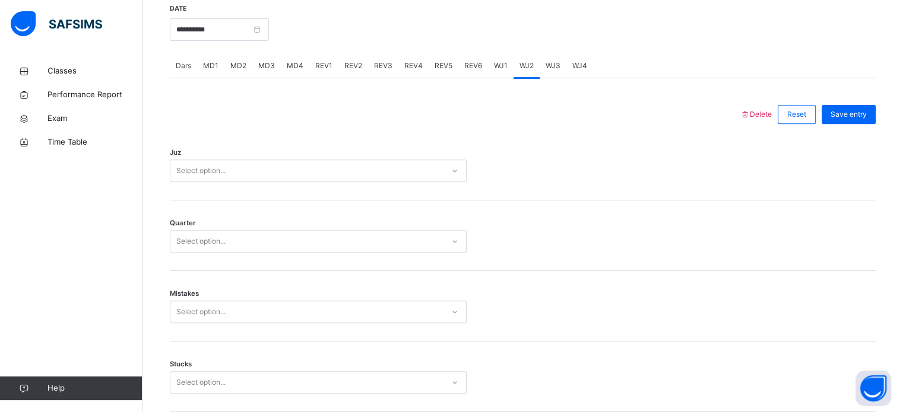
click at [545, 71] on span "WJ3" at bounding box center [552, 66] width 15 height 11
click at [581, 71] on span "WJ4" at bounding box center [579, 66] width 15 height 11
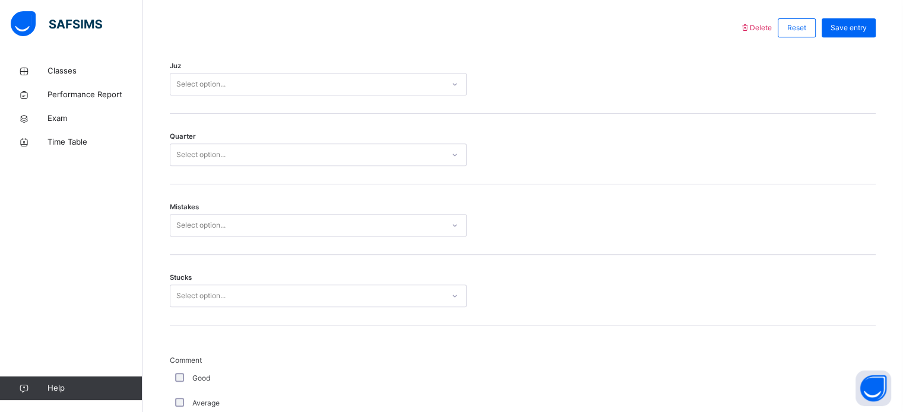
scroll to position [431, 0]
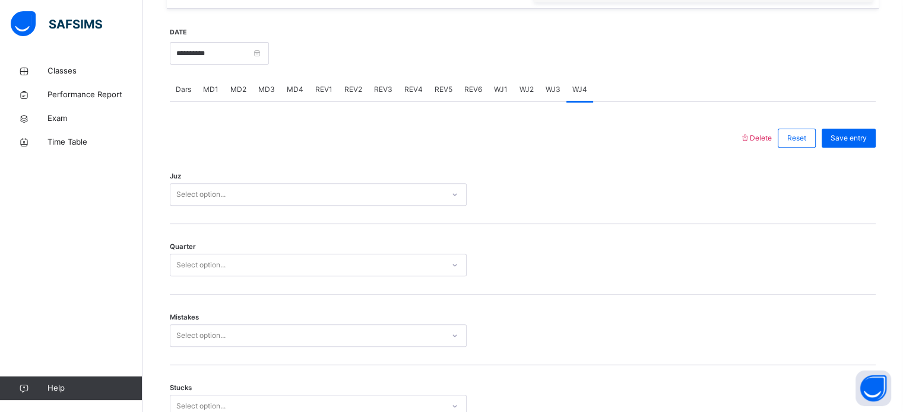
click at [525, 95] on span "WJ2" at bounding box center [526, 89] width 14 height 11
click at [380, 197] on div "Select option..." at bounding box center [306, 195] width 273 height 18
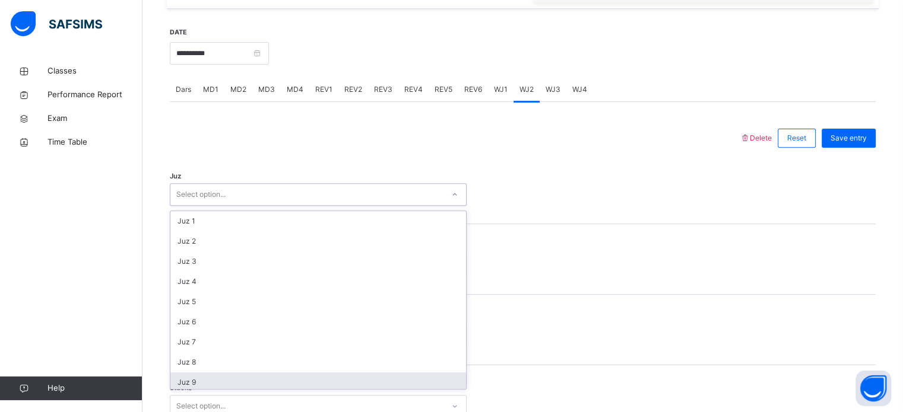
click at [207, 382] on div "Juz 9" at bounding box center [318, 383] width 296 height 20
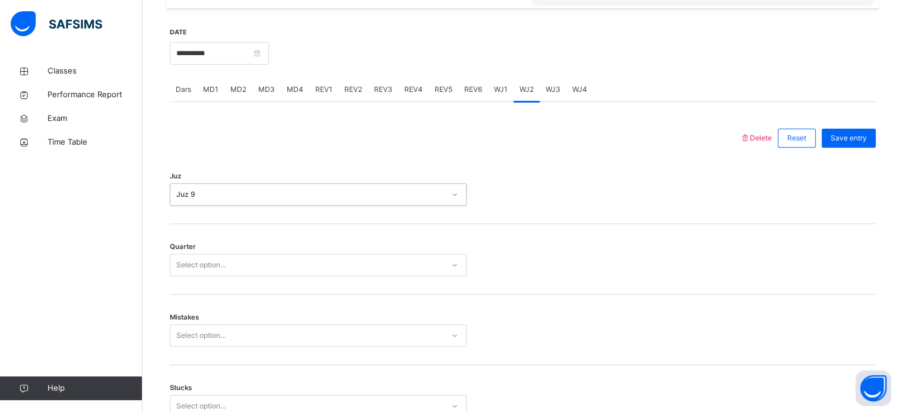
click at [214, 277] on div "Select option..." at bounding box center [318, 265] width 297 height 23
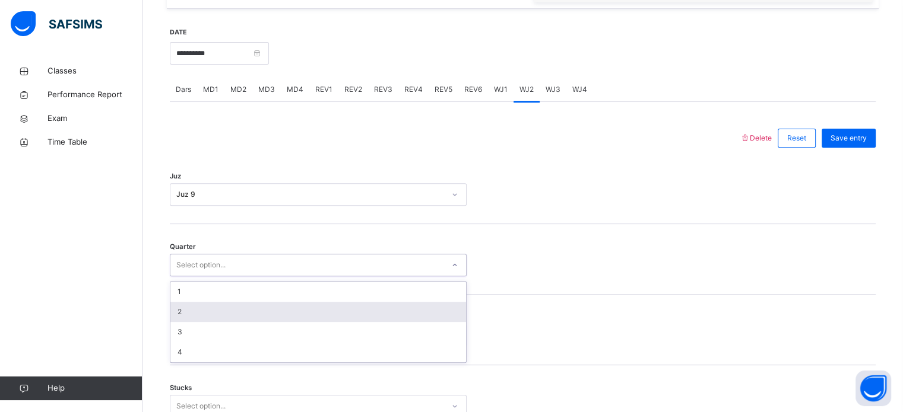
click at [210, 319] on div "2" at bounding box center [318, 312] width 296 height 20
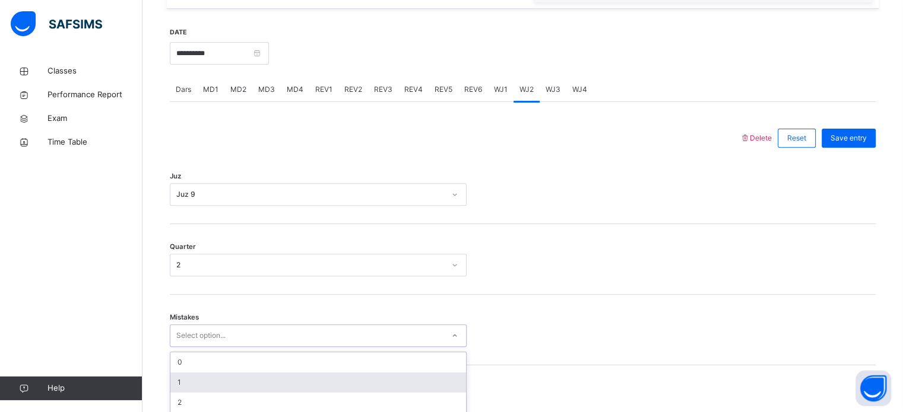
click at [212, 344] on div "option 1 focused, 2 of 7. 7 results available. Use Up and Down to choose option…" at bounding box center [318, 336] width 297 height 23
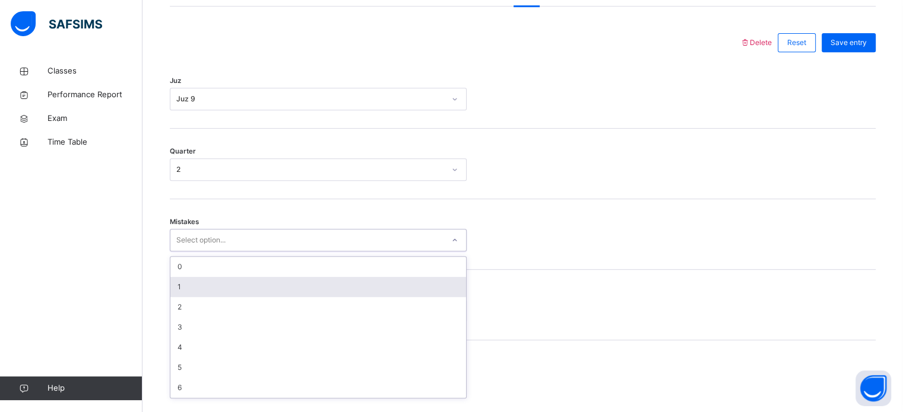
click at [196, 297] on div "1" at bounding box center [318, 287] width 296 height 20
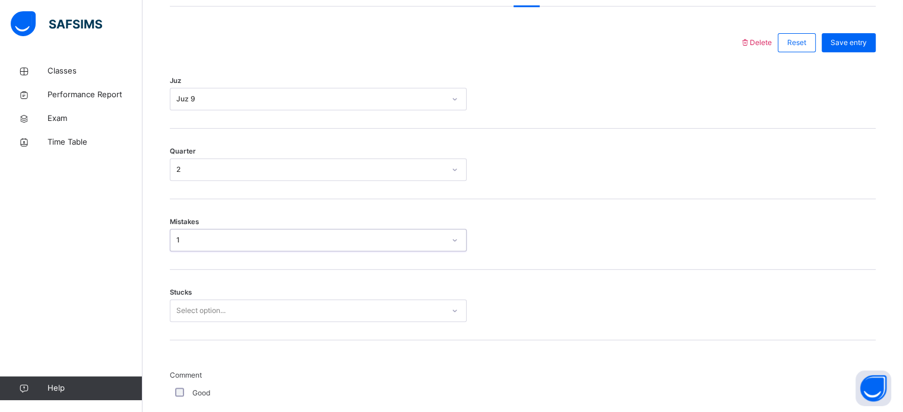
click at [205, 322] on div "Select option..." at bounding box center [318, 311] width 297 height 23
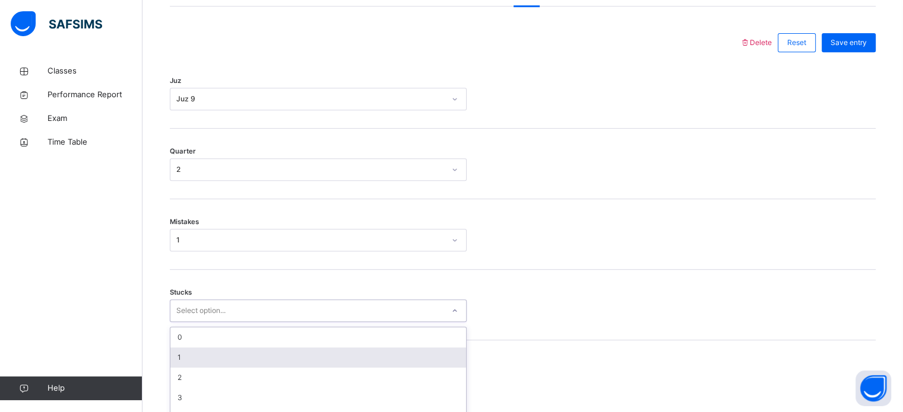
scroll to position [577, 0]
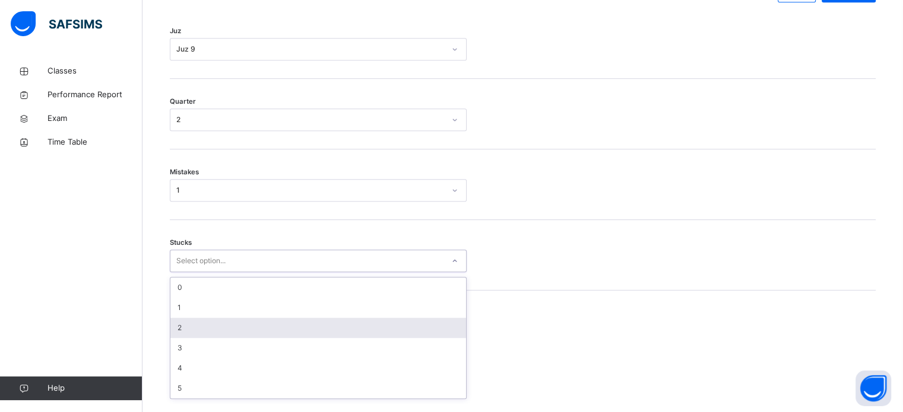
click at [205, 330] on div "2" at bounding box center [318, 328] width 296 height 20
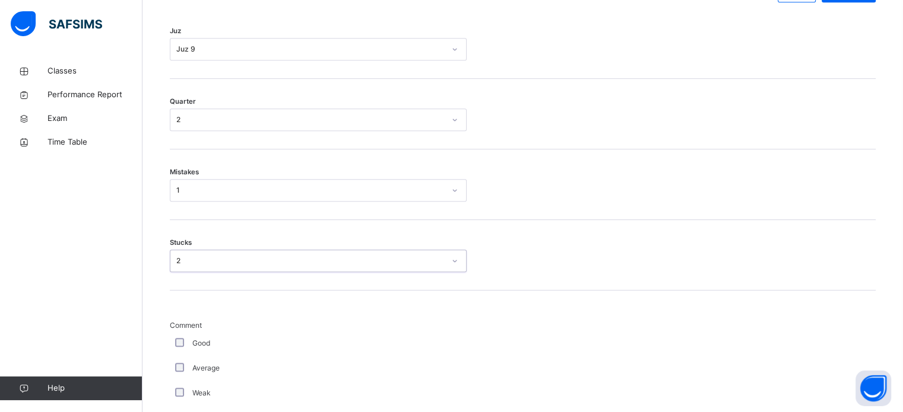
click at [205, 330] on span "Comment" at bounding box center [318, 325] width 297 height 11
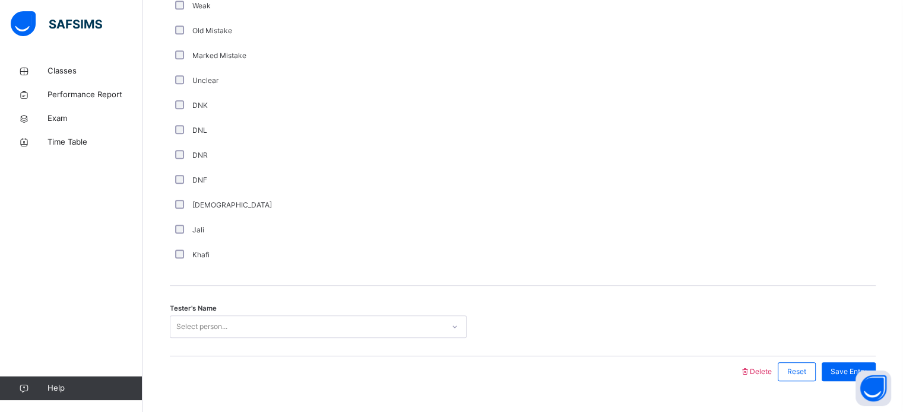
scroll to position [1001, 0]
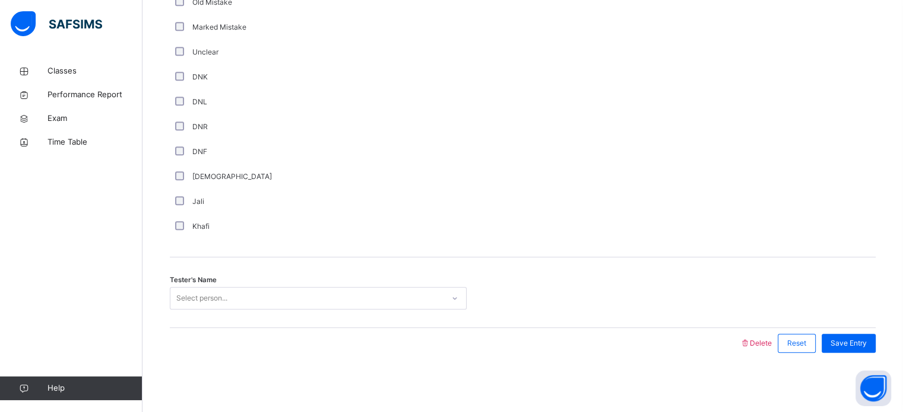
click at [206, 298] on div "Select person..." at bounding box center [201, 298] width 51 height 23
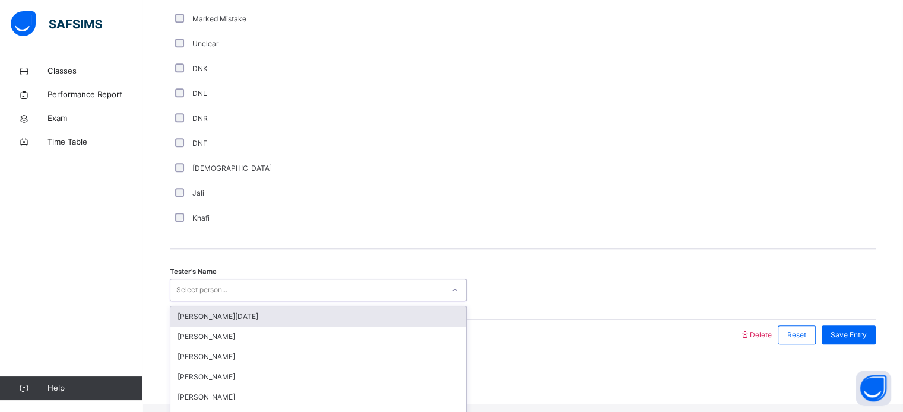
type input "*"
type input "***"
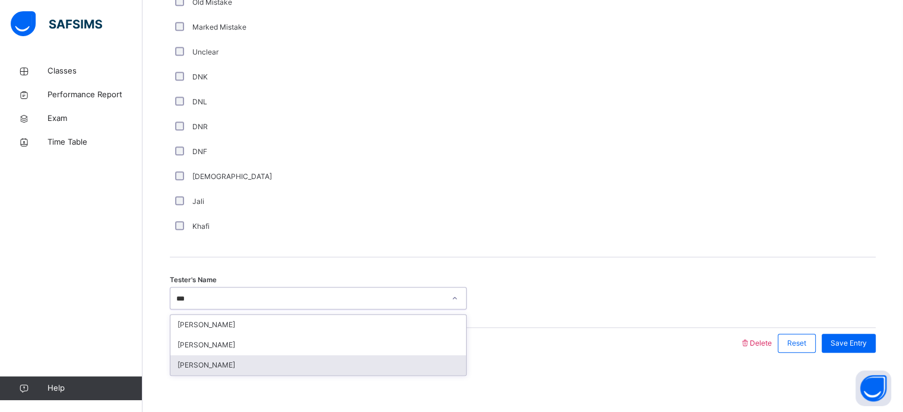
click at [208, 367] on div "[PERSON_NAME]" at bounding box center [318, 365] width 296 height 20
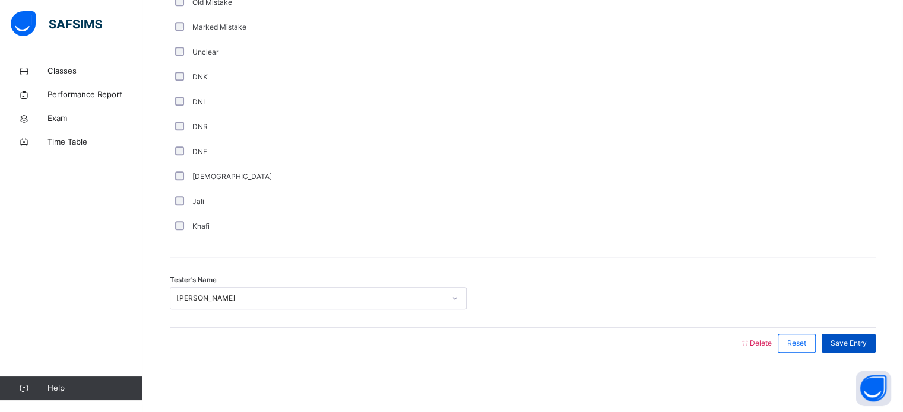
click at [864, 350] on div "Save Entry" at bounding box center [848, 343] width 54 height 19
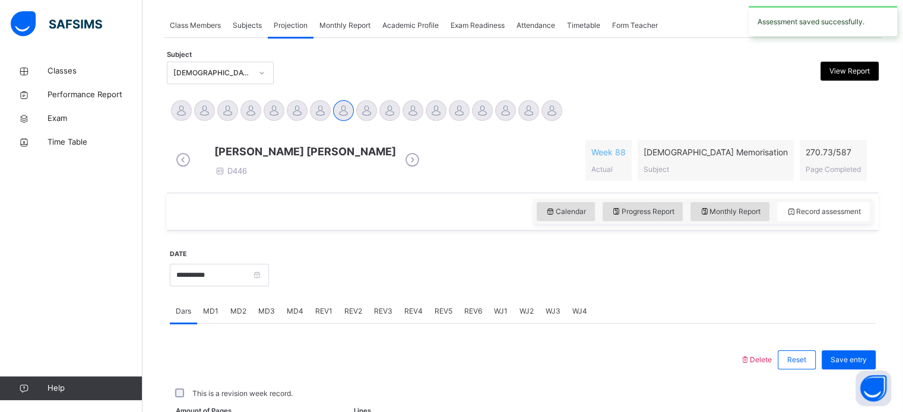
scroll to position [478, 0]
